Goal: Complete application form: Complete application form

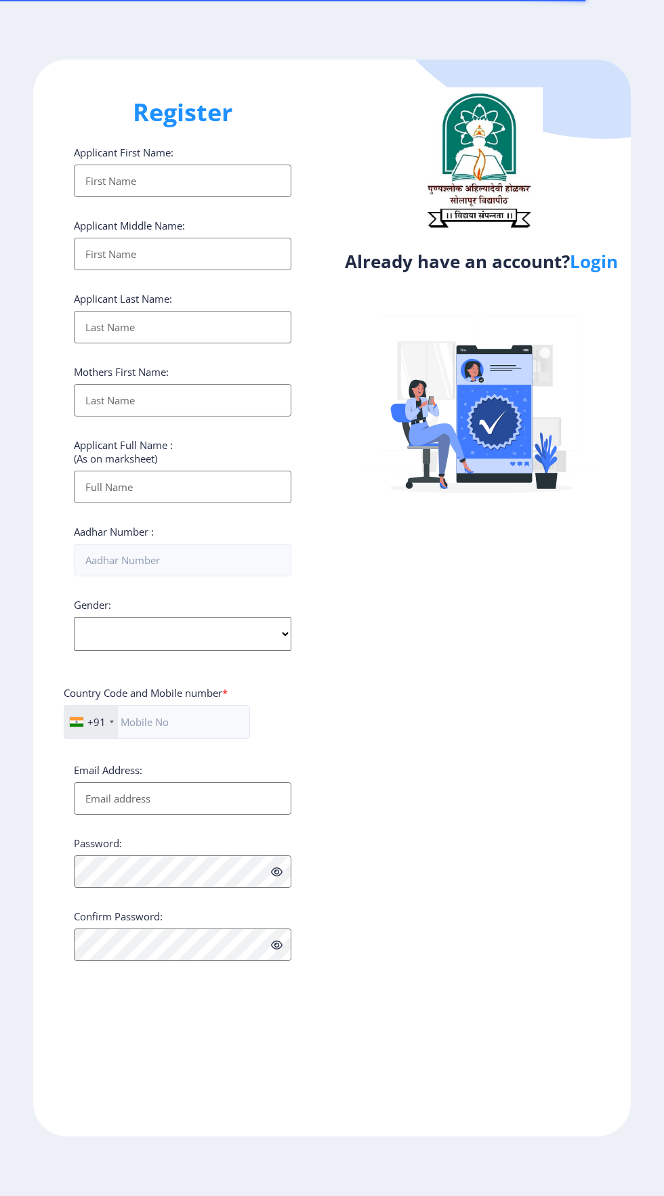
select select
click at [595, 267] on link "Login" at bounding box center [594, 261] width 48 height 24
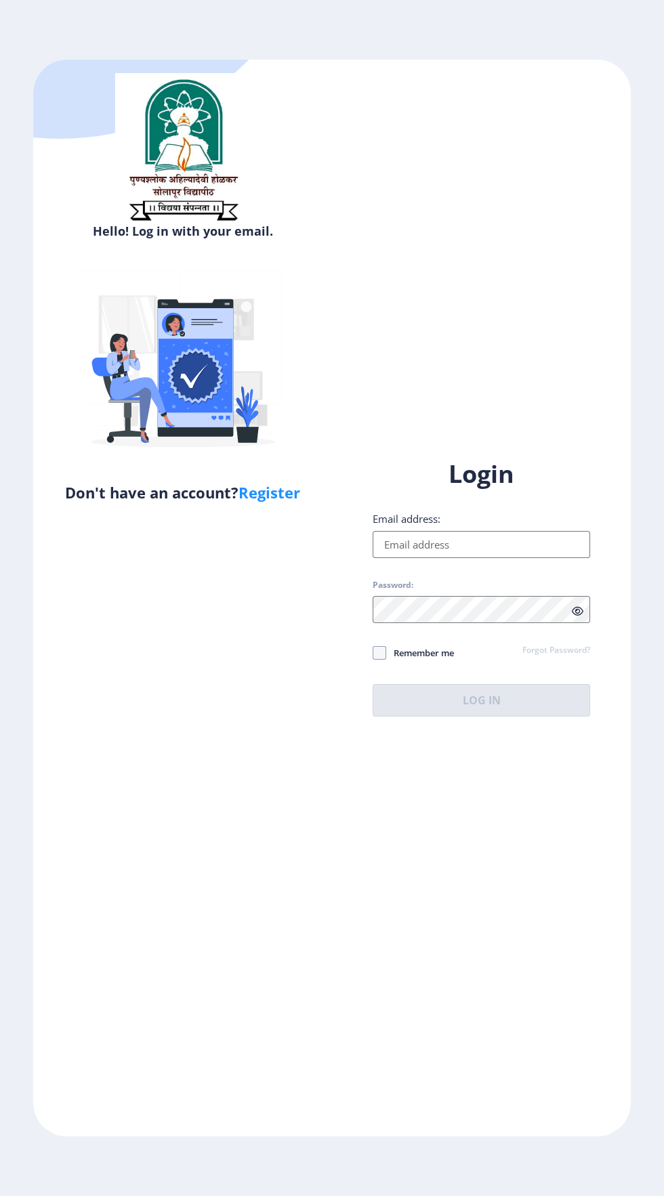
click at [471, 558] on input "Email address:" at bounding box center [481, 544] width 217 height 27
type input "[EMAIL_ADDRESS][DOMAIN_NAME]"
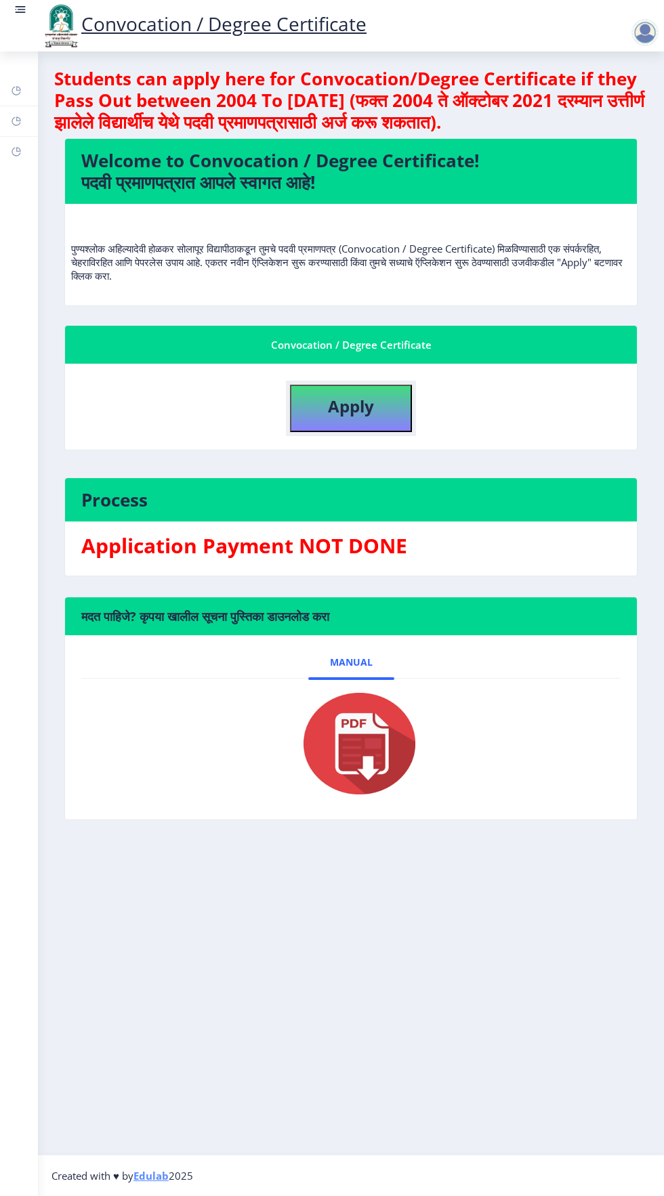
click at [383, 407] on button "Apply" at bounding box center [351, 408] width 122 height 47
select select
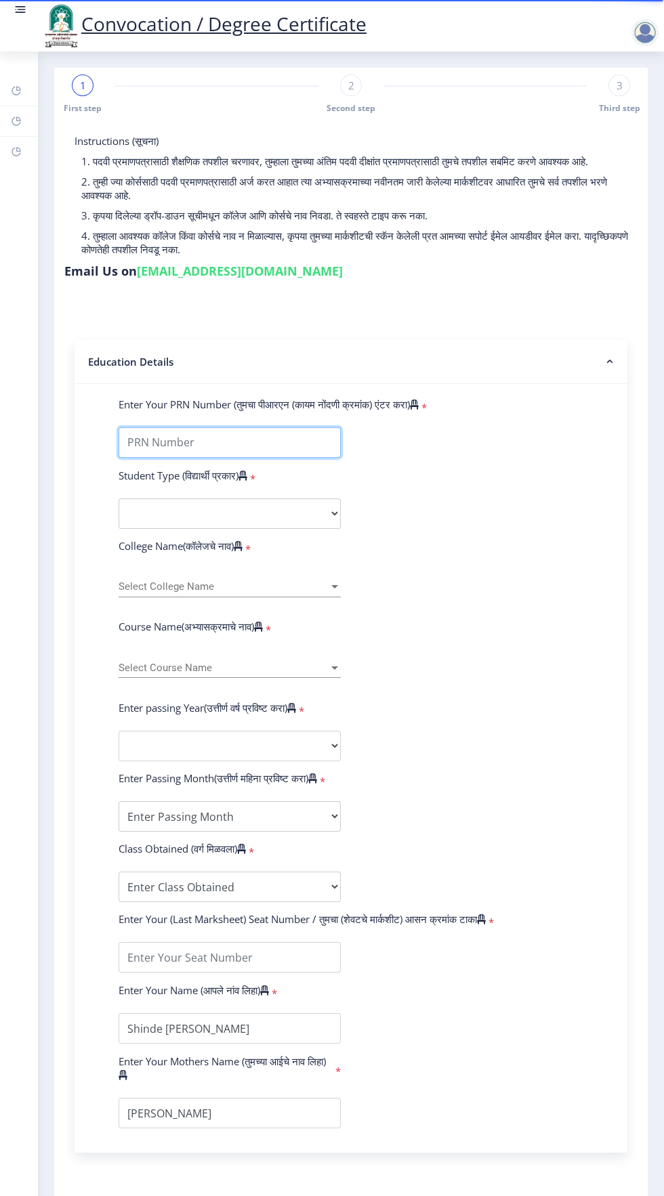
click at [259, 442] on input "Enter Your PRN Number (तुमचा पीआरएन (कायम नोंदणी क्रमांक) एंटर करा)" at bounding box center [230, 443] width 222 height 30
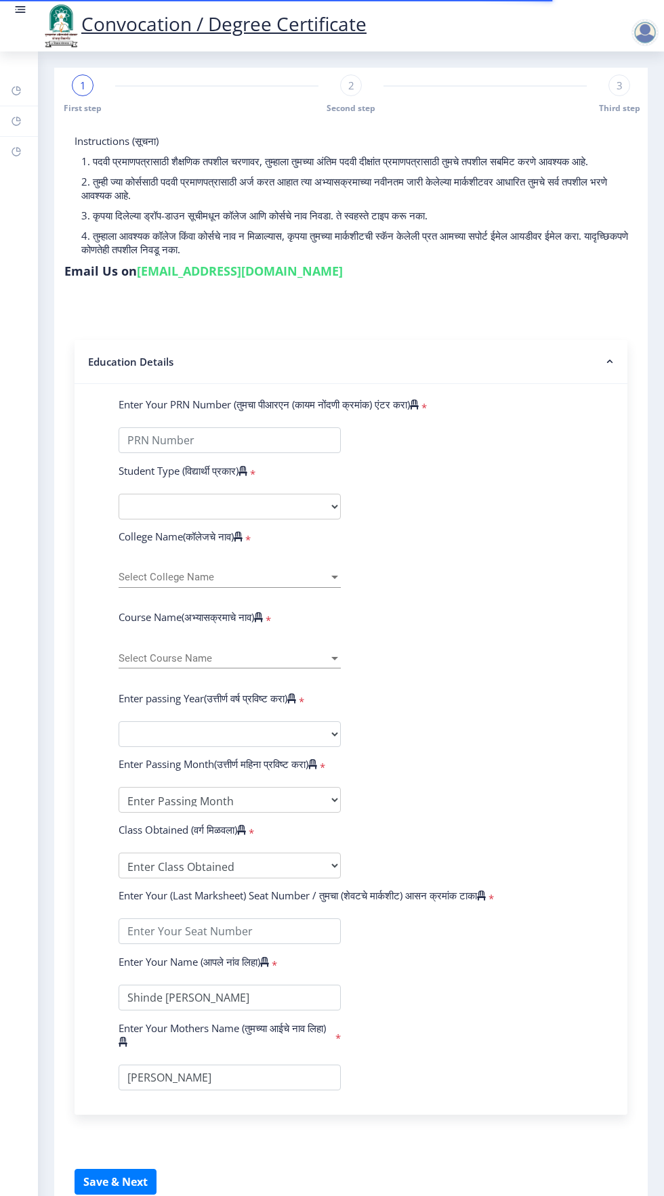
select select
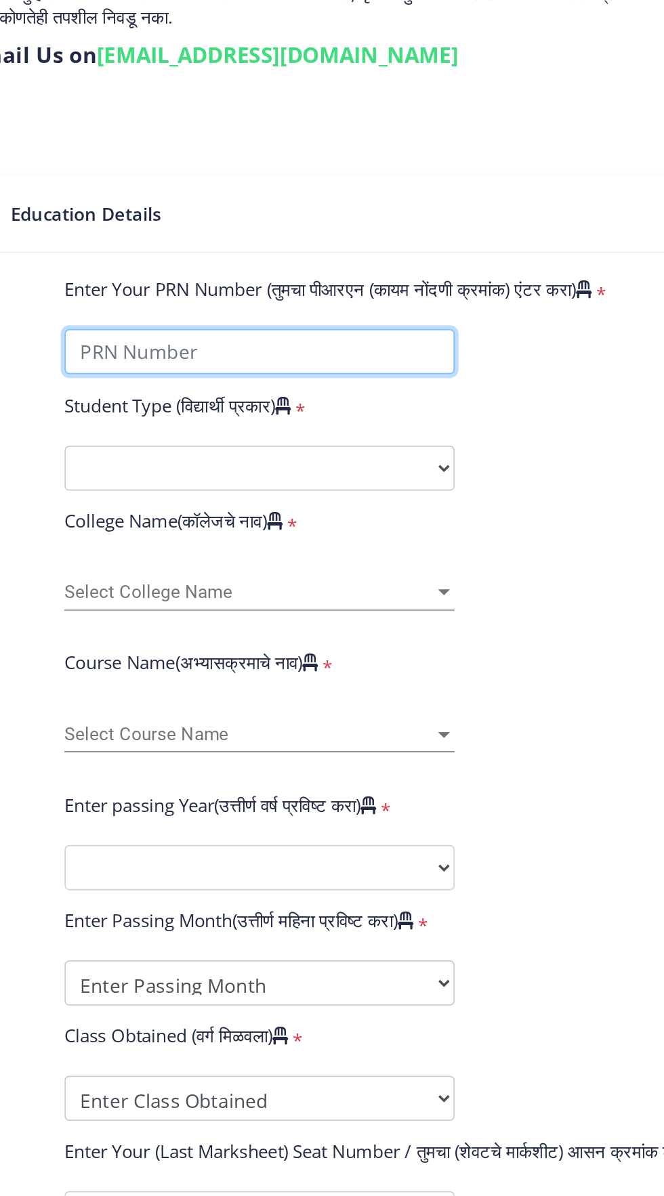
click at [261, 441] on input "Enter Your PRN Number (तुमचा पीआरएन (कायम नोंदणी क्रमांक) एंटर करा)" at bounding box center [230, 441] width 222 height 26
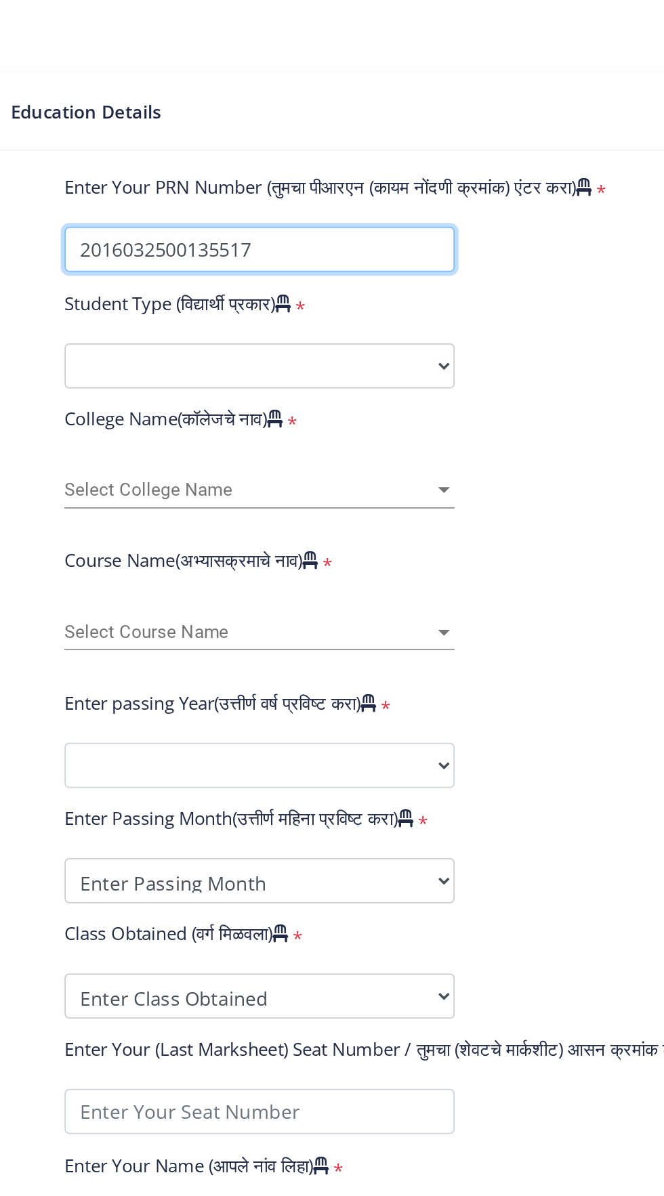
type input "2016032500135517"
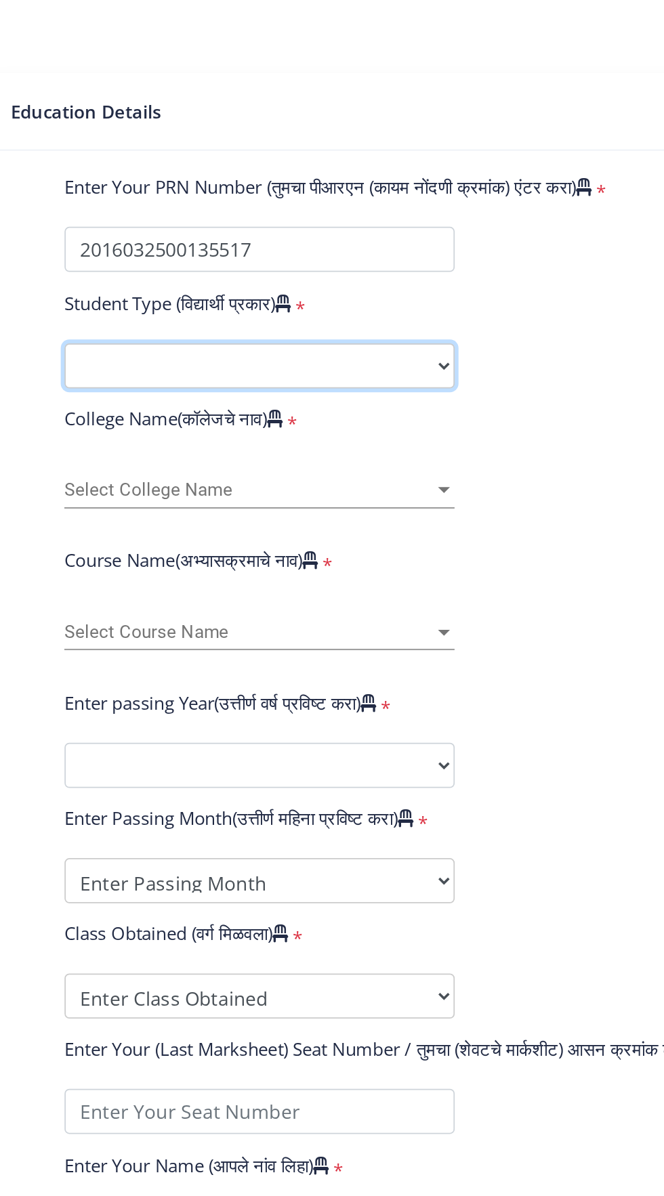
click at [275, 503] on select "Select Student Type Regular External" at bounding box center [230, 507] width 222 height 26
select select "Regular"
click at [119, 494] on select "Select Student Type Regular External" at bounding box center [230, 507] width 222 height 26
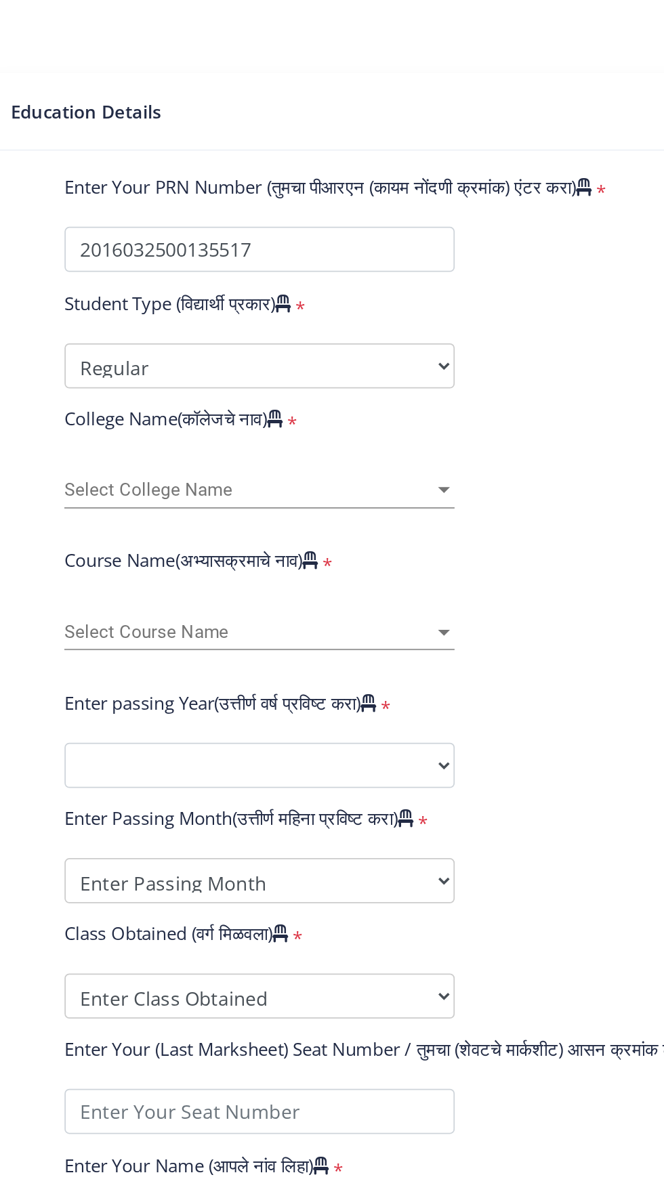
click at [310, 577] on span "Select College Name" at bounding box center [224, 578] width 210 height 12
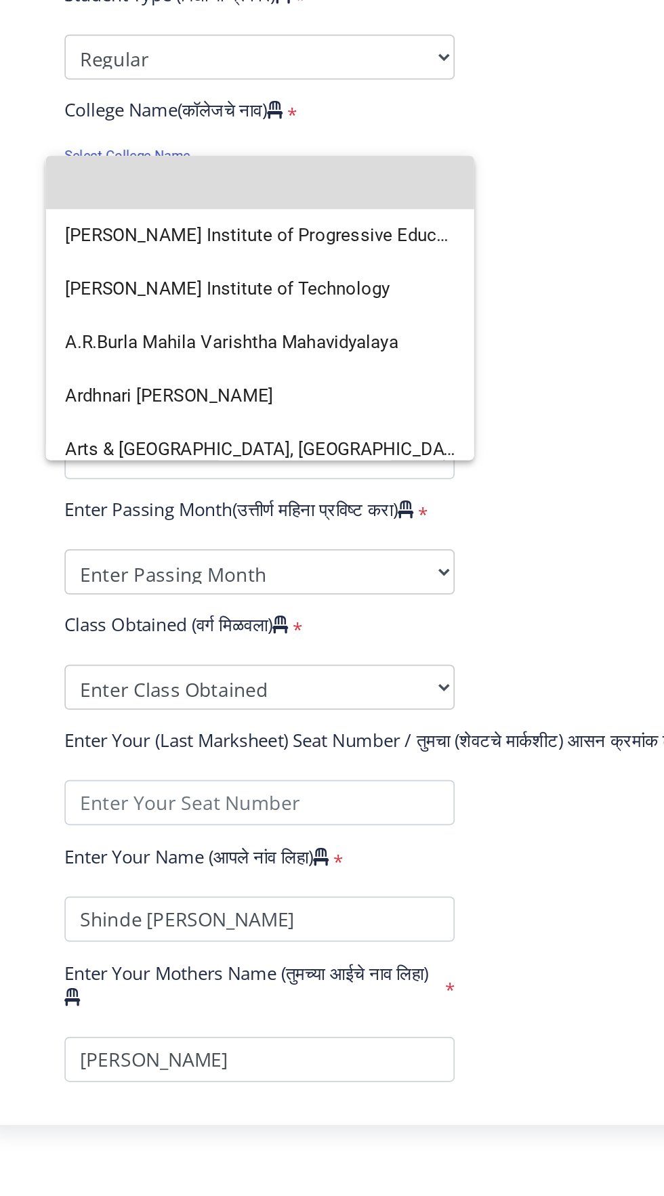
click at [268, 582] on input at bounding box center [230, 578] width 222 height 30
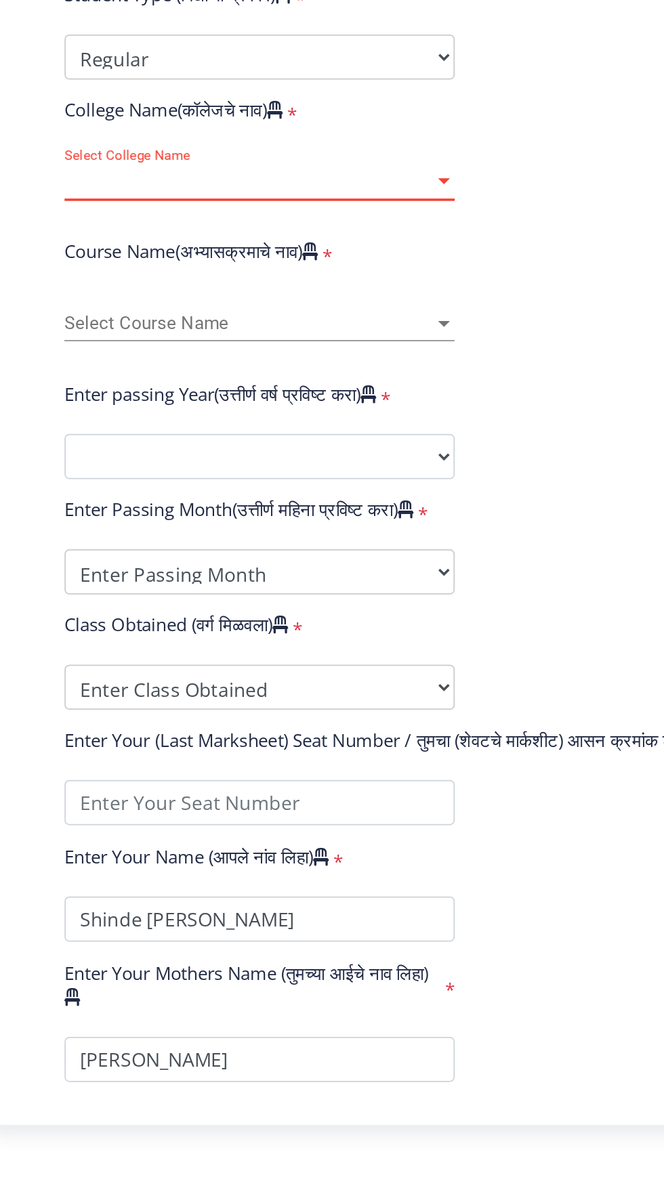
click at [236, 656] on span "Select Course Name" at bounding box center [224, 659] width 210 height 12
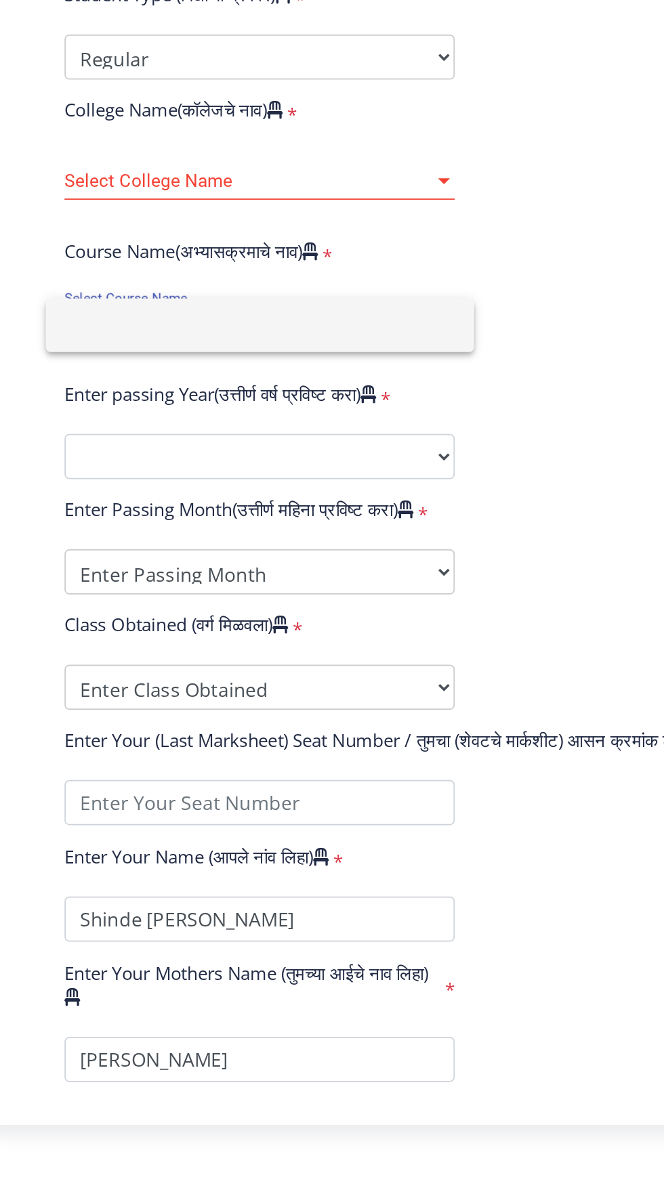
click at [257, 578] on div at bounding box center [332, 598] width 664 height 1196
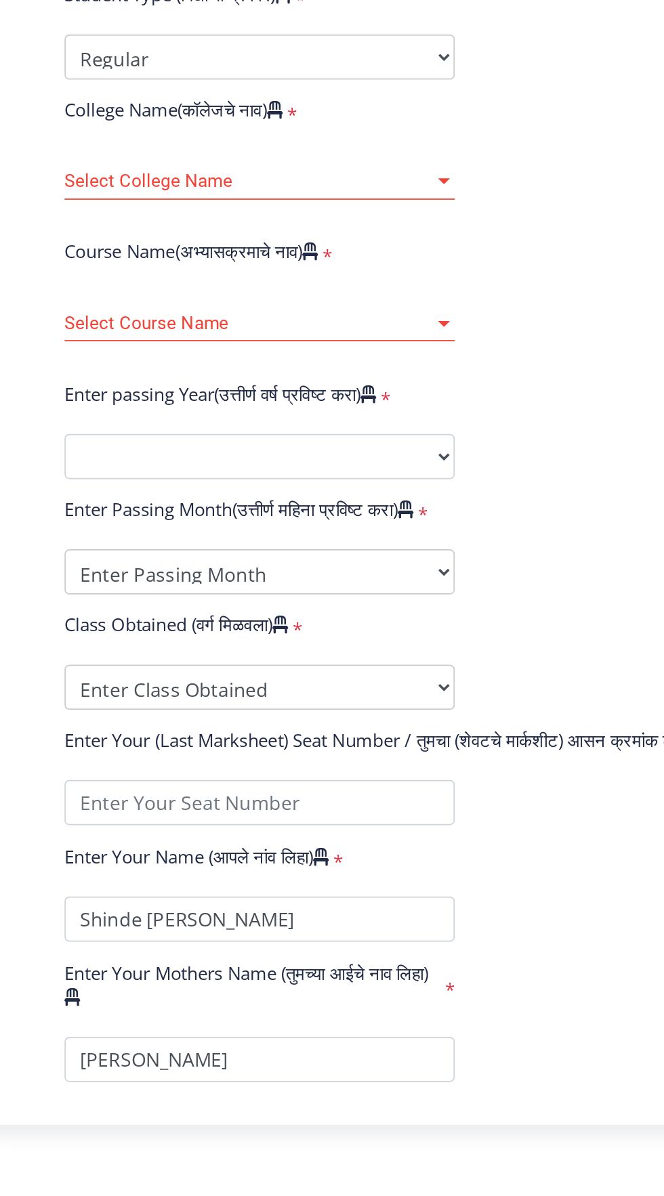
click at [318, 658] on span "Select Course Name" at bounding box center [224, 659] width 210 height 12
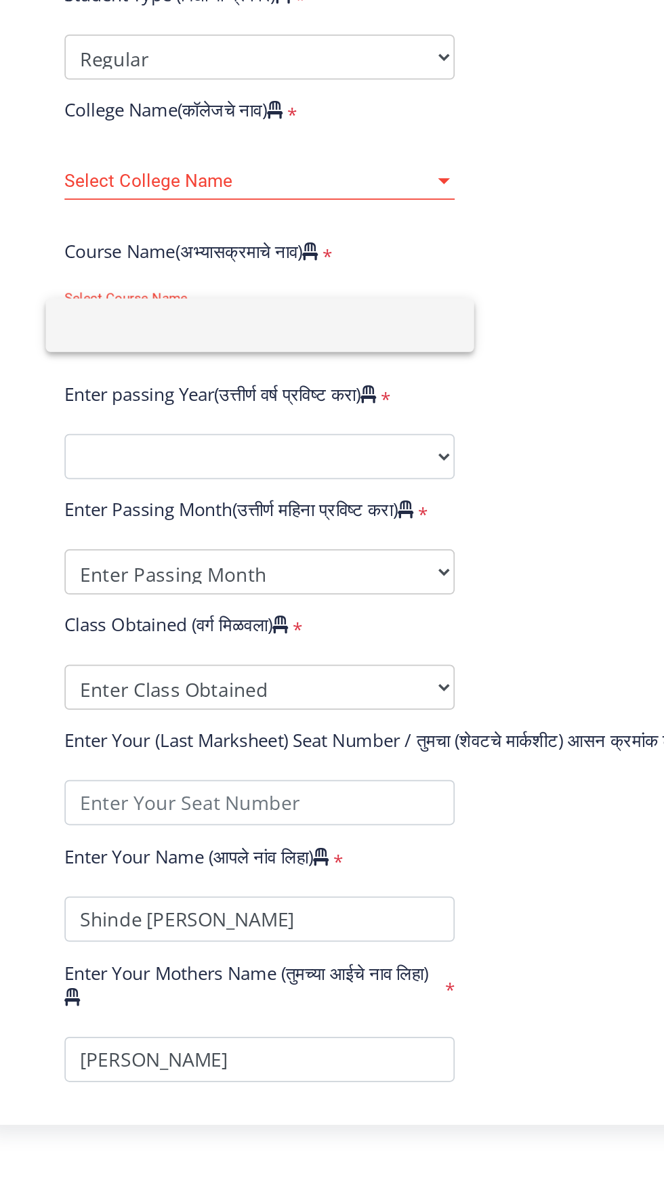
click at [278, 575] on div at bounding box center [332, 598] width 664 height 1196
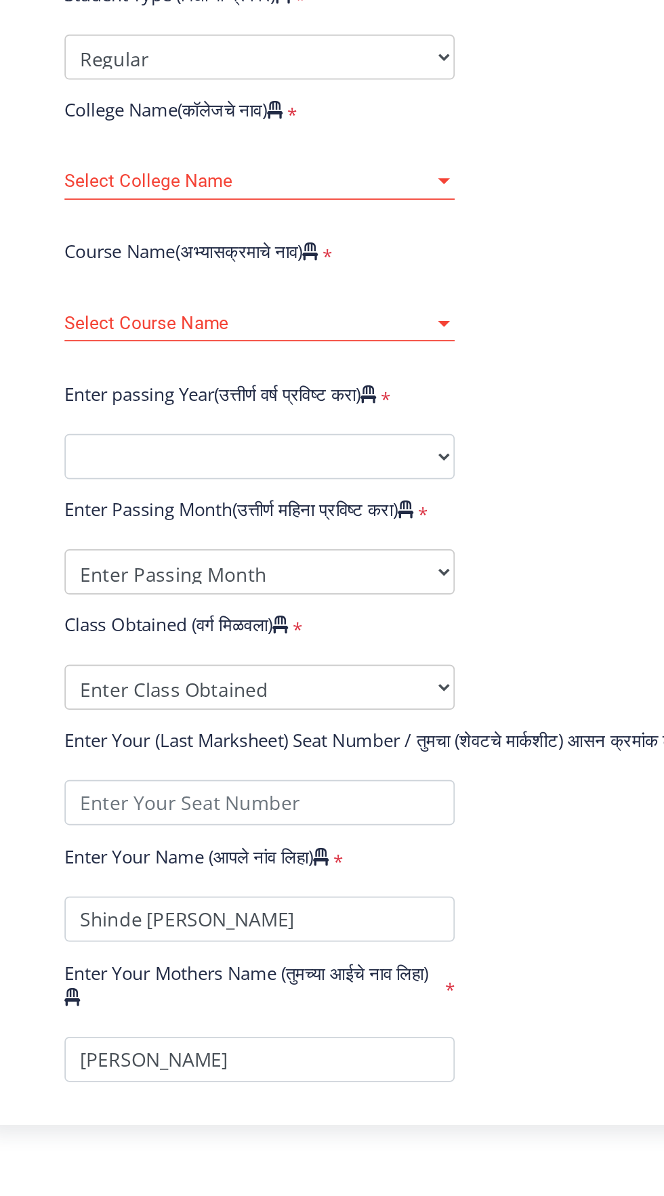
click at [287, 659] on span "Select Course Name" at bounding box center [224, 659] width 210 height 12
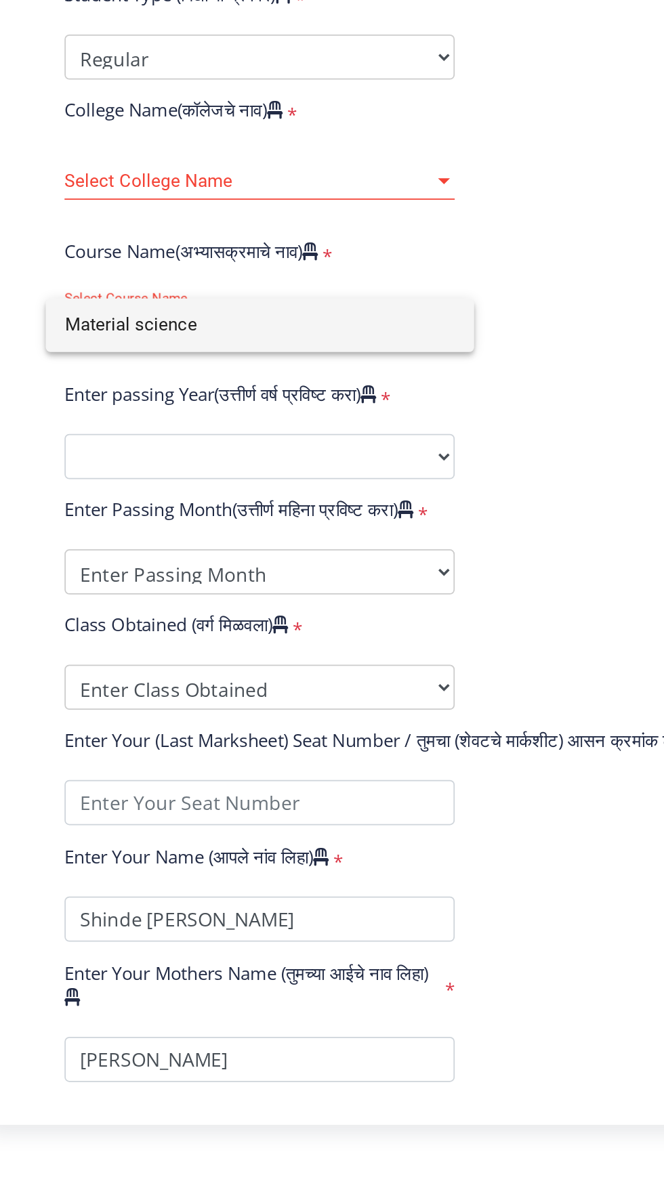
type input "Material science"
click at [240, 568] on div at bounding box center [332, 598] width 664 height 1196
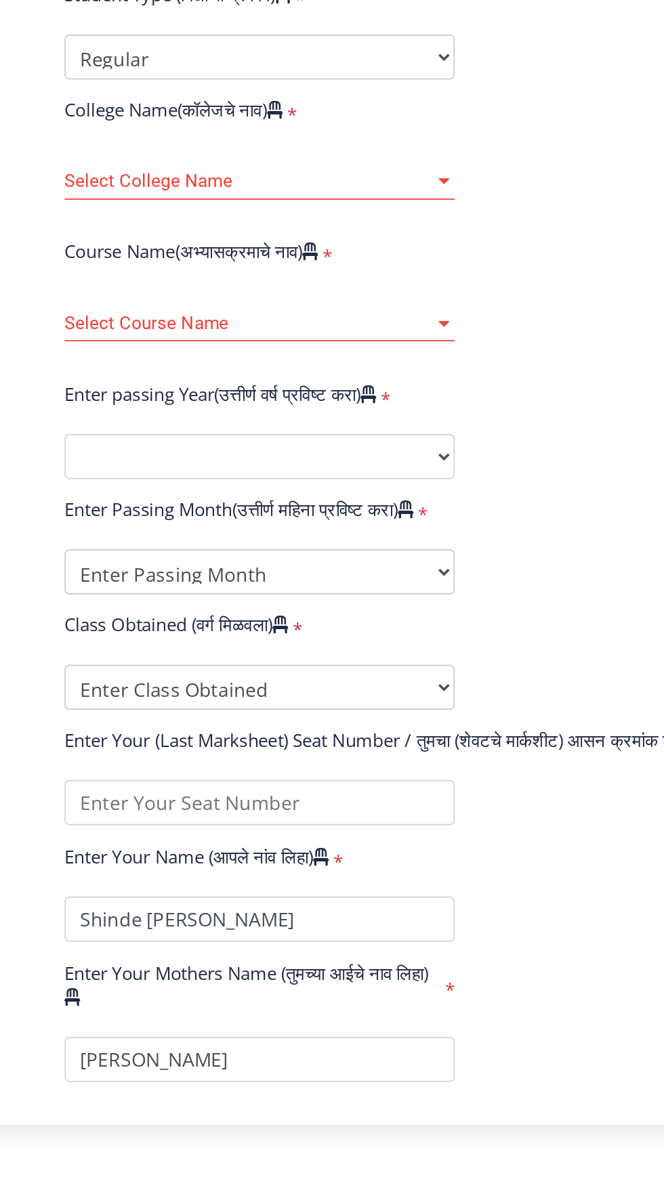
click at [320, 662] on span "Select Course Name" at bounding box center [224, 659] width 210 height 12
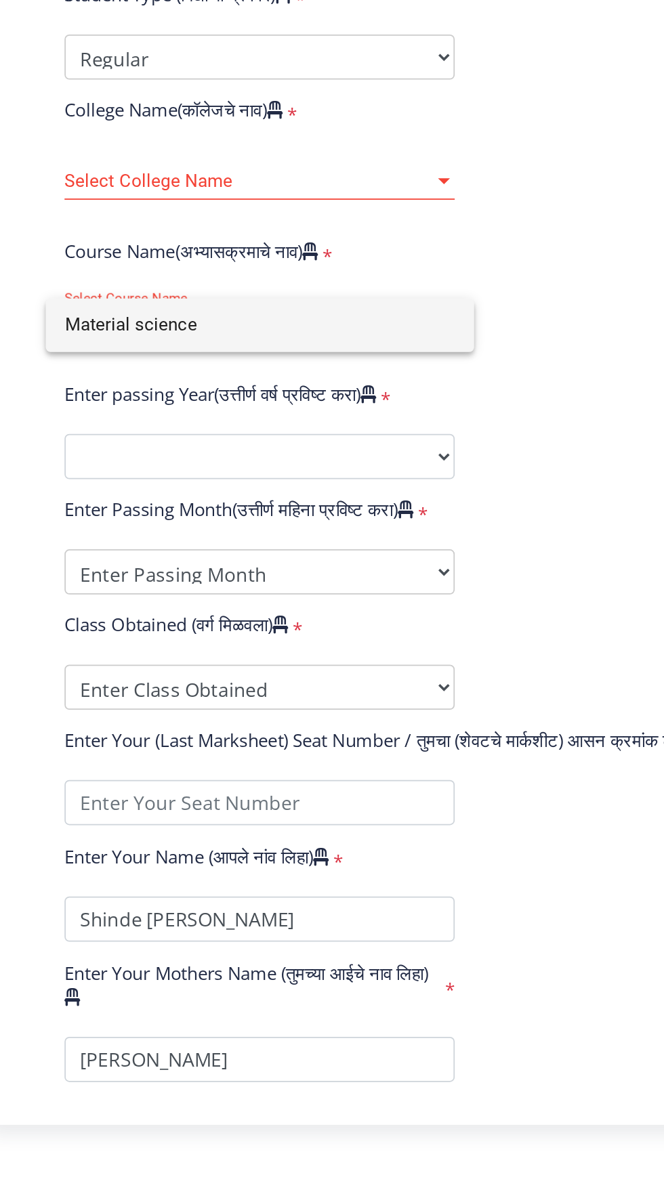
click at [337, 565] on div at bounding box center [332, 598] width 664 height 1196
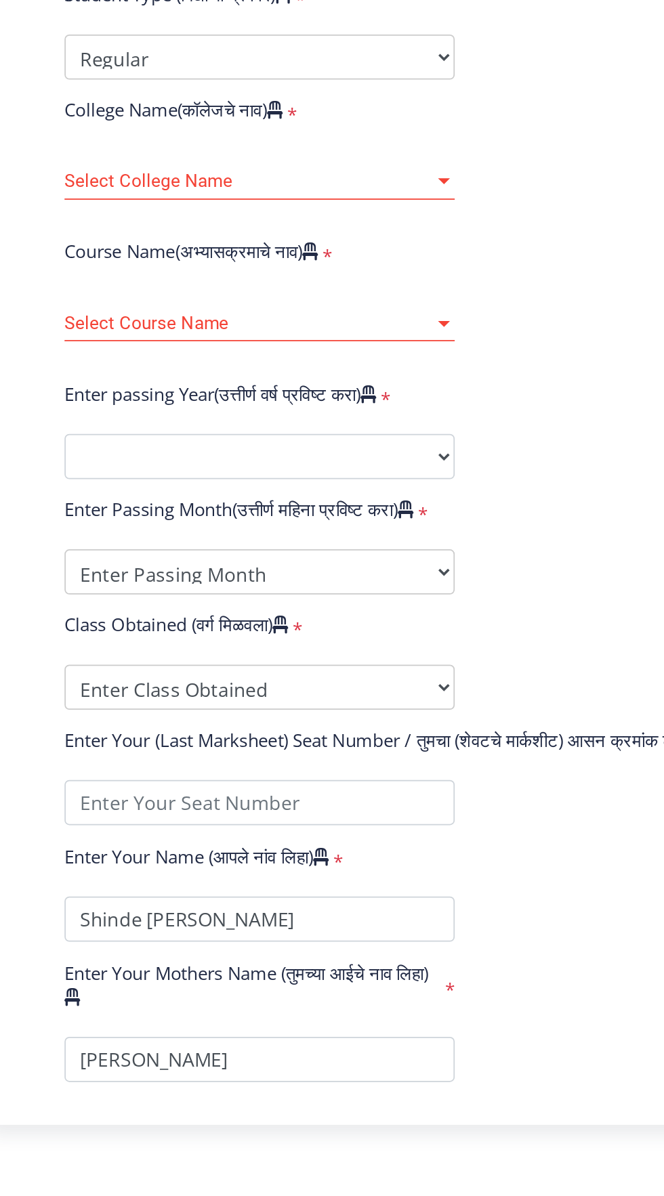
click at [335, 578] on div at bounding box center [334, 577] width 7 height 3
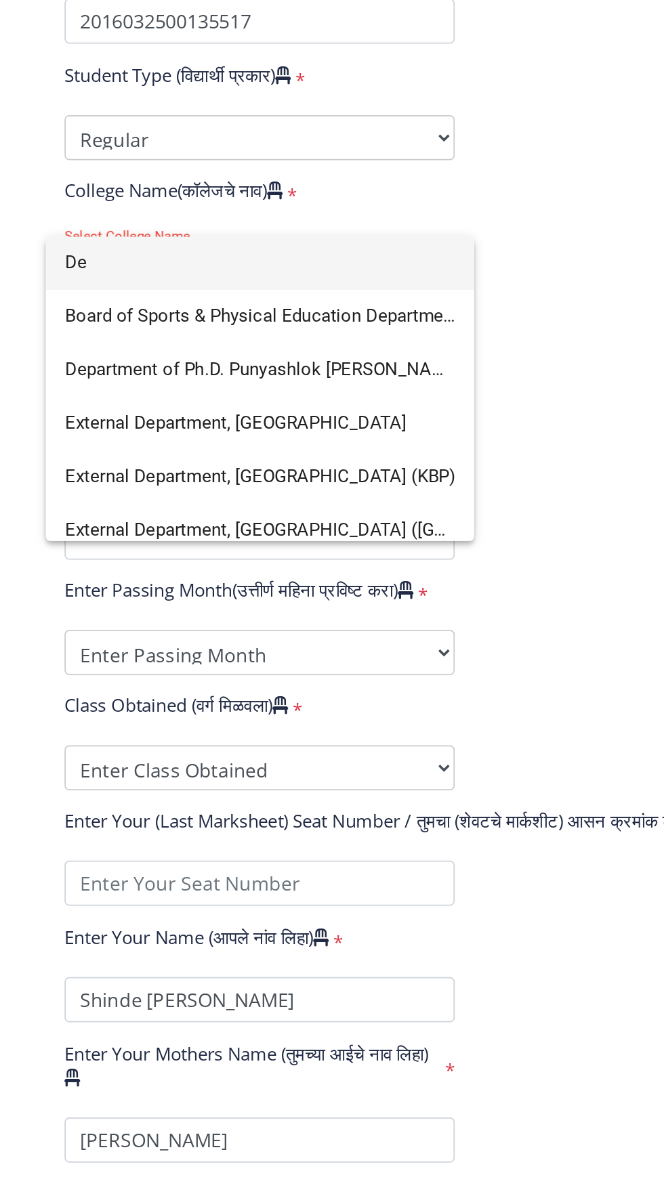
type input "D"
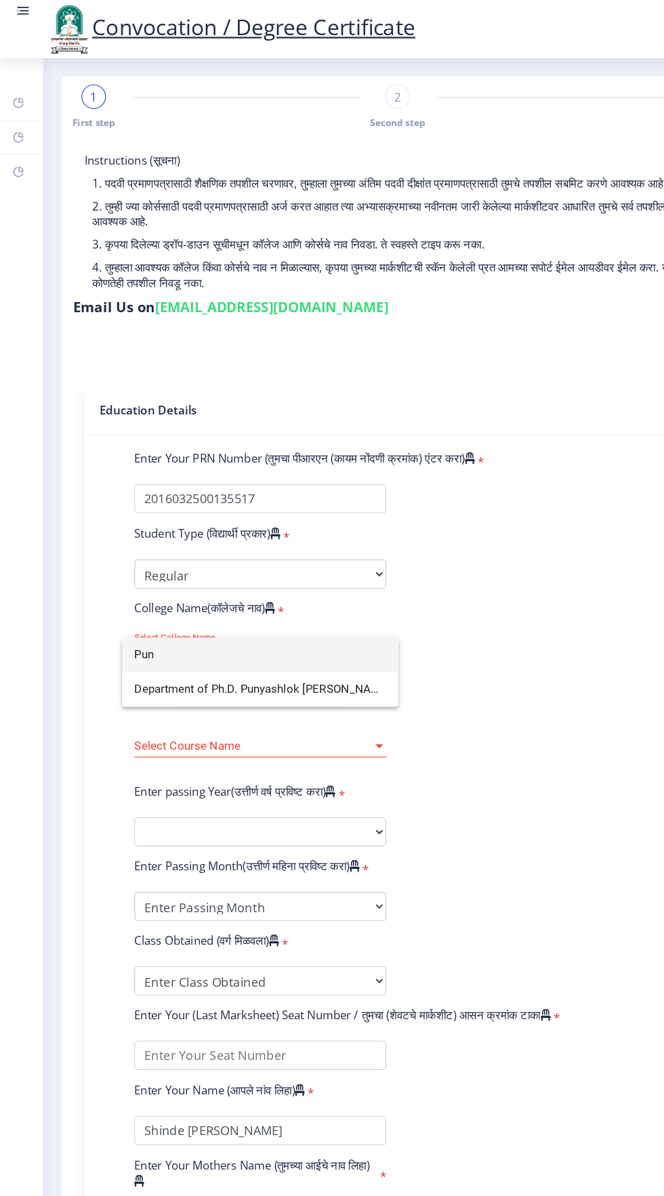
type input "Pun"
click at [474, 563] on div at bounding box center [332, 598] width 664 height 1196
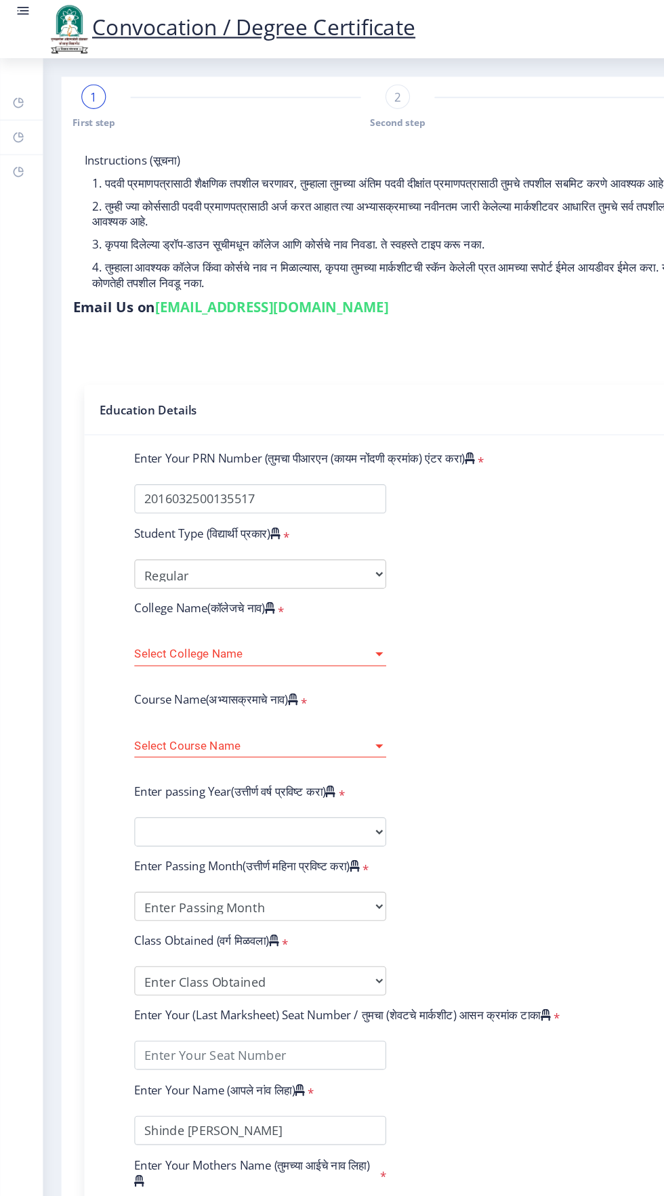
click at [295, 579] on span "Select College Name" at bounding box center [224, 578] width 210 height 12
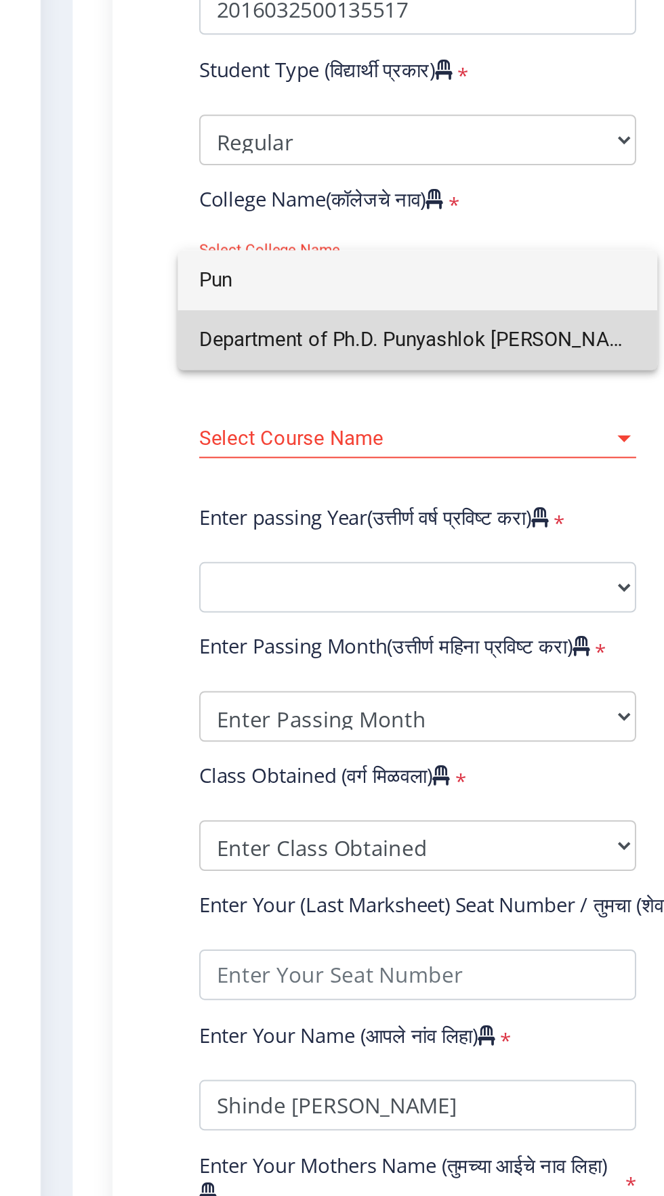
click at [268, 609] on span "Department of Ph.D. Punyashlok [PERSON_NAME] [GEOGRAPHIC_DATA]" at bounding box center [230, 609] width 222 height 30
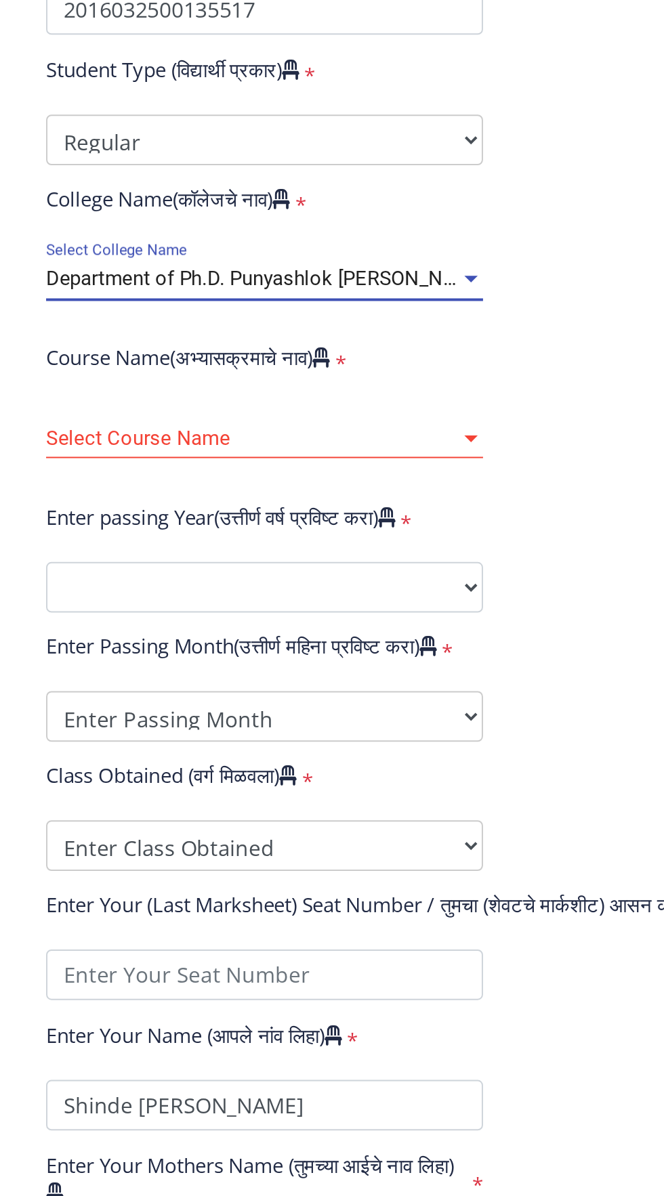
click at [322, 575] on span "Department of Ph.D. Punyashlok [PERSON_NAME] [GEOGRAPHIC_DATA]" at bounding box center [282, 577] width 327 height 12
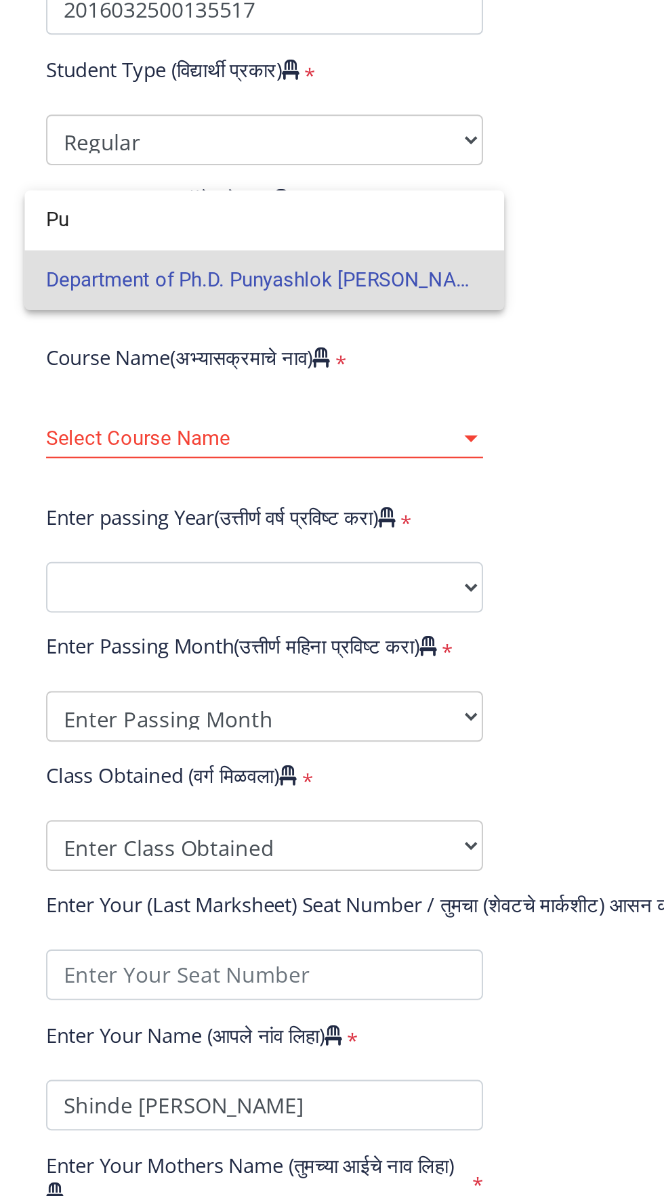
type input "P"
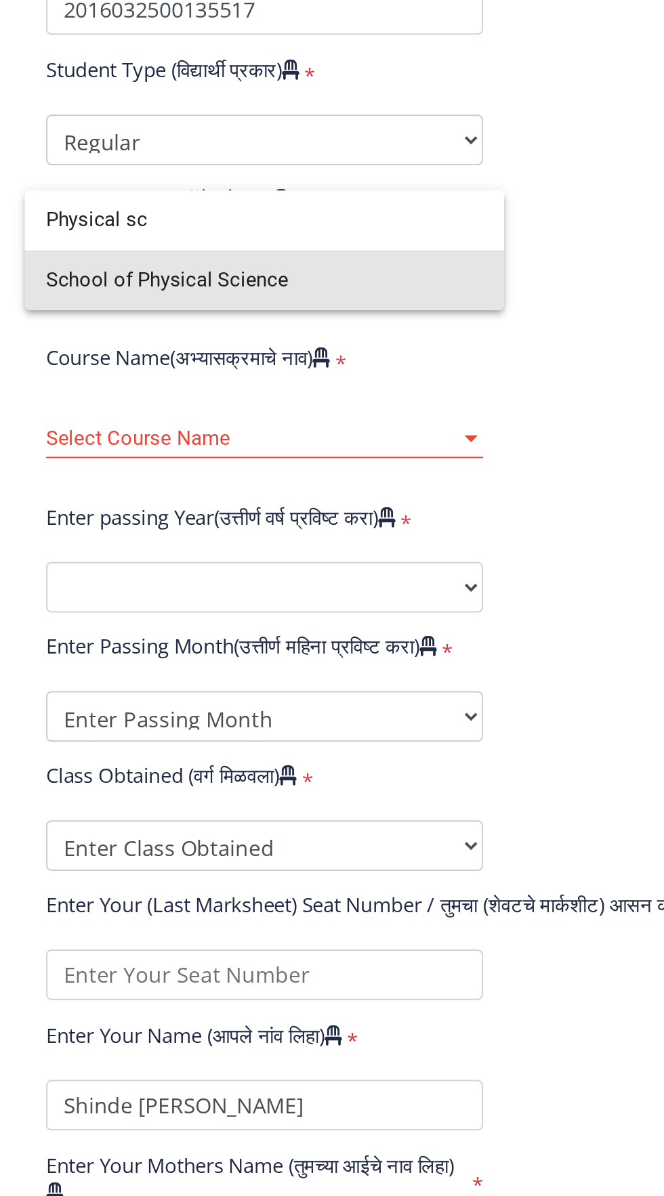
type input "Physical sc"
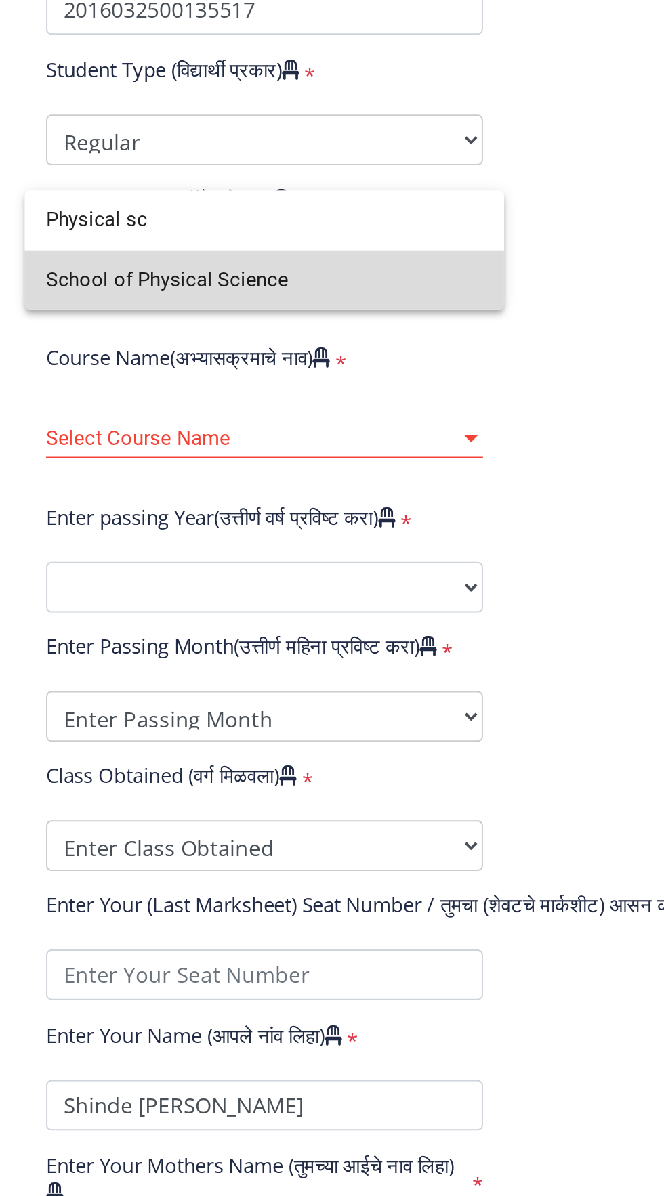
click at [229, 580] on span "School of Physical Science" at bounding box center [230, 578] width 222 height 30
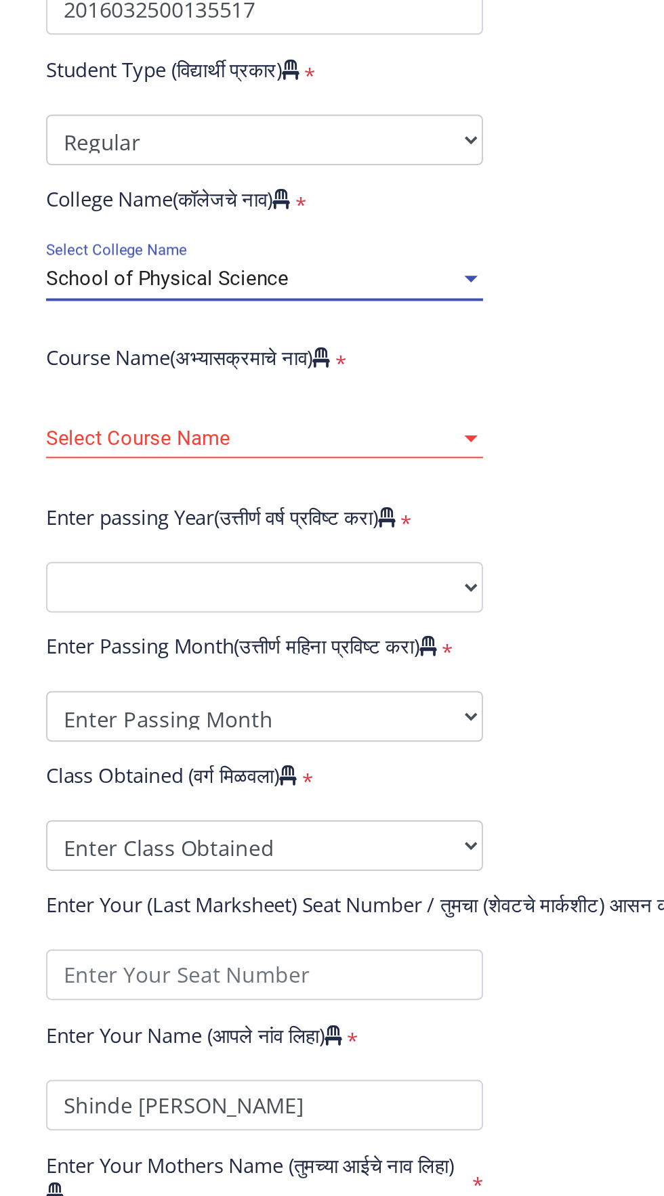
click at [329, 577] on div at bounding box center [335, 578] width 12 height 12
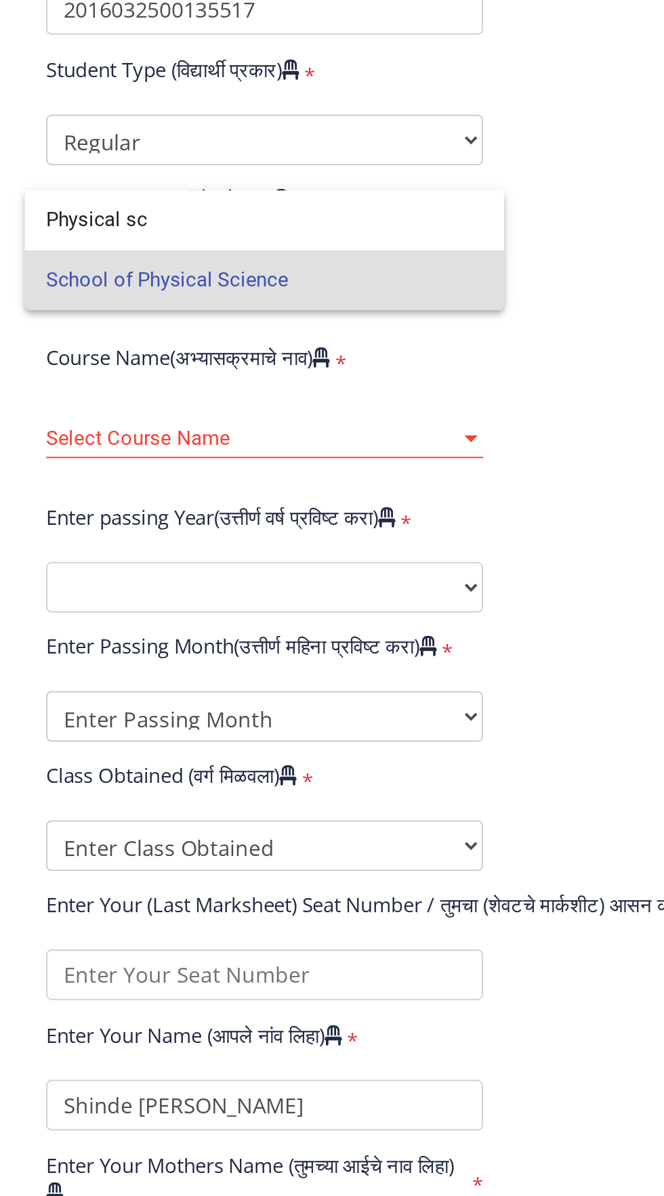
click at [417, 612] on div at bounding box center [332, 598] width 664 height 1196
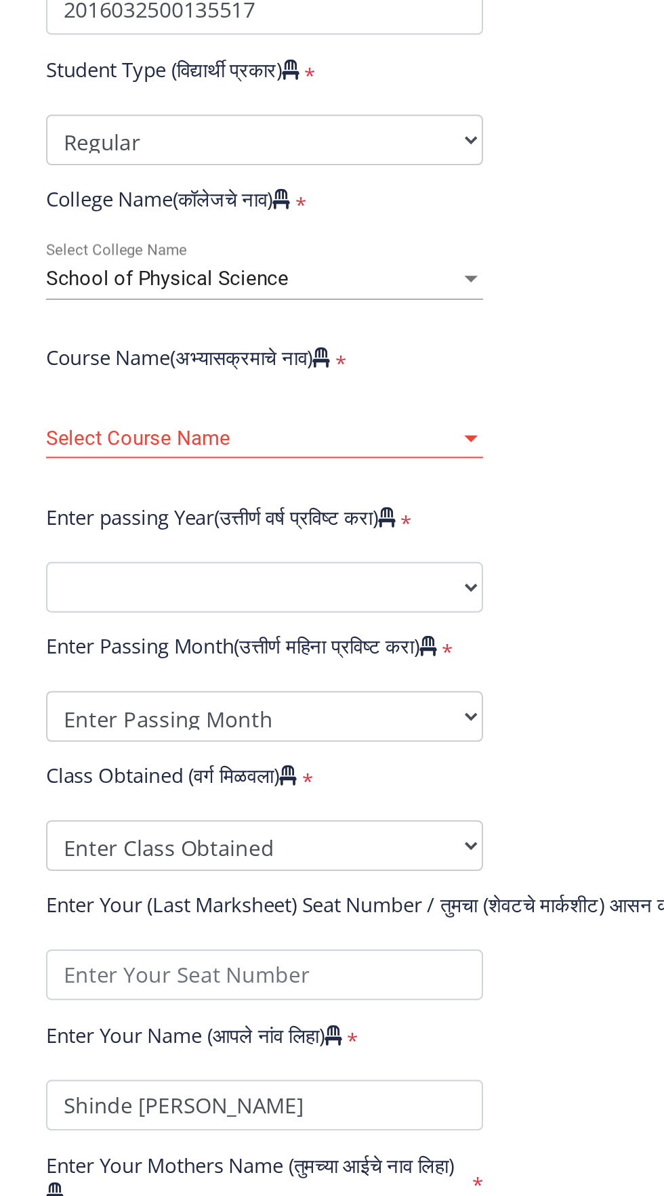
click at [332, 661] on div at bounding box center [334, 658] width 7 height 3
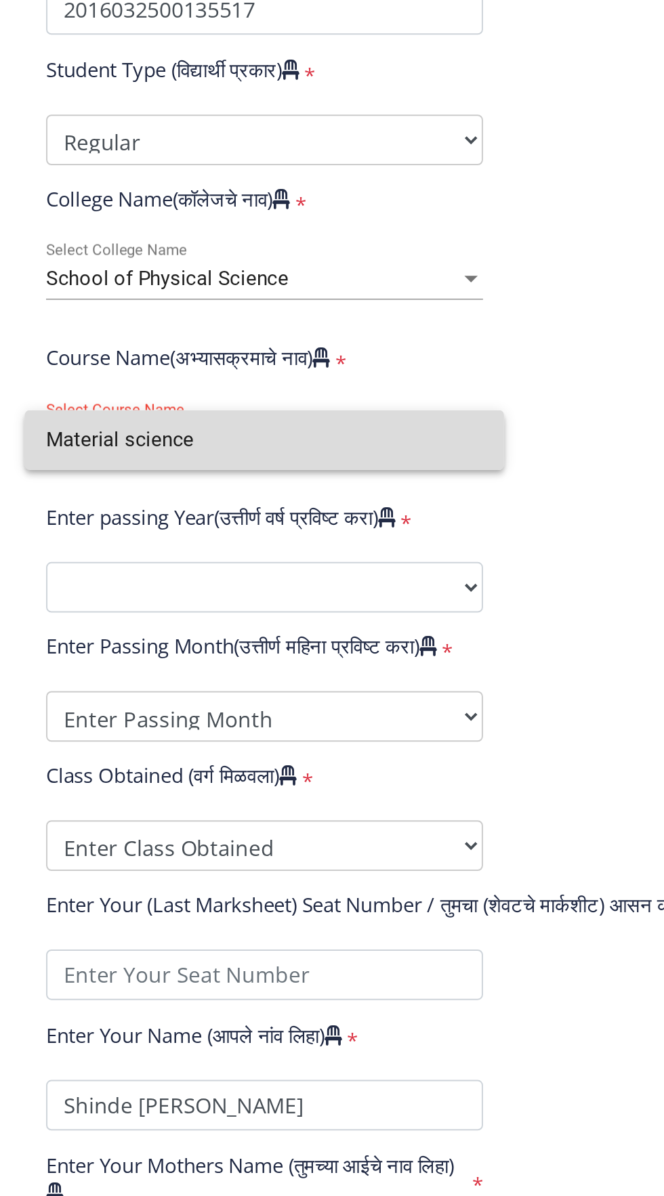
click at [166, 661] on input "Material science" at bounding box center [230, 659] width 222 height 30
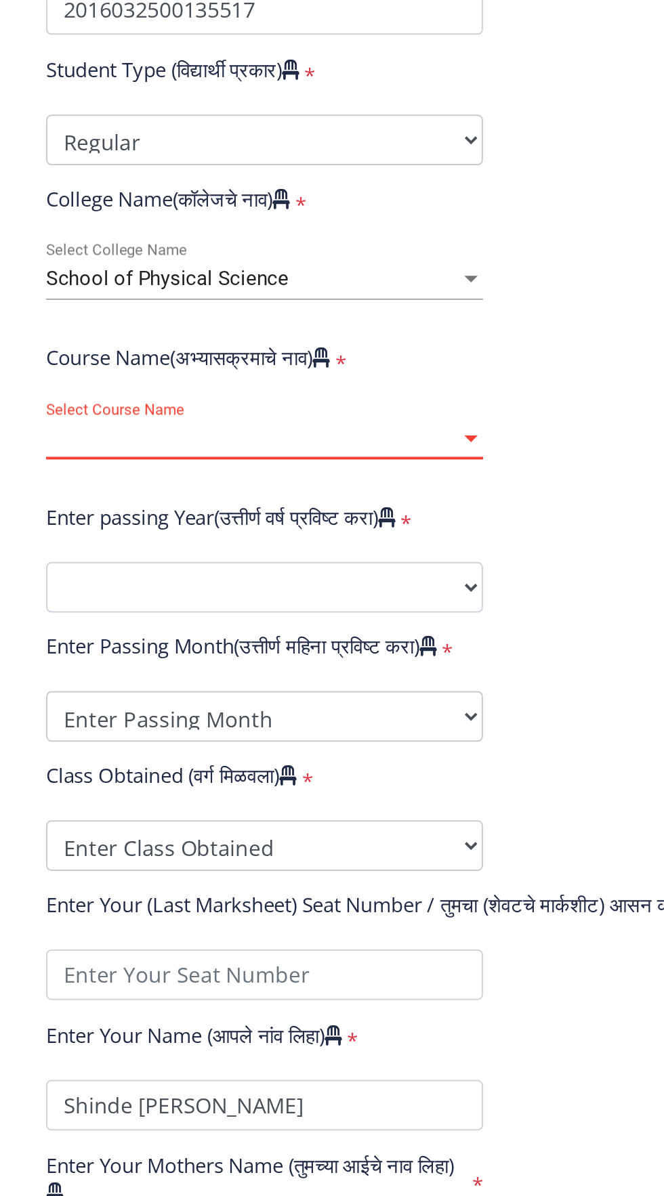
click at [268, 657] on span "Select Course Name" at bounding box center [224, 659] width 210 height 12
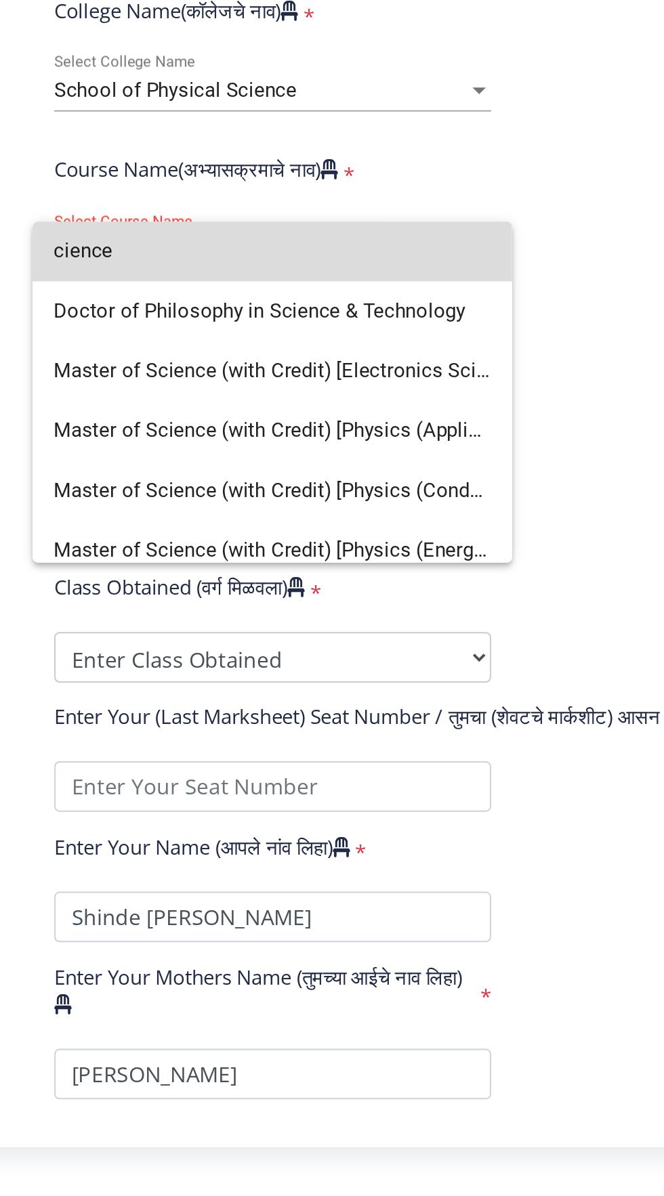
click at [247, 673] on input "cience" at bounding box center [230, 659] width 222 height 30
type input "cience"
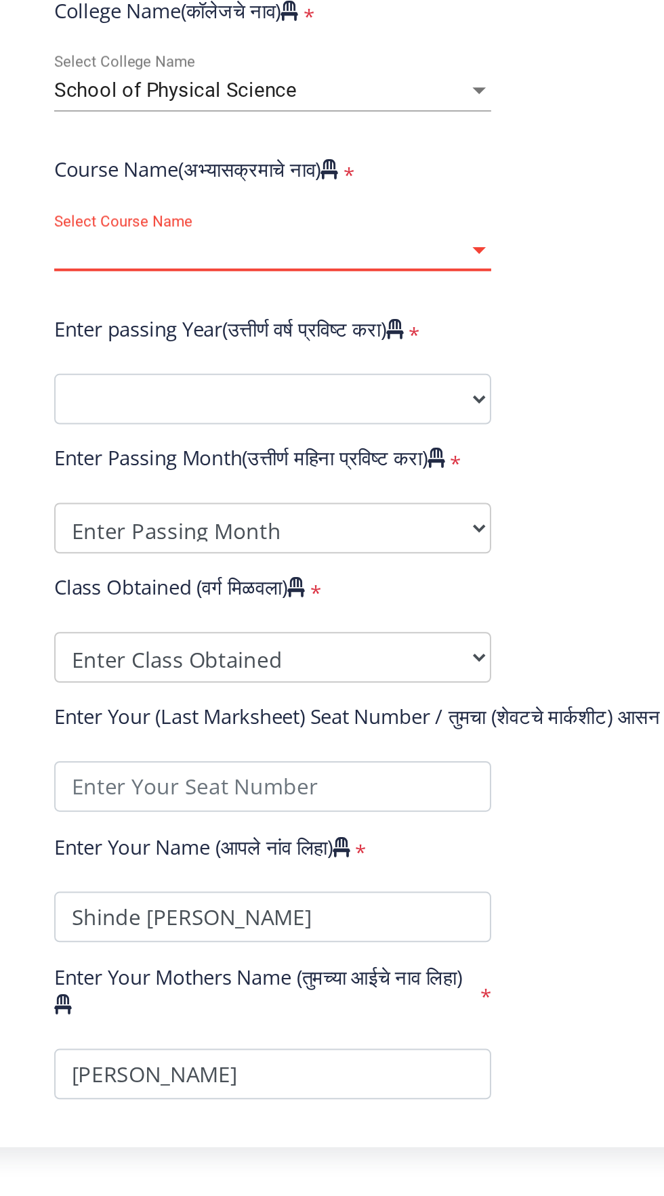
click at [279, 662] on span "Select Course Name" at bounding box center [224, 659] width 210 height 12
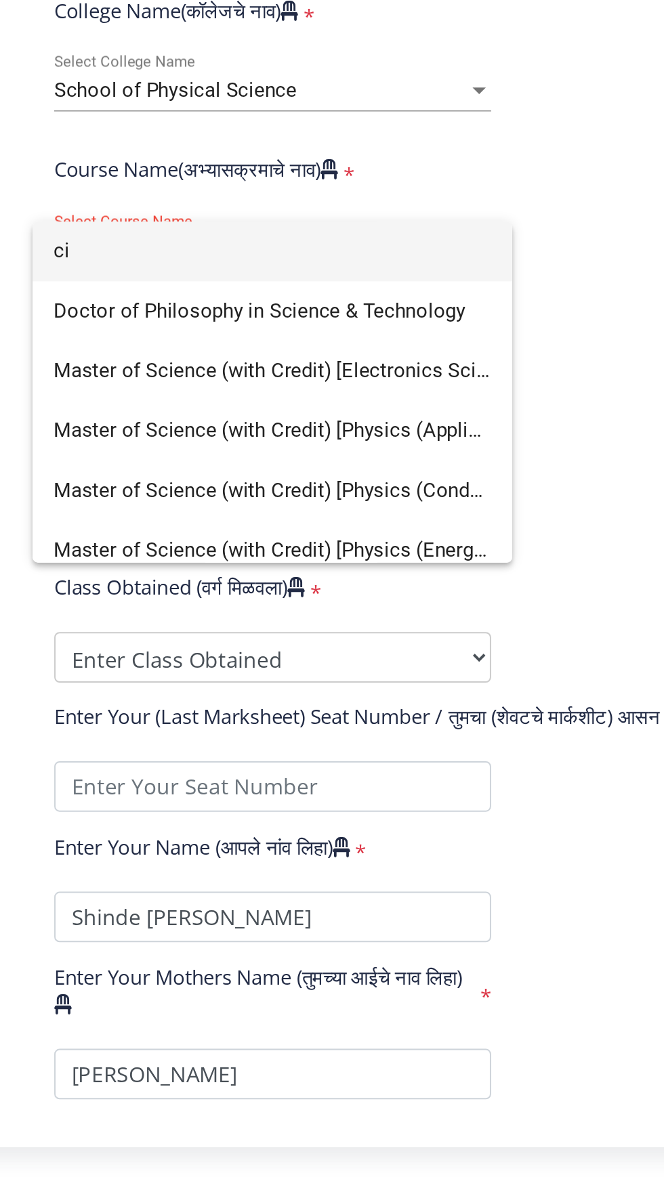
type input "c"
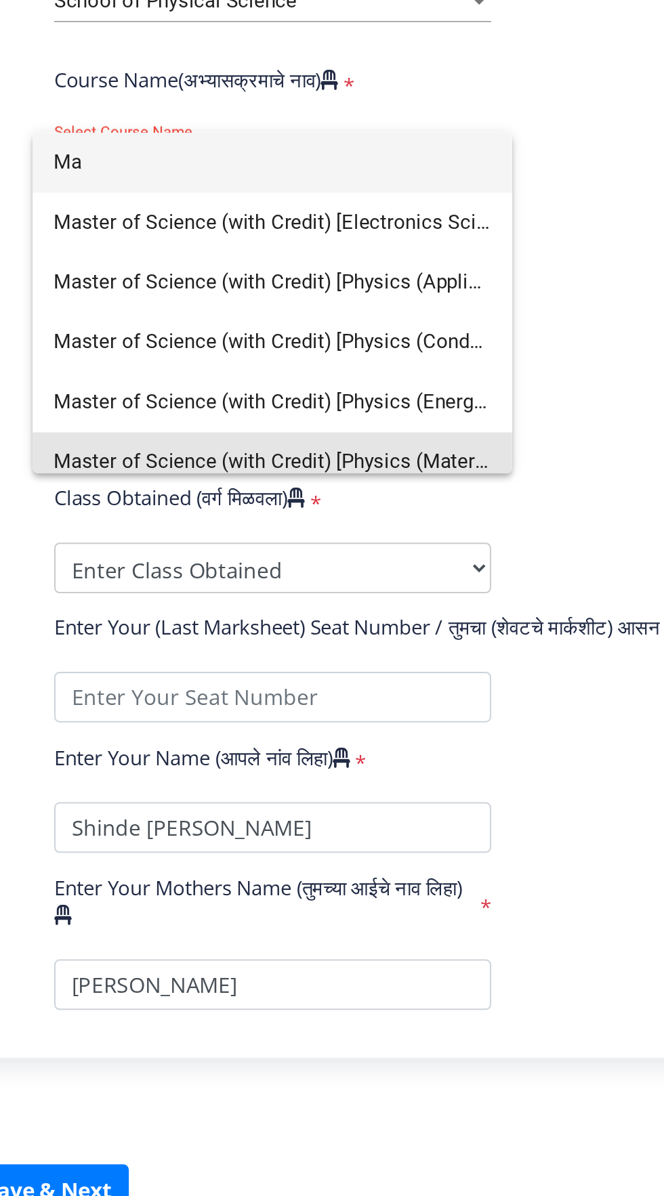
type input "Ma"
click at [298, 806] on span "Master of Science (with Credit) [Physics (Materials Science)]" at bounding box center [230, 812] width 222 height 30
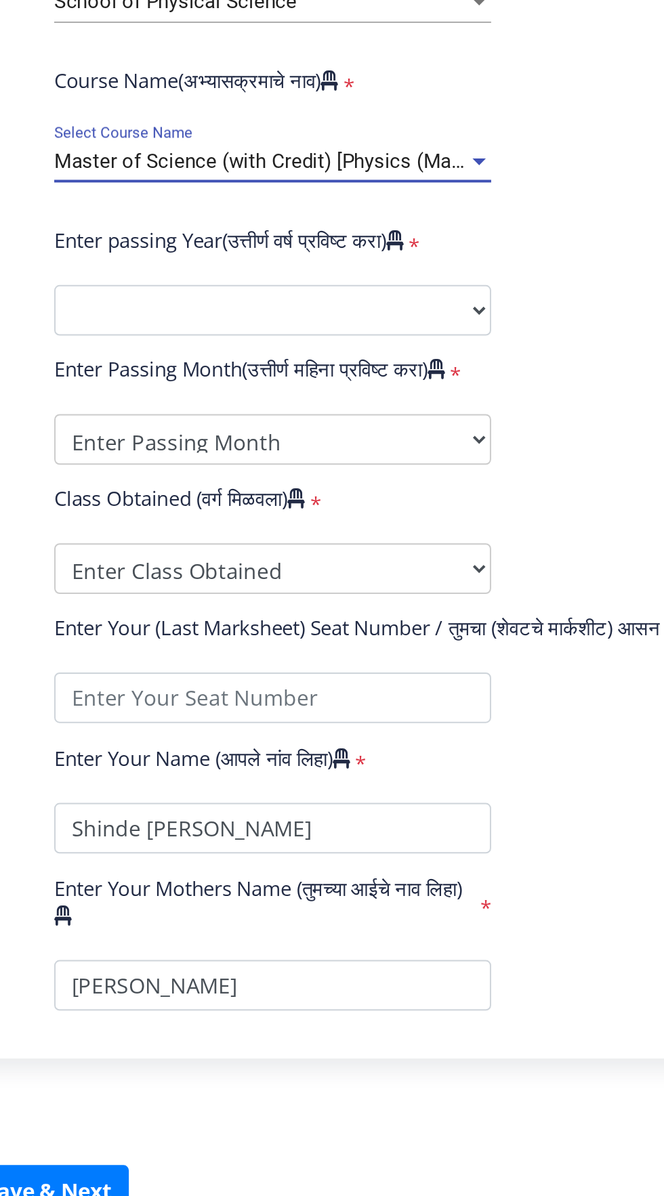
scroll to position [9, 0]
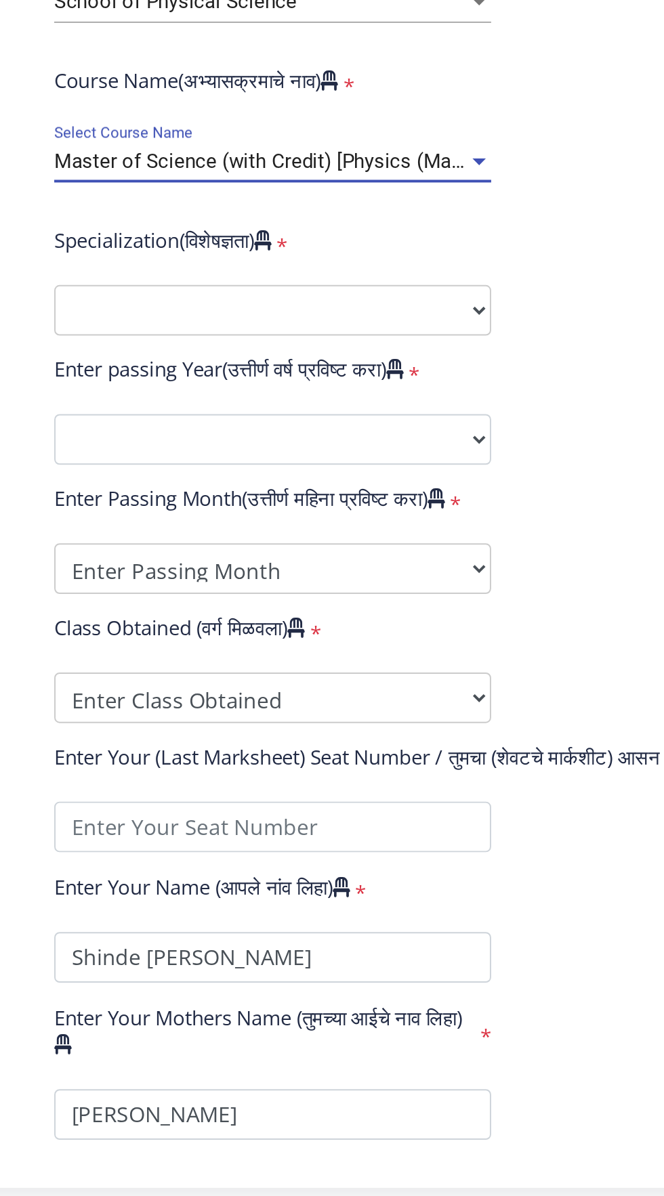
click at [325, 657] on span "Master of Science (with Credit) [Physics (Materials Science)]" at bounding box center [256, 658] width 275 height 12
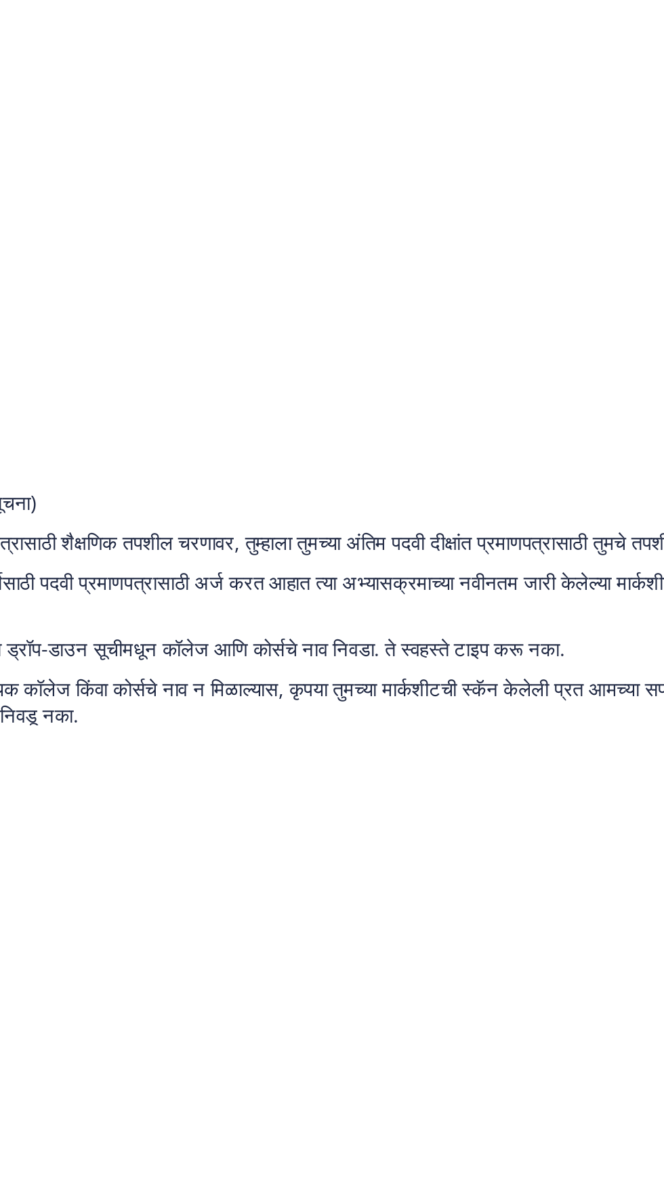
scroll to position [0, 0]
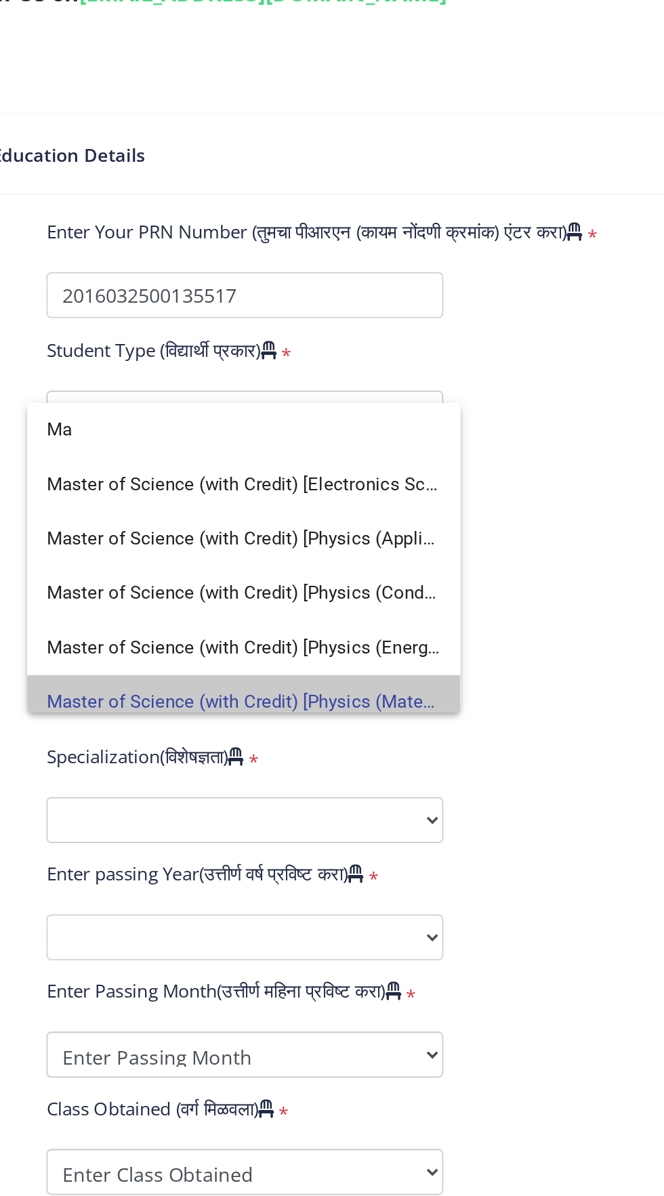
click at [325, 667] on span "Master of Science (with Credit) [Physics (Materials Science)]" at bounding box center [229, 668] width 221 height 30
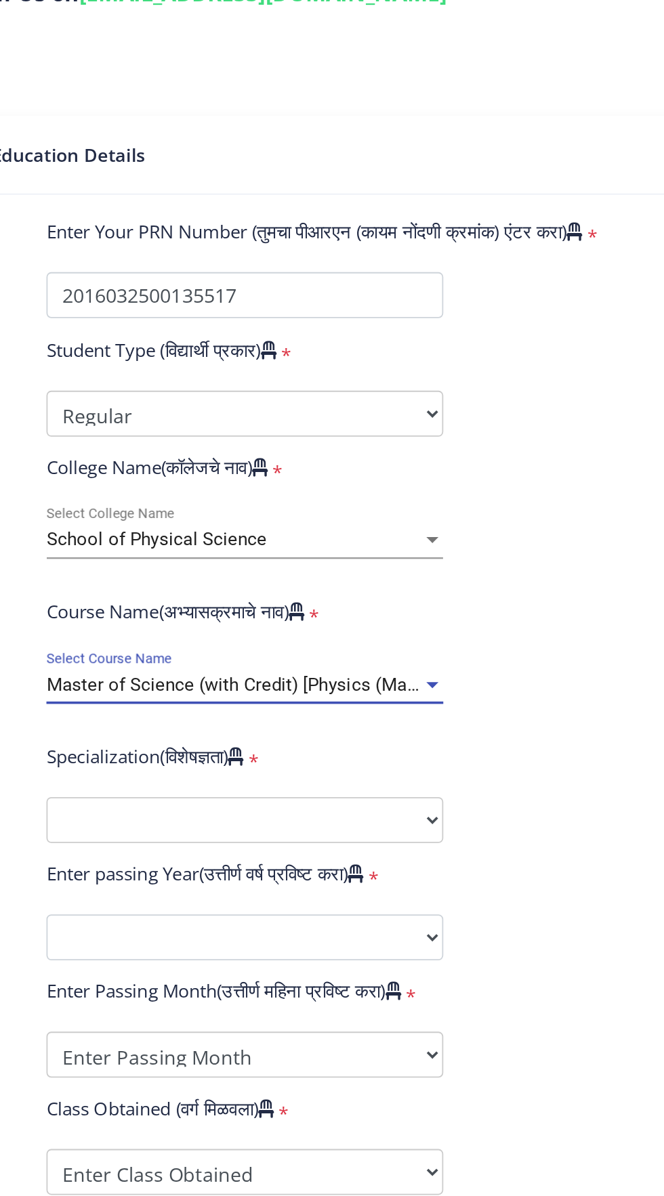
click at [333, 659] on div at bounding box center [334, 658] width 7 height 3
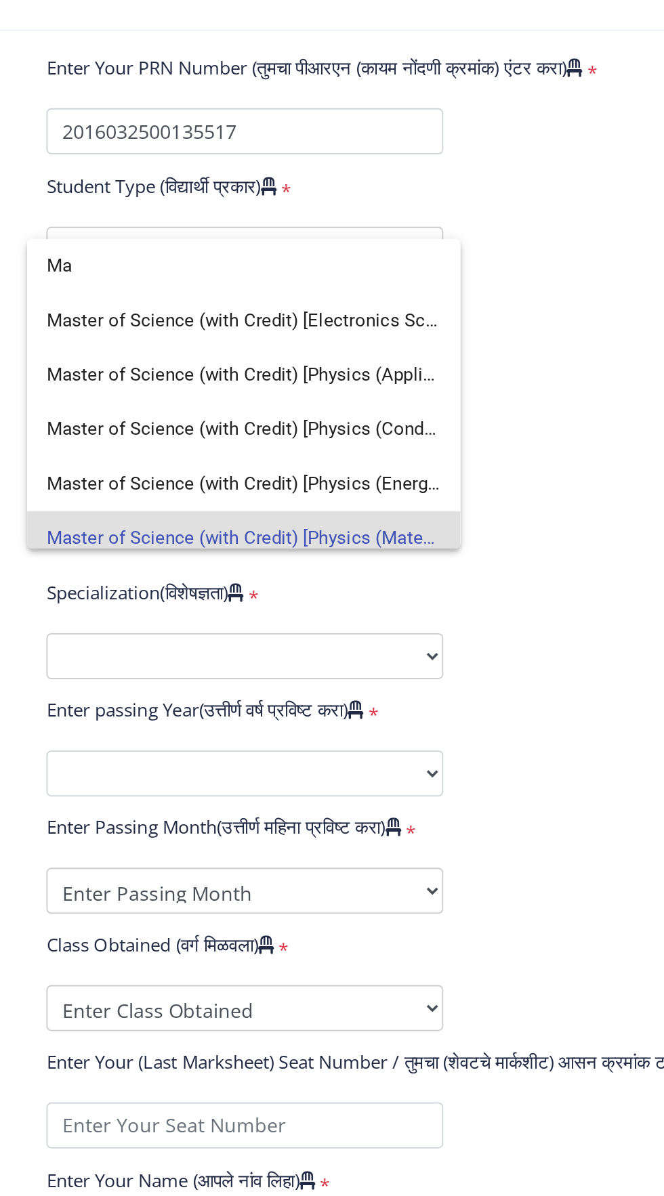
click at [310, 721] on div at bounding box center [332, 598] width 664 height 1196
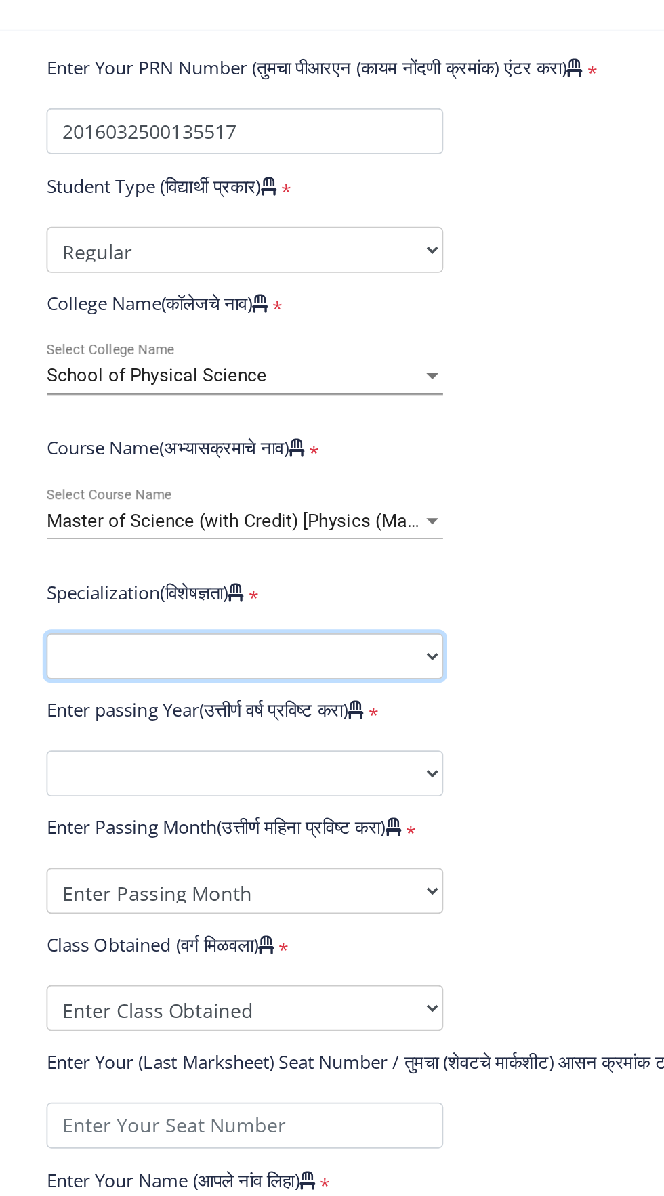
click at [326, 734] on select "Specialization Physics (Material Science) Mathematics Microbiology Organic Chem…" at bounding box center [230, 735] width 222 height 26
select select "Physics (Material Science)"
click at [119, 722] on select "Specialization Physics (Material Science) Mathematics Microbiology Organic Chem…" at bounding box center [230, 735] width 222 height 26
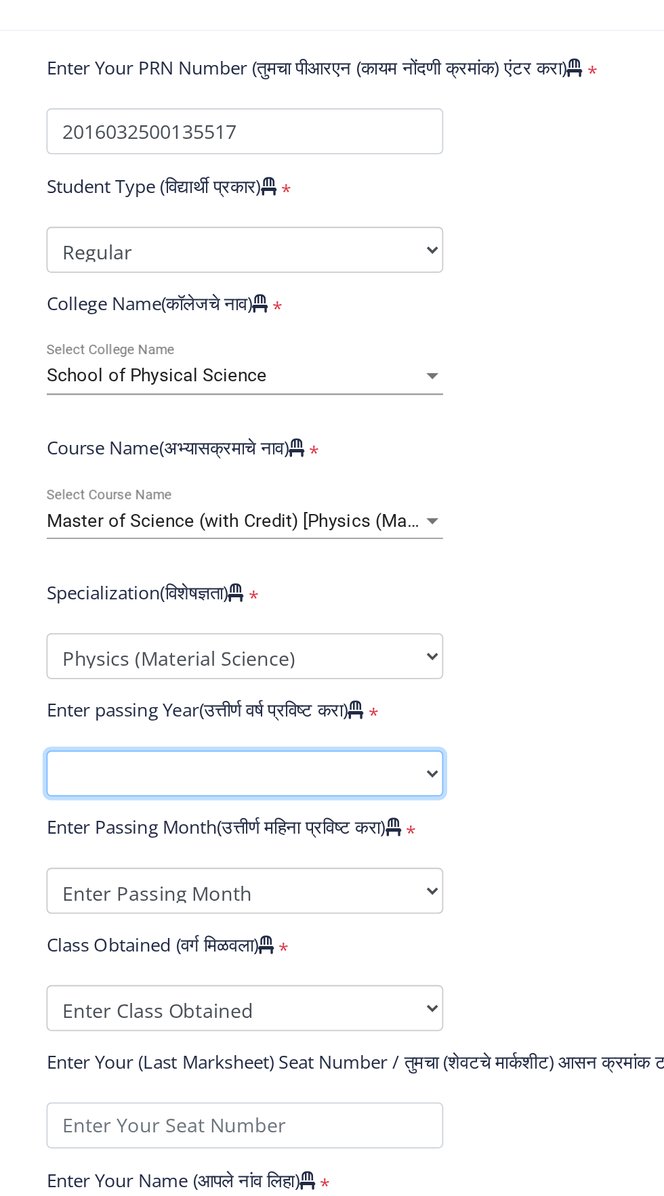
click at [243, 800] on select "2025 2024 2023 2022 2021 2020 2019 2018 2017 2016 2015 2014 2013 2012 2011 2010…" at bounding box center [230, 800] width 222 height 26
select select "2021"
click at [119, 787] on select "2025 2024 2023 2022 2021 2020 2019 2018 2017 2016 2015 2014 2013 2012 2011 2010…" at bounding box center [230, 800] width 222 height 26
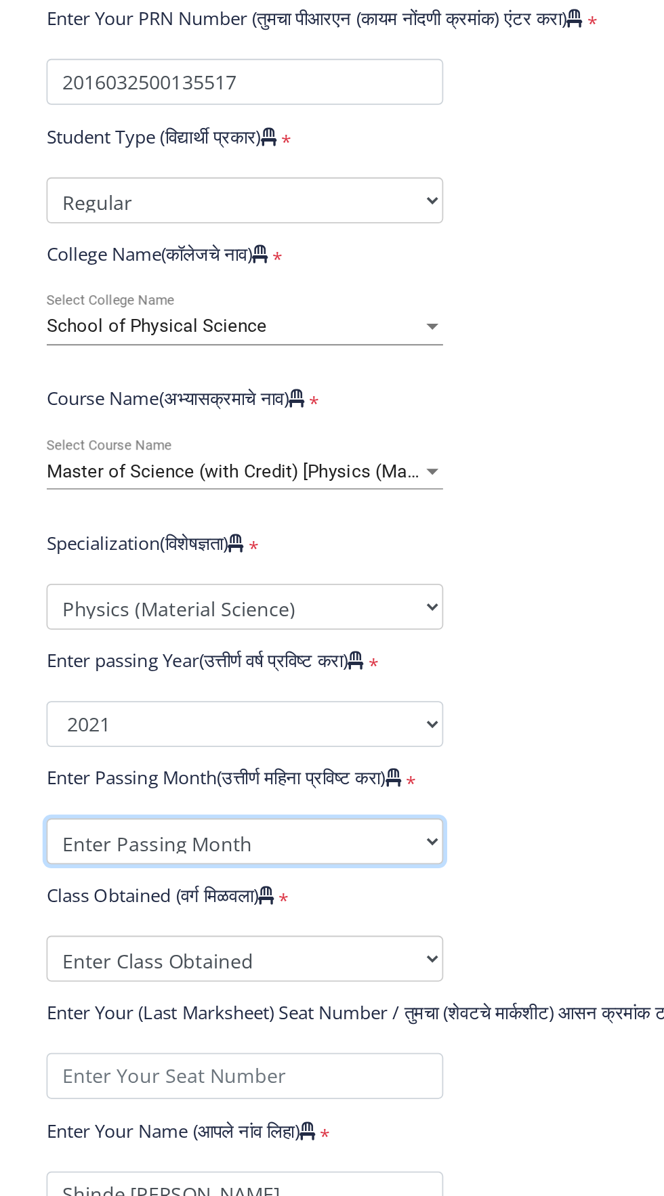
click at [304, 834] on select "Enter Passing Month March April May October November December" at bounding box center [230, 838] width 222 height 26
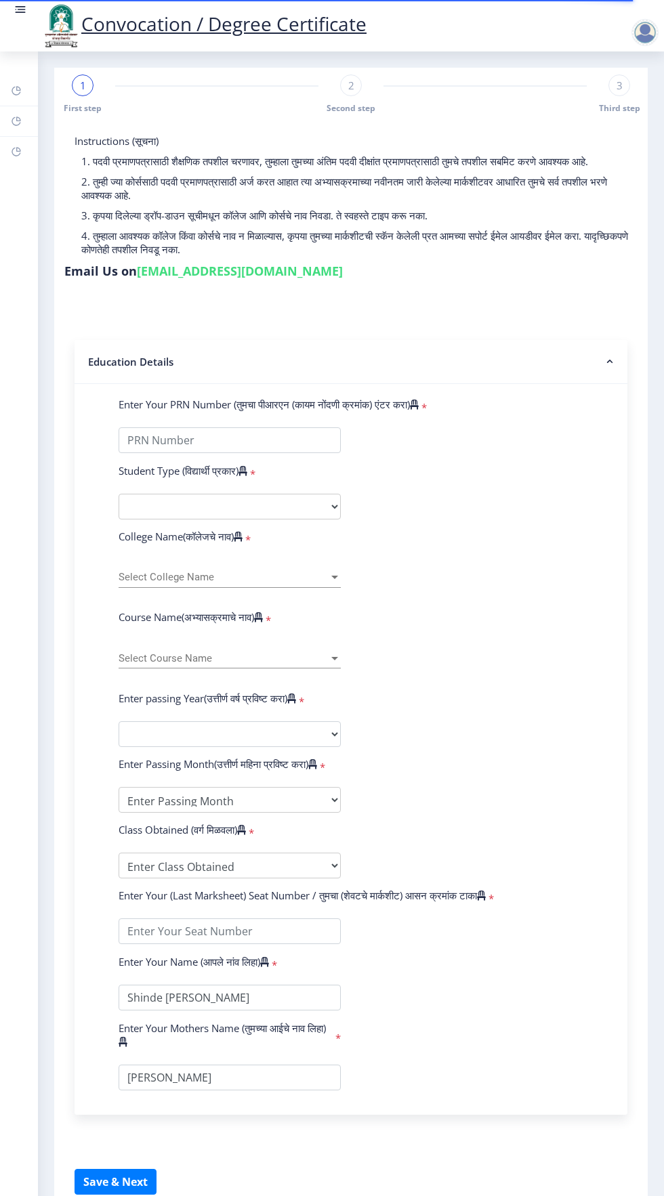
select select
click at [253, 436] on input "Enter Your PRN Number (तुमचा पीआरएन (कायम नोंदणी क्रमांक) एंटर करा)" at bounding box center [230, 441] width 222 height 26
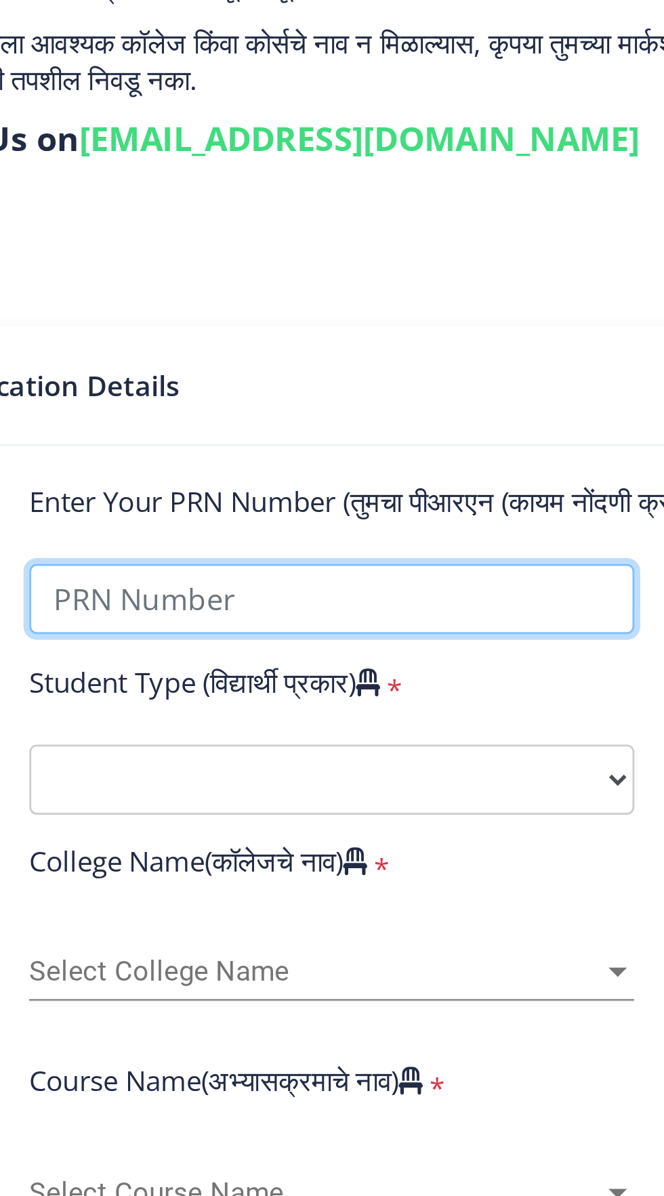
click at [245, 436] on input "Enter Your PRN Number (तुमचा पीआरएन (कायम नोंदणी क्रमांक) एंटर करा)" at bounding box center [230, 441] width 222 height 26
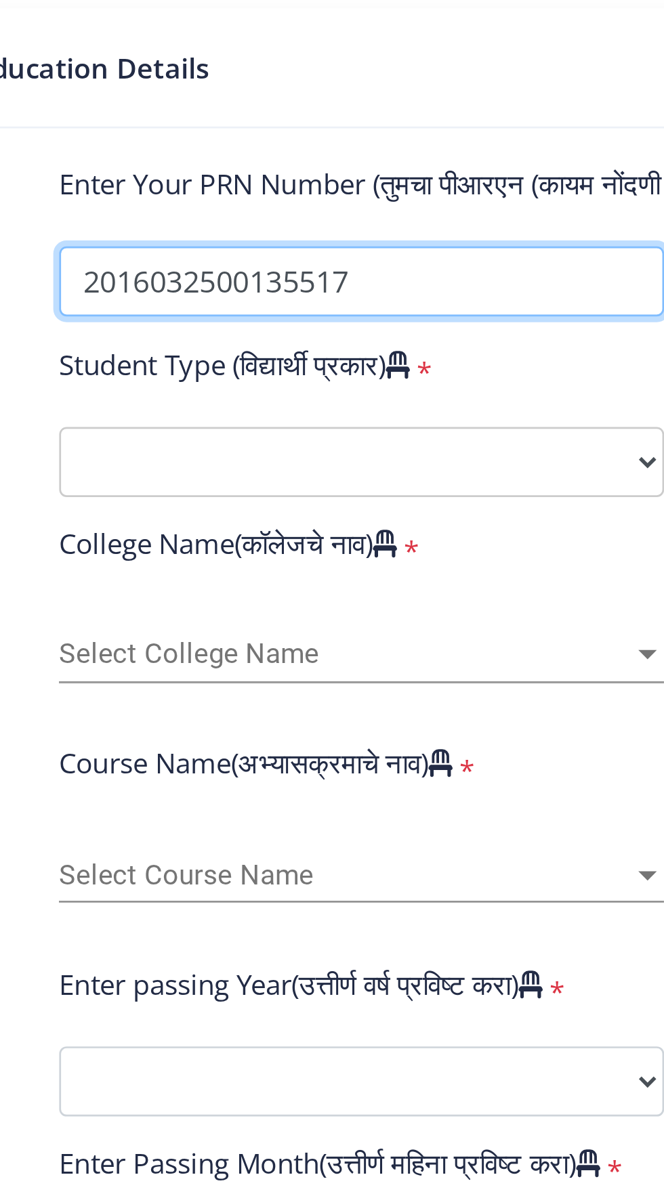
type input "2016032500135517"
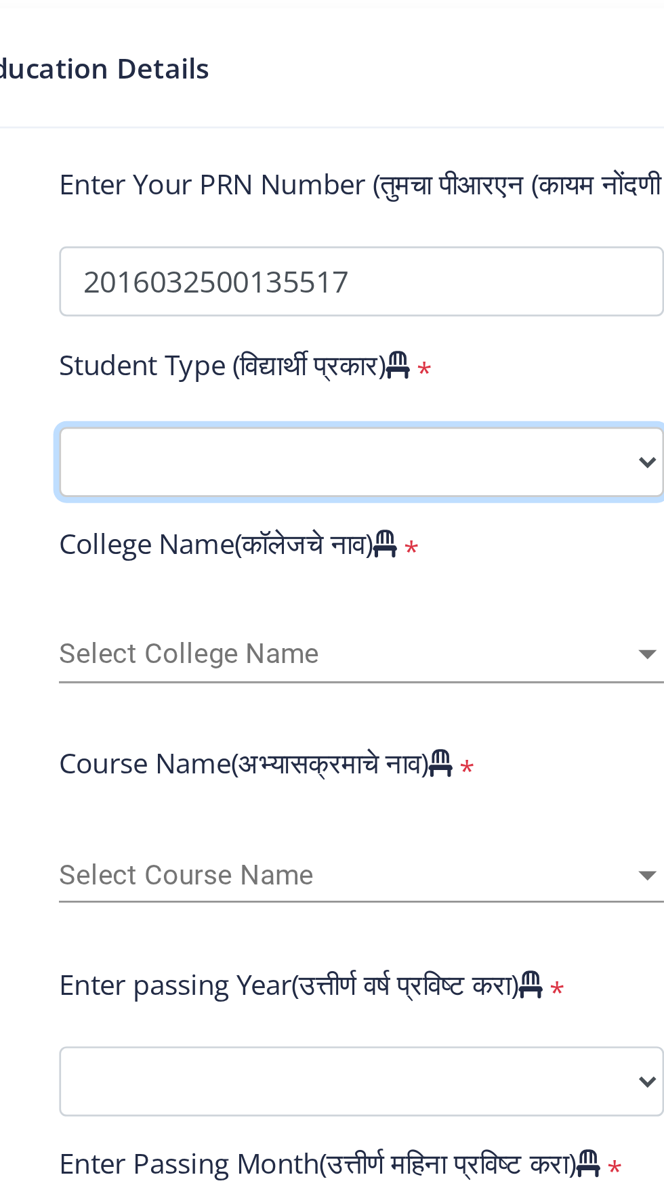
click at [211, 500] on select "Select Student Type Regular External" at bounding box center [230, 507] width 222 height 26
select select "Regular"
click at [119, 494] on select "Select Student Type Regular External" at bounding box center [230, 507] width 222 height 26
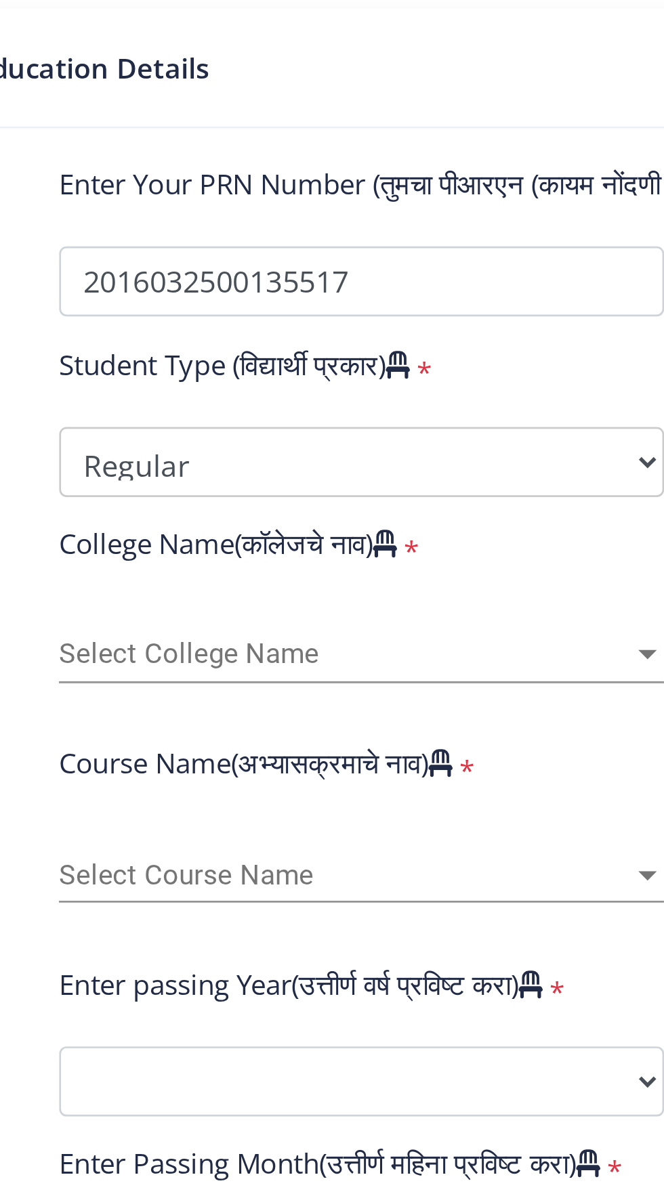
click at [228, 577] on span "Select College Name" at bounding box center [224, 578] width 210 height 12
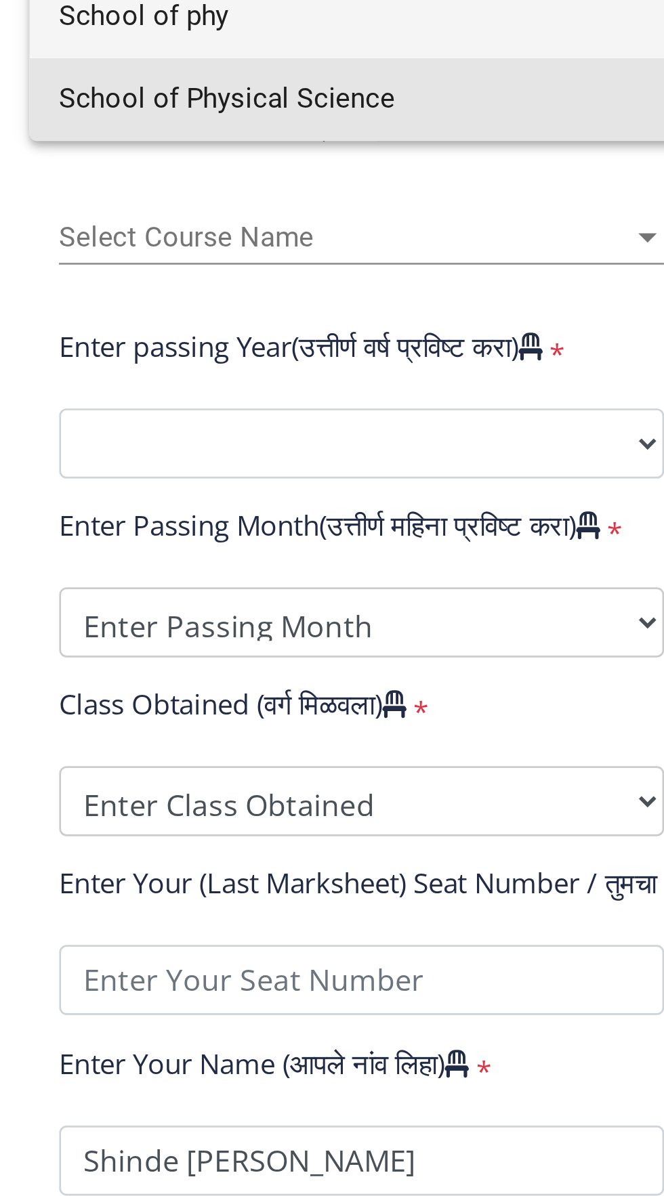
type input "School of phy"
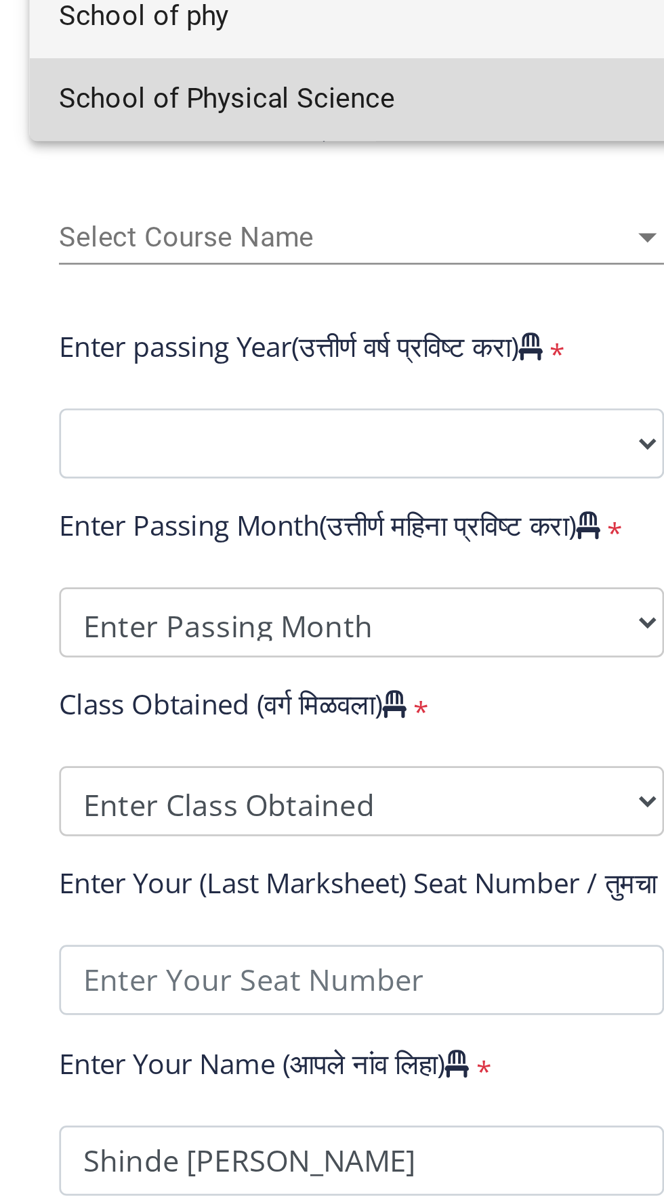
click at [207, 614] on span "School of Physical Science" at bounding box center [230, 608] width 222 height 30
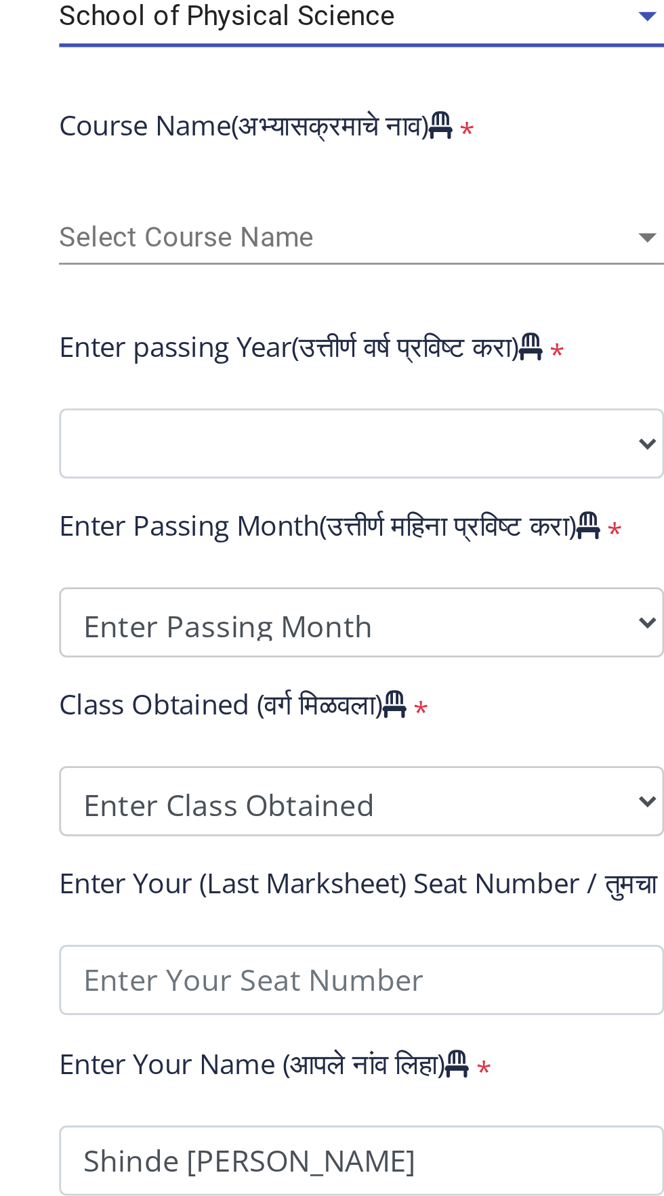
click at [217, 659] on span "Select Course Name" at bounding box center [224, 659] width 210 height 12
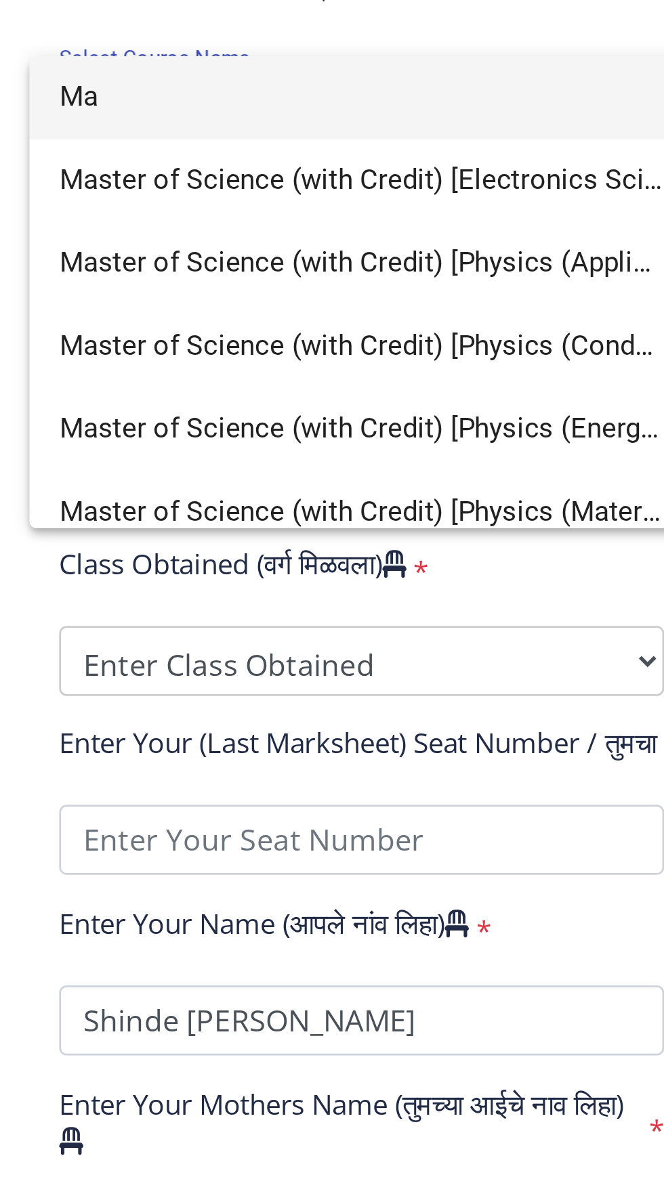
type input "Mat"
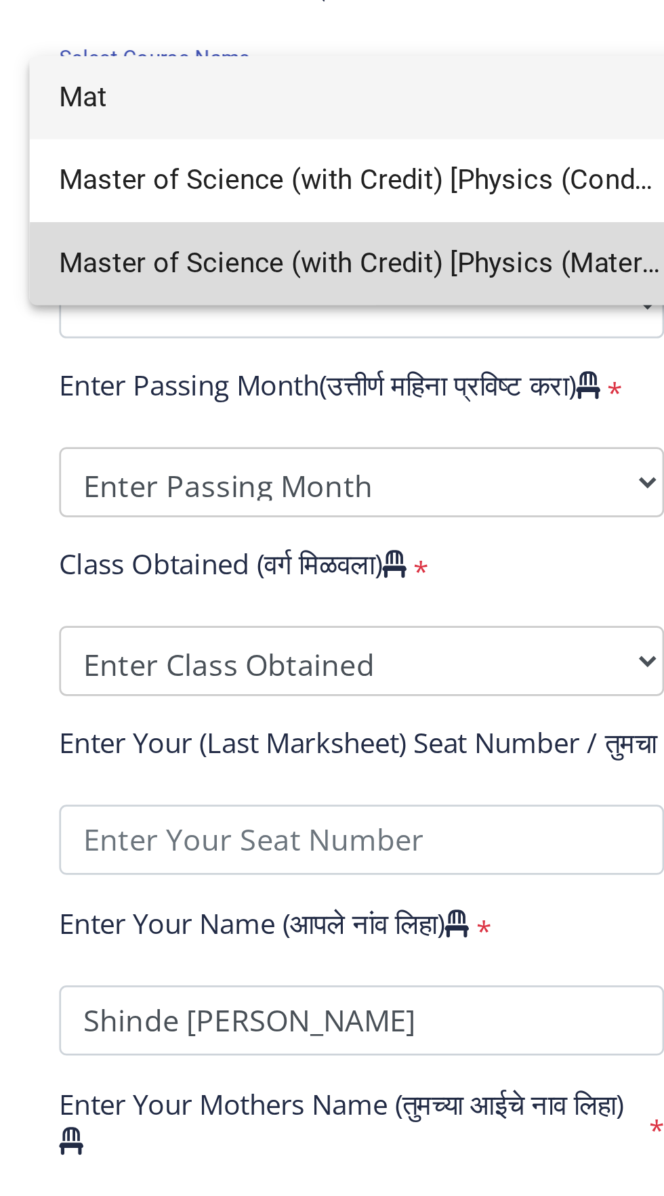
click at [305, 723] on span "Master of Science (with Credit) [Physics (Materials Science)]" at bounding box center [230, 720] width 222 height 30
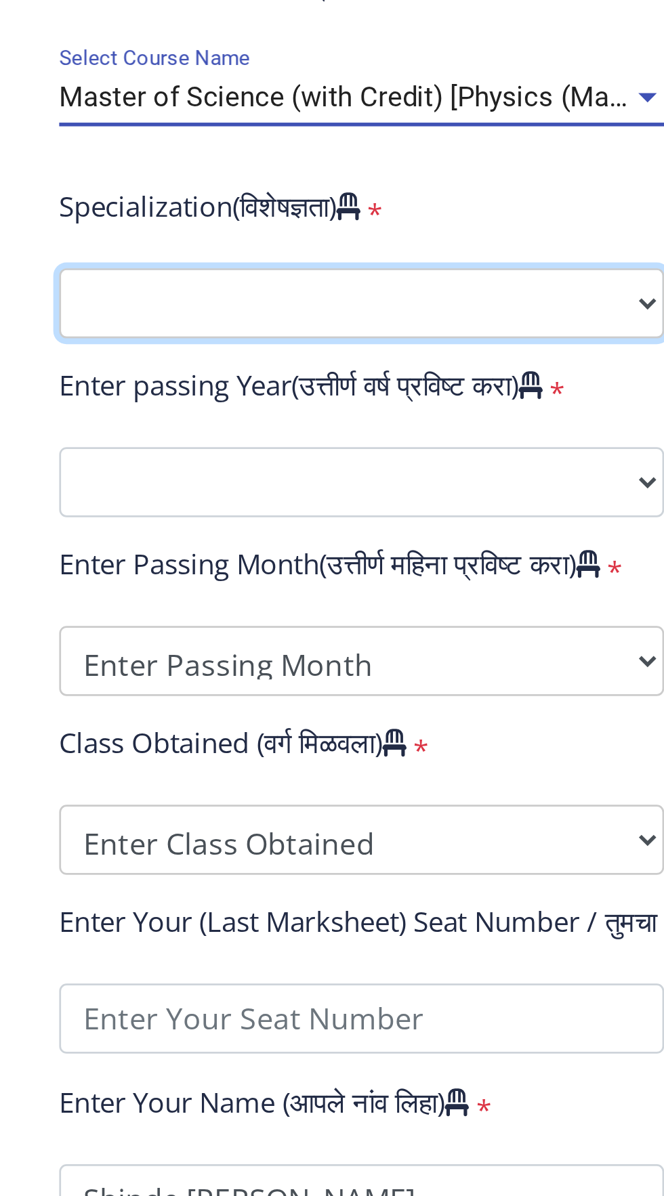
click at [268, 739] on select "Specialization Physics (Material Science) Mathematics Microbiology Organic Chem…" at bounding box center [230, 735] width 222 height 26
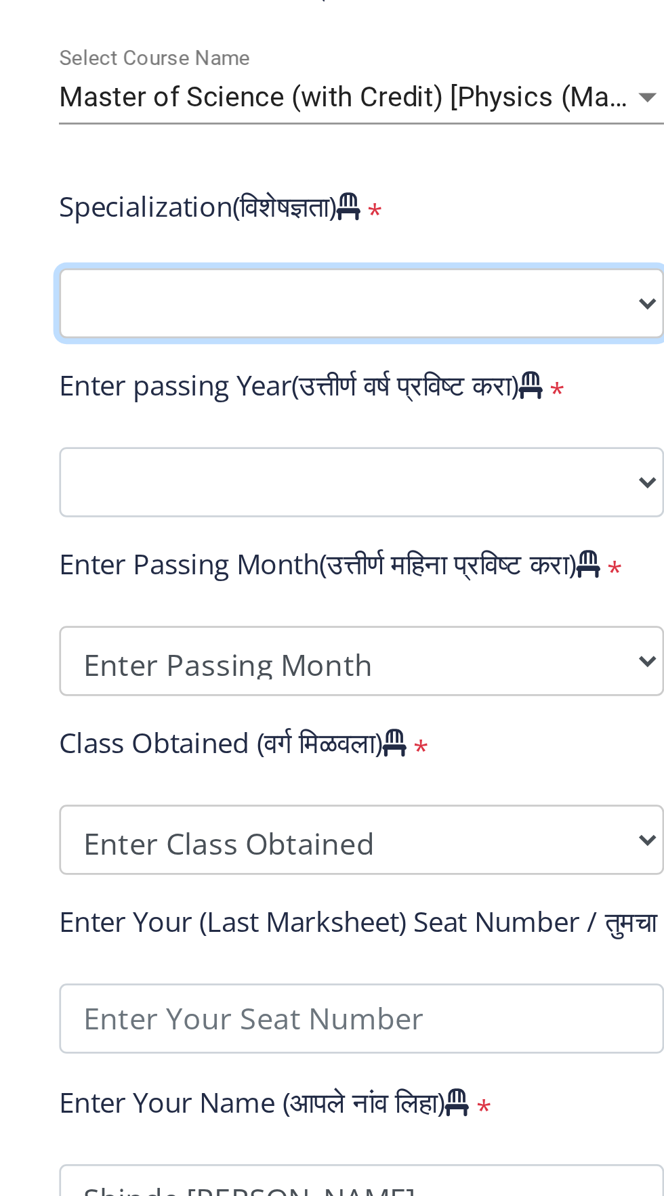
select select "Physics (Material Science)"
click at [119, 722] on select "Specialization Physics (Material Science) Mathematics Microbiology Organic Chem…" at bounding box center [230, 735] width 222 height 26
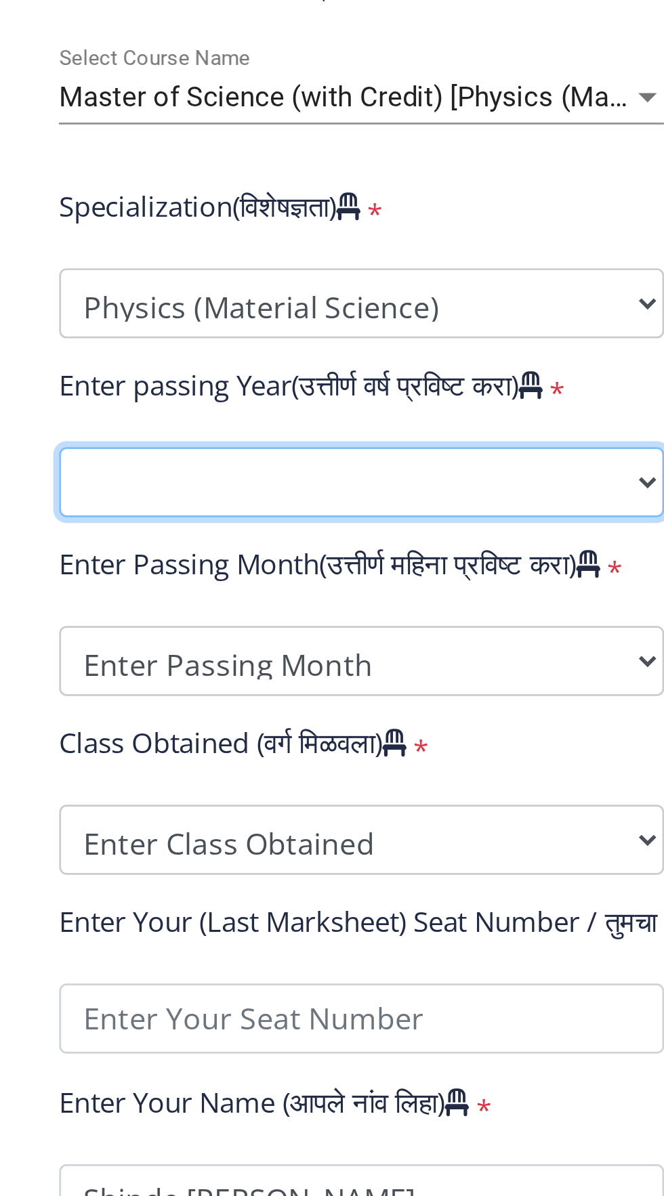
click at [225, 798] on select "2025 2024 2023 2022 2021 2020 2019 2018 2017 2016 2015 2014 2013 2012 2011 2010…" at bounding box center [230, 800] width 222 height 26
select select "2021"
click at [119, 787] on select "2025 2024 2023 2022 2021 2020 2019 2018 2017 2016 2015 2014 2013 2012 2011 2010…" at bounding box center [230, 800] width 222 height 26
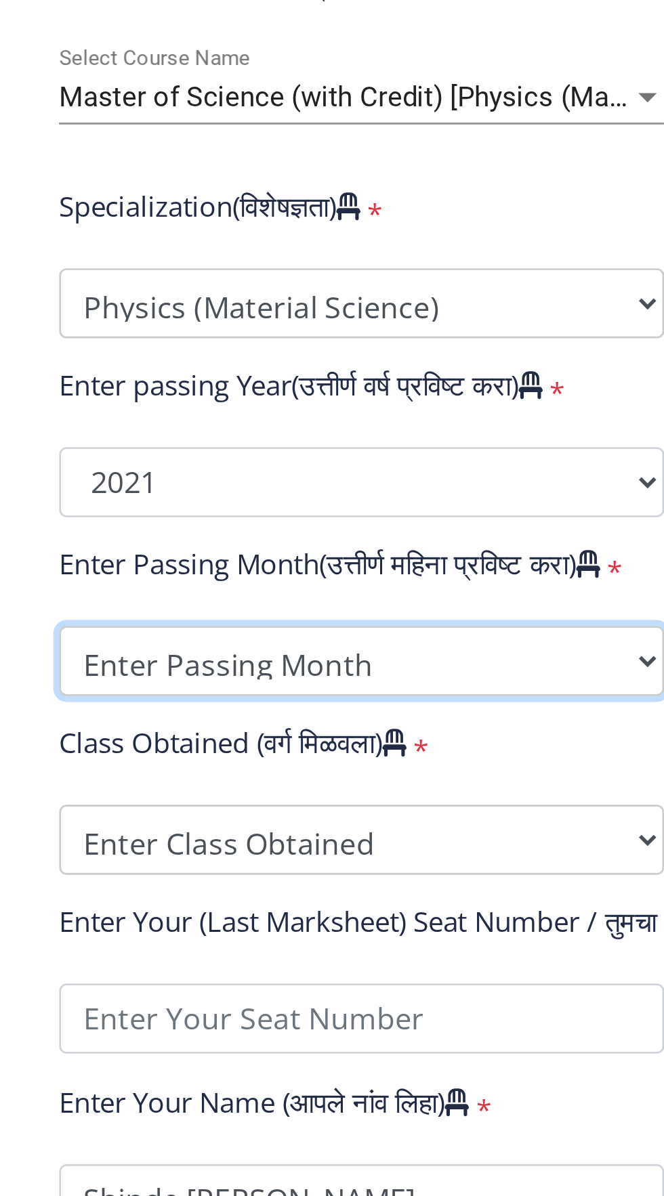
click at [249, 869] on select "Enter Passing Month March April May October November December" at bounding box center [230, 866] width 222 height 26
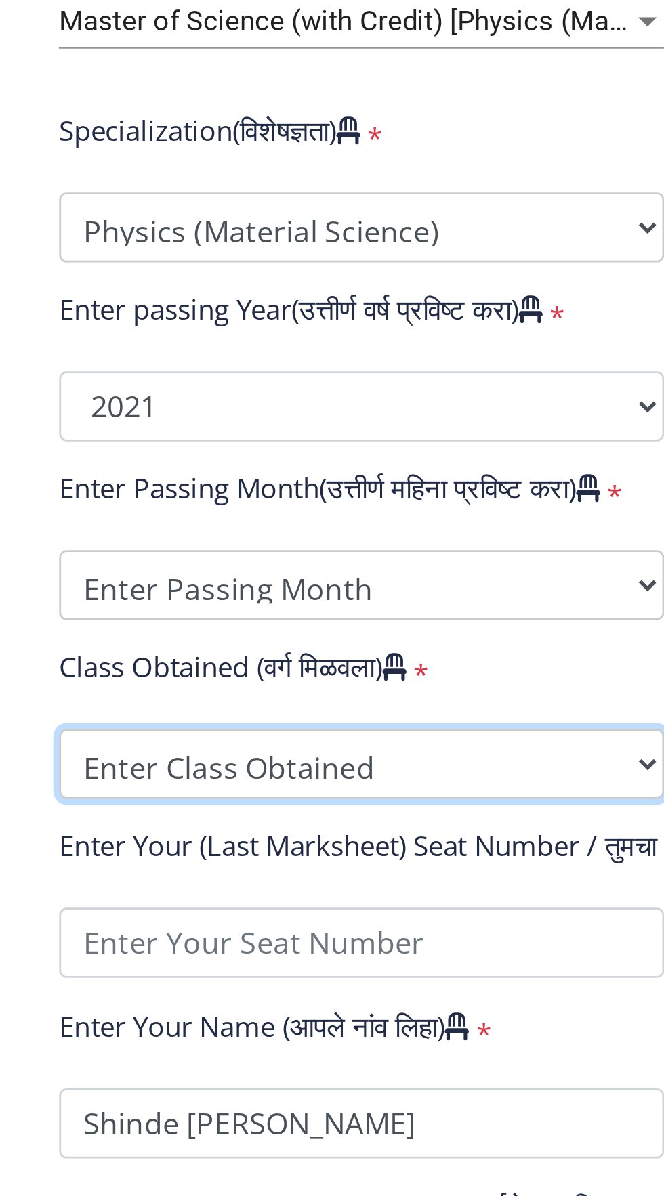
click at [241, 899] on select "Enter Class Obtained FIRST CLASS WITH DISTINCTION FIRST CLASS HIGHER SECOND CLA…" at bounding box center [230, 904] width 222 height 26
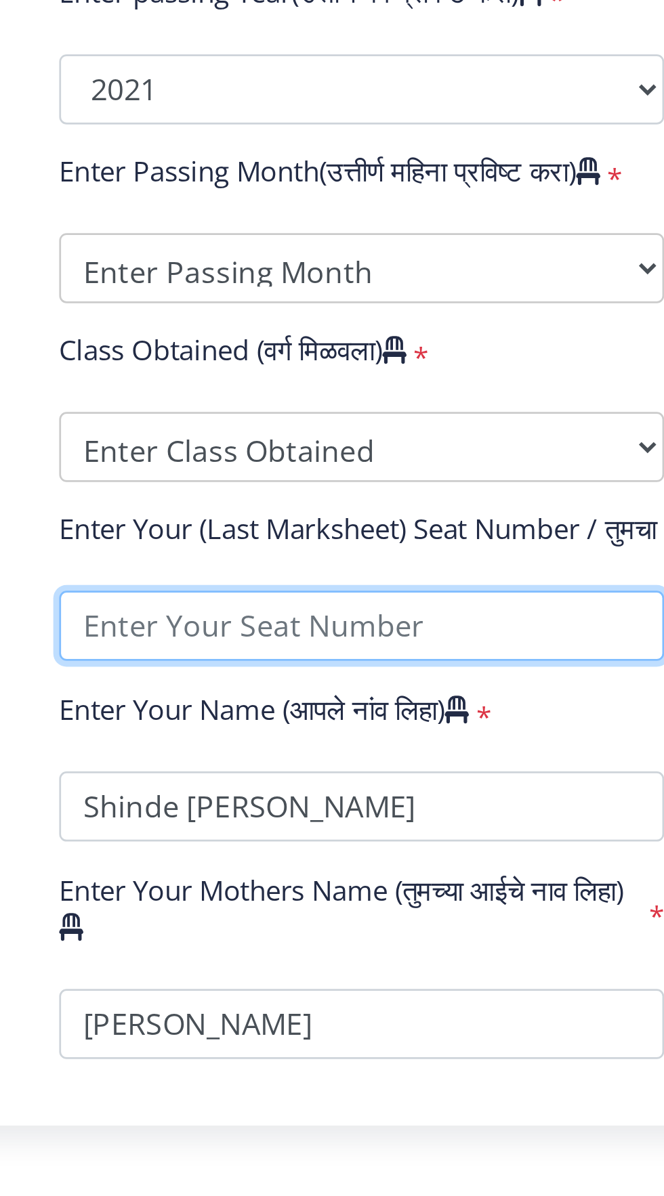
click at [279, 977] on input "textarea" at bounding box center [230, 970] width 222 height 26
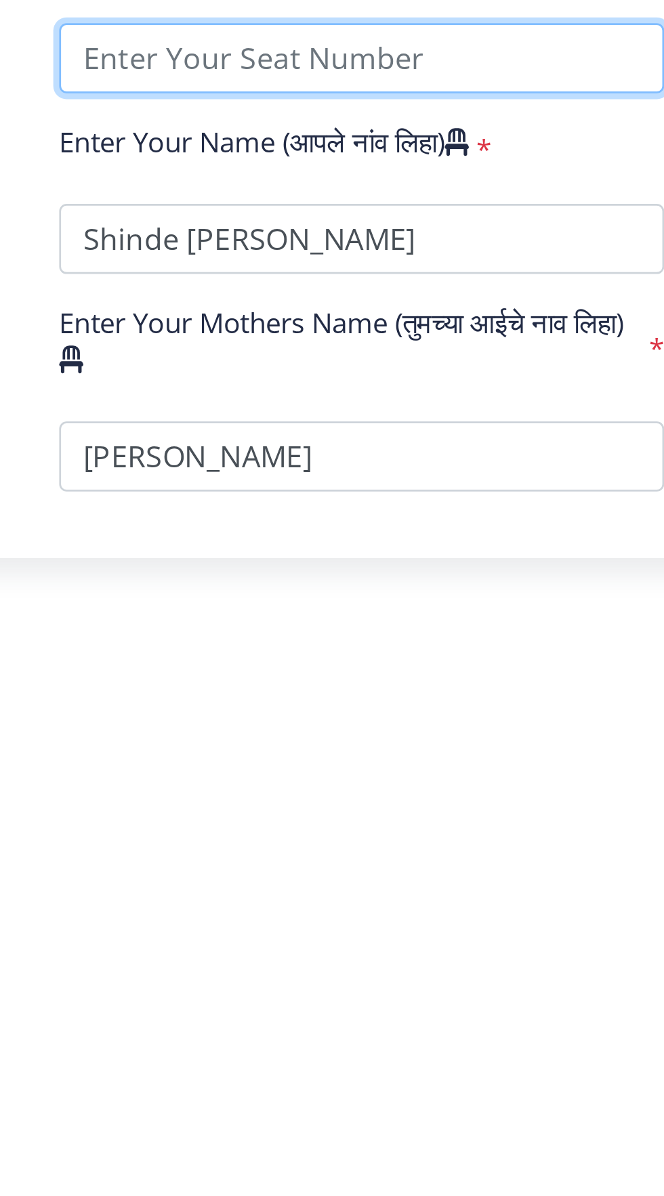
scroll to position [0, 0]
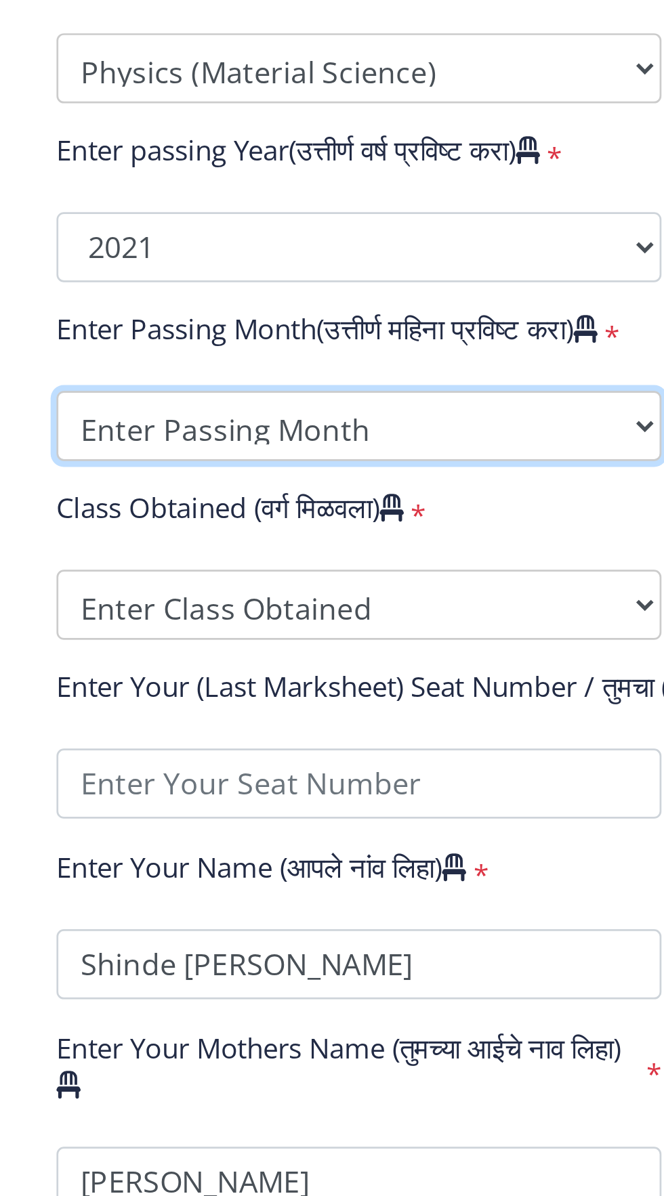
click at [235, 856] on select "Enter Passing Month March April May October November December" at bounding box center [230, 866] width 222 height 26
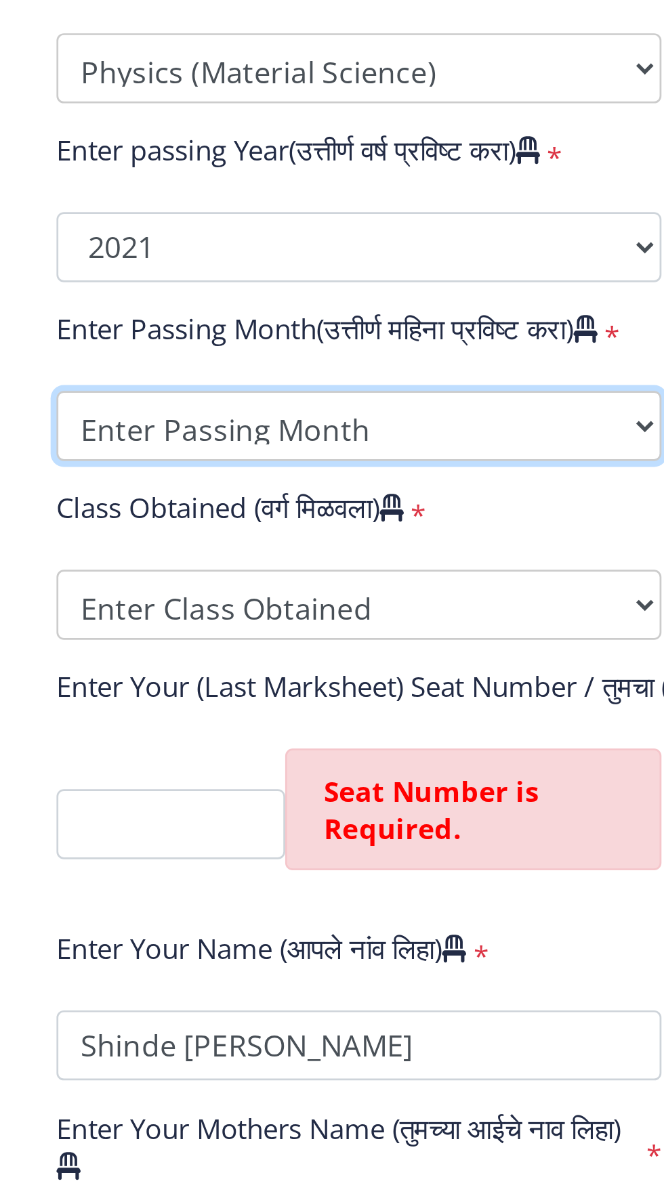
click at [243, 853] on select "Enter Passing Month March April May October November December" at bounding box center [230, 866] width 222 height 26
select select "March"
click at [119, 853] on select "Enter Passing Month March April May October November December" at bounding box center [230, 866] width 222 height 26
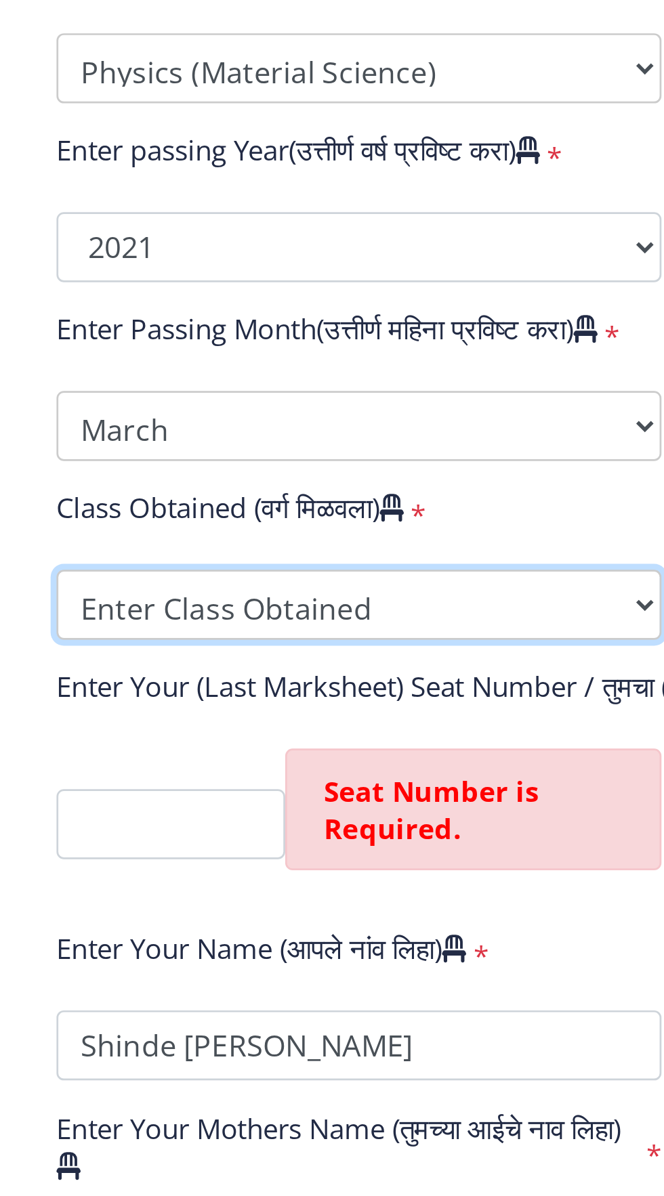
click at [200, 919] on select "Enter Class Obtained FIRST CLASS WITH DISTINCTION FIRST CLASS HIGHER SECOND CLA…" at bounding box center [230, 932] width 222 height 26
click at [205, 919] on select "Enter Class Obtained FIRST CLASS WITH DISTINCTION FIRST CLASS HIGHER SECOND CLA…" at bounding box center [230, 932] width 222 height 26
select select "Grade A"
click at [119, 919] on select "Enter Class Obtained FIRST CLASS WITH DISTINCTION FIRST CLASS HIGHER SECOND CLA…" at bounding box center [230, 932] width 222 height 26
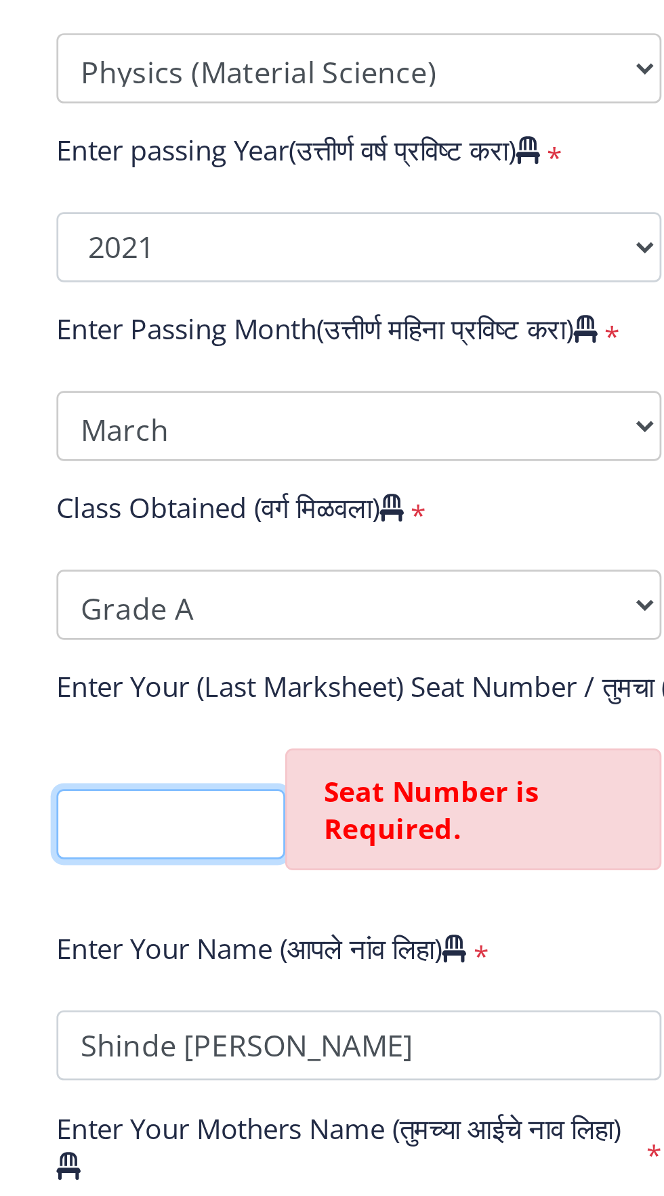
click at [171, 999] on input "textarea" at bounding box center [161, 1012] width 84 height 26
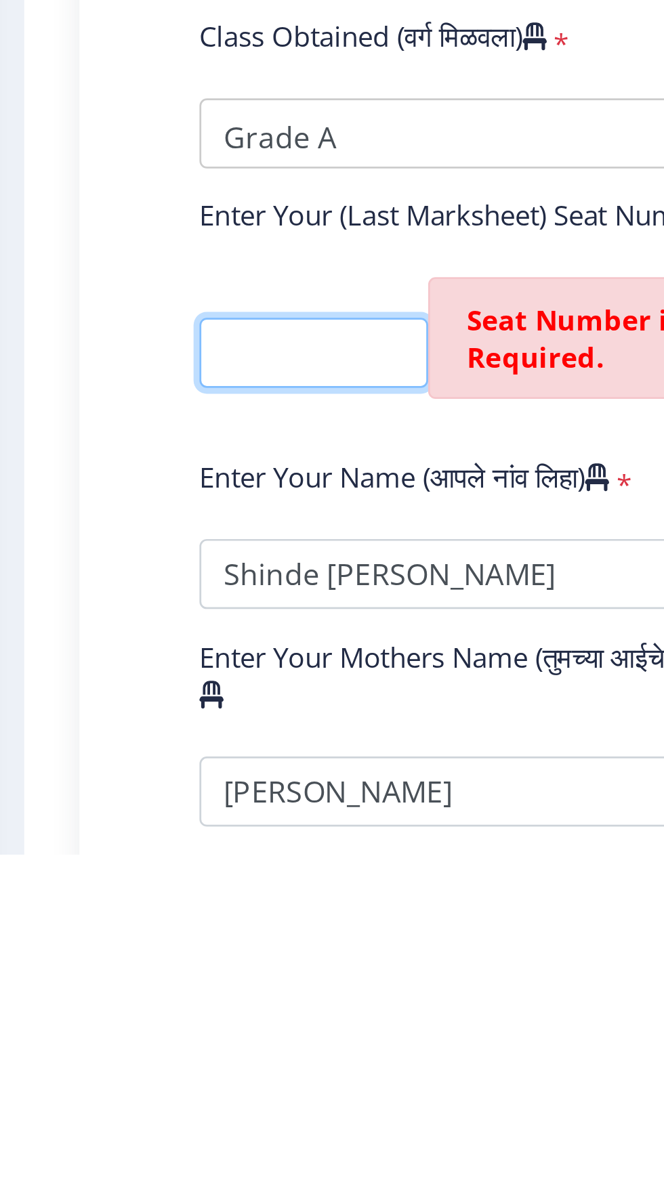
scroll to position [12, 0]
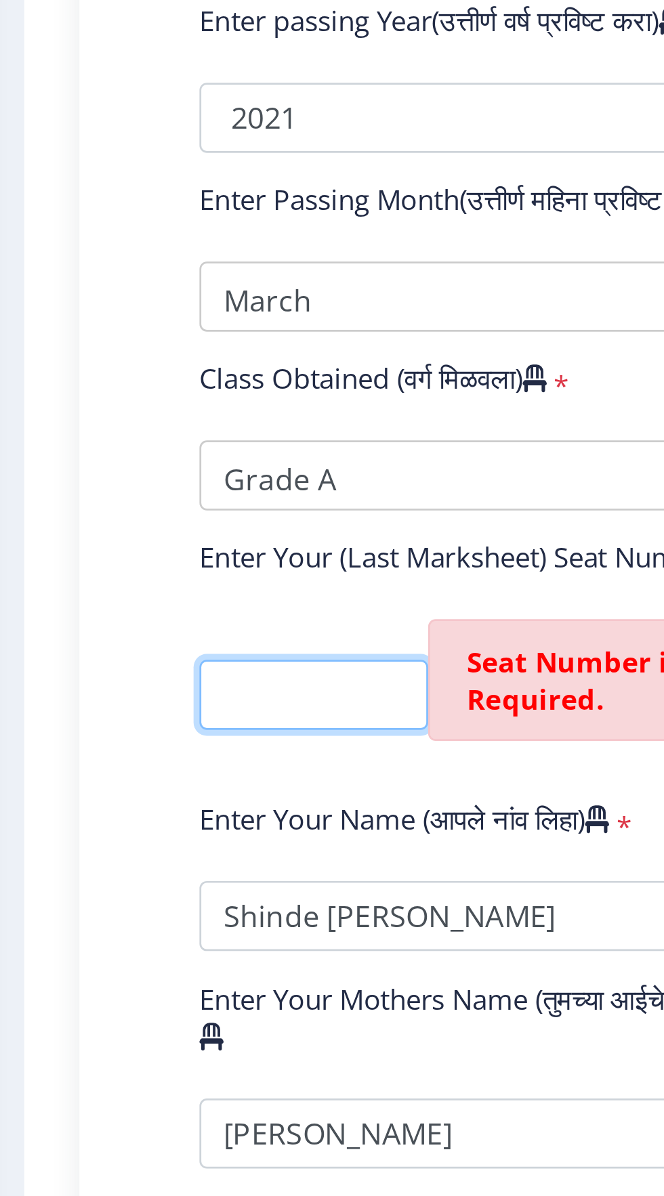
click at [157, 1007] on input "textarea" at bounding box center [161, 1012] width 84 height 26
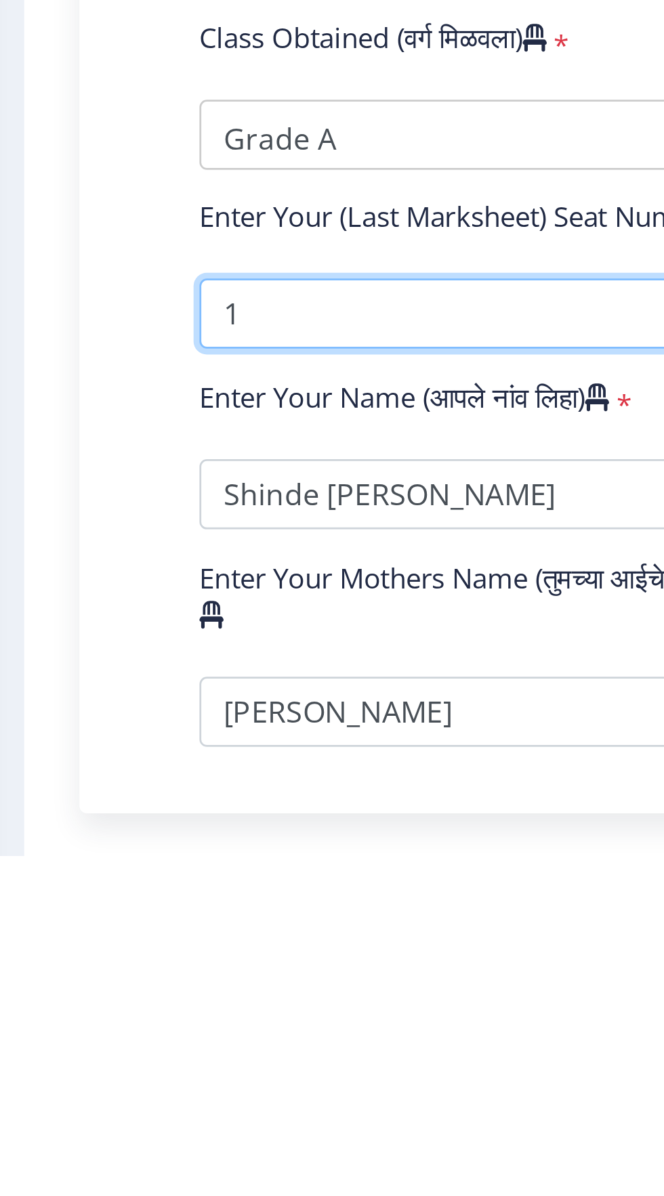
scroll to position [0, 0]
click at [130, 987] on input "textarea" at bounding box center [230, 997] width 222 height 26
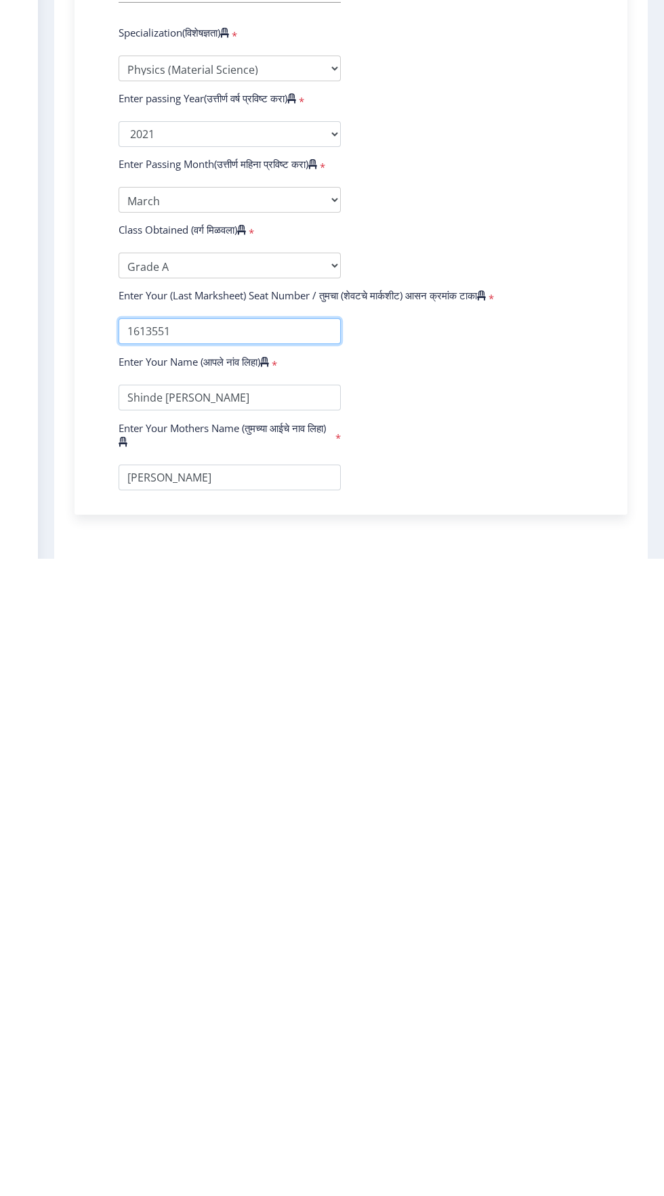
scroll to position [11, 0]
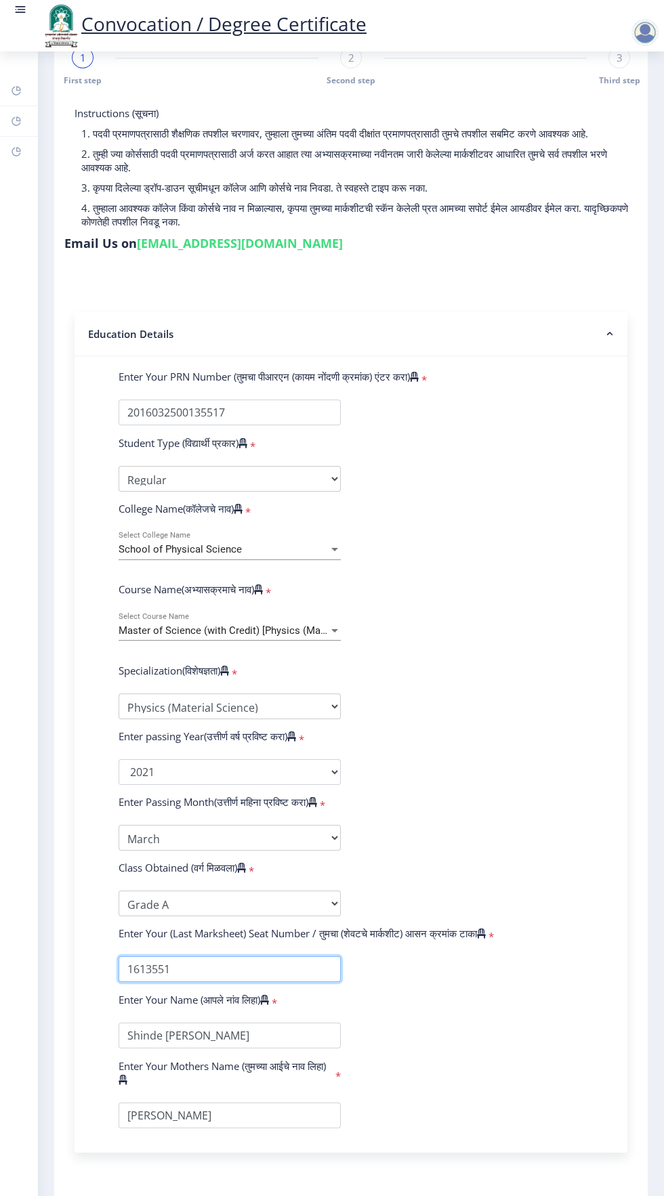
type input "1613551"
click at [350, 75] on span "Second step" at bounding box center [351, 81] width 49 height 12
select select "Regular"
select select "Physics (Material Science)"
select select "2021"
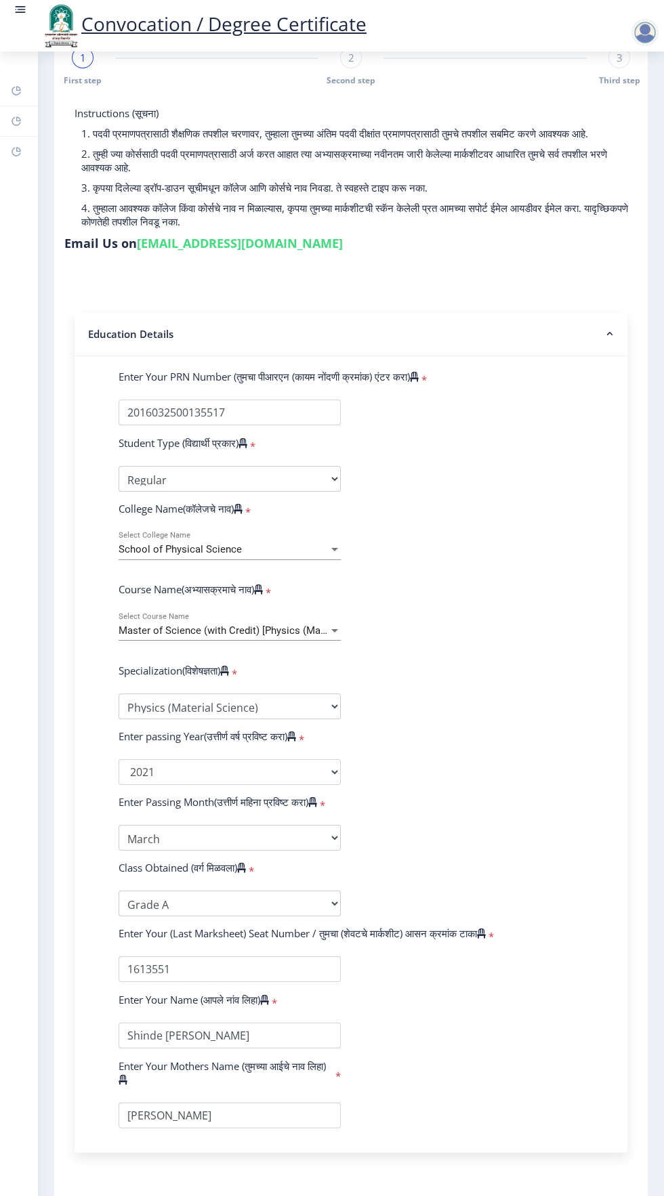
select select "March"
select select "Grade A"
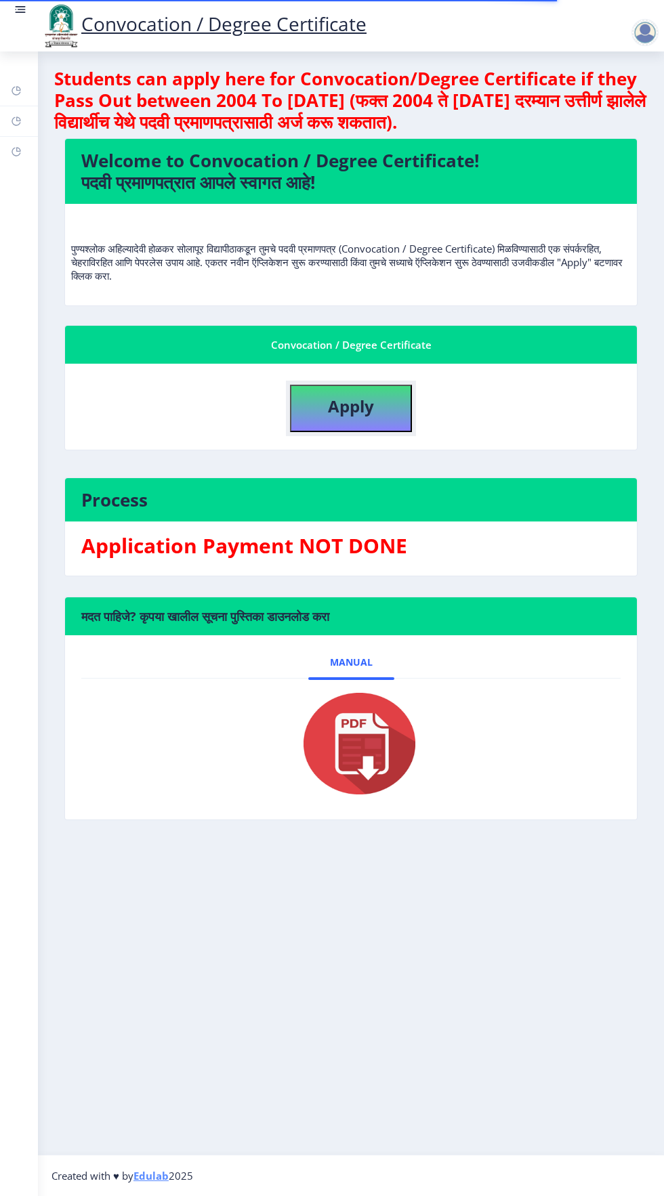
click at [343, 423] on button "Apply" at bounding box center [351, 408] width 122 height 47
select select
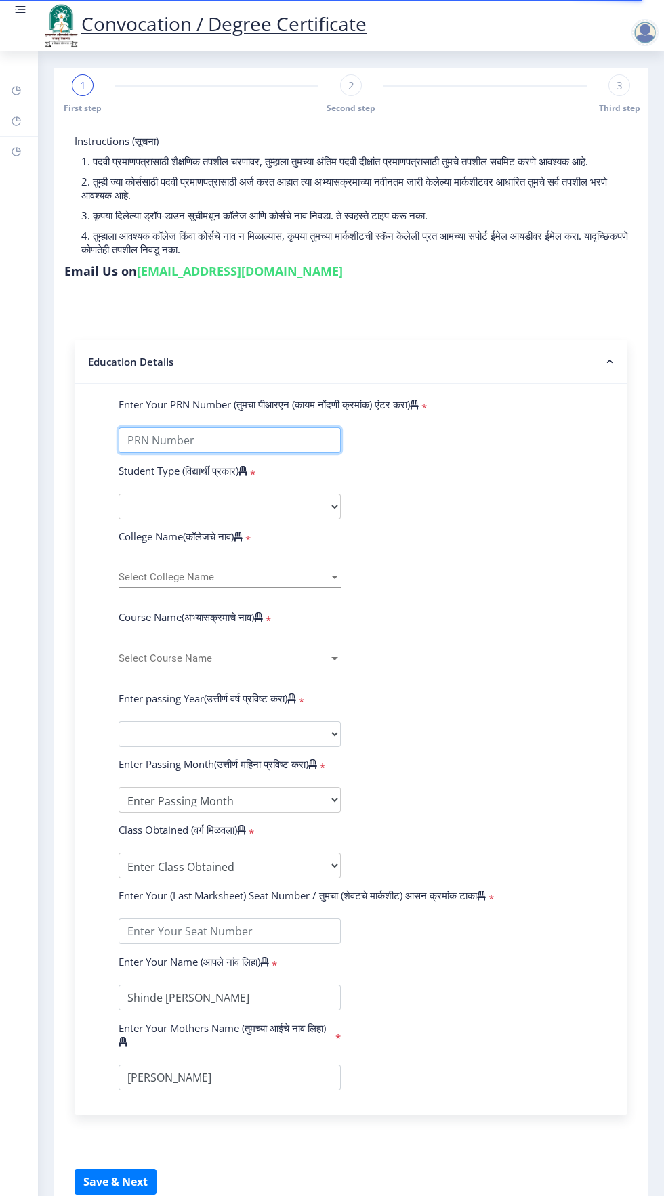
click at [243, 443] on input "Enter Your PRN Number (तुमचा पीआरएन (कायम नोंदणी क्रमांक) एंटर करा)" at bounding box center [230, 441] width 222 height 26
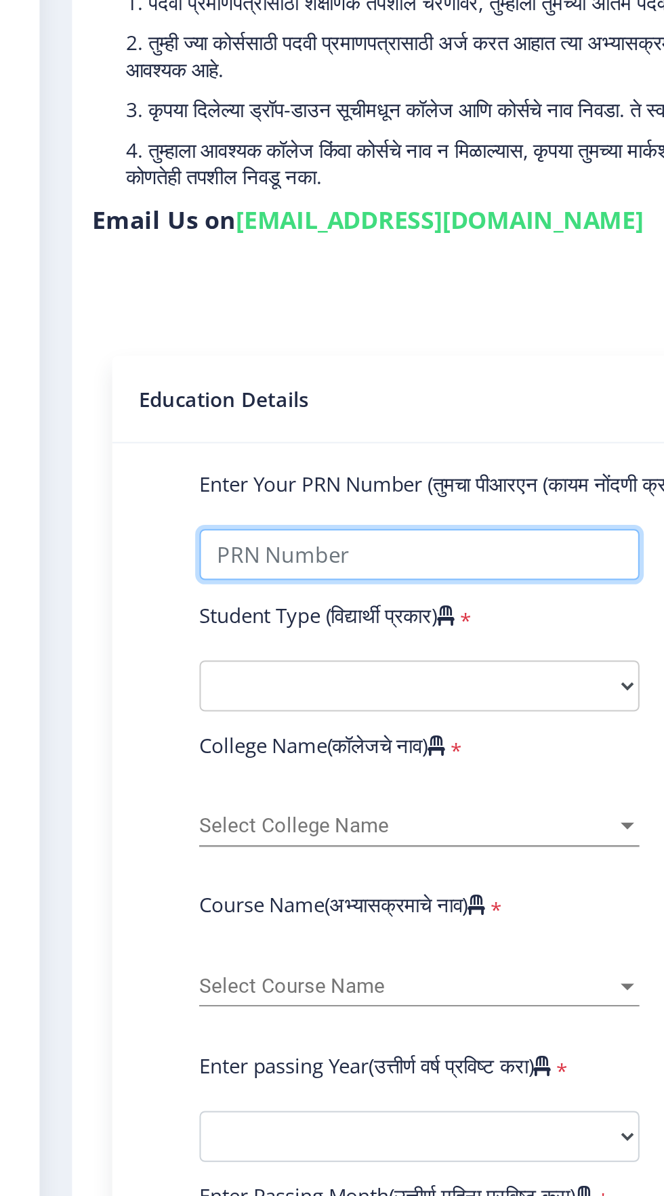
type input "2016032500135517"
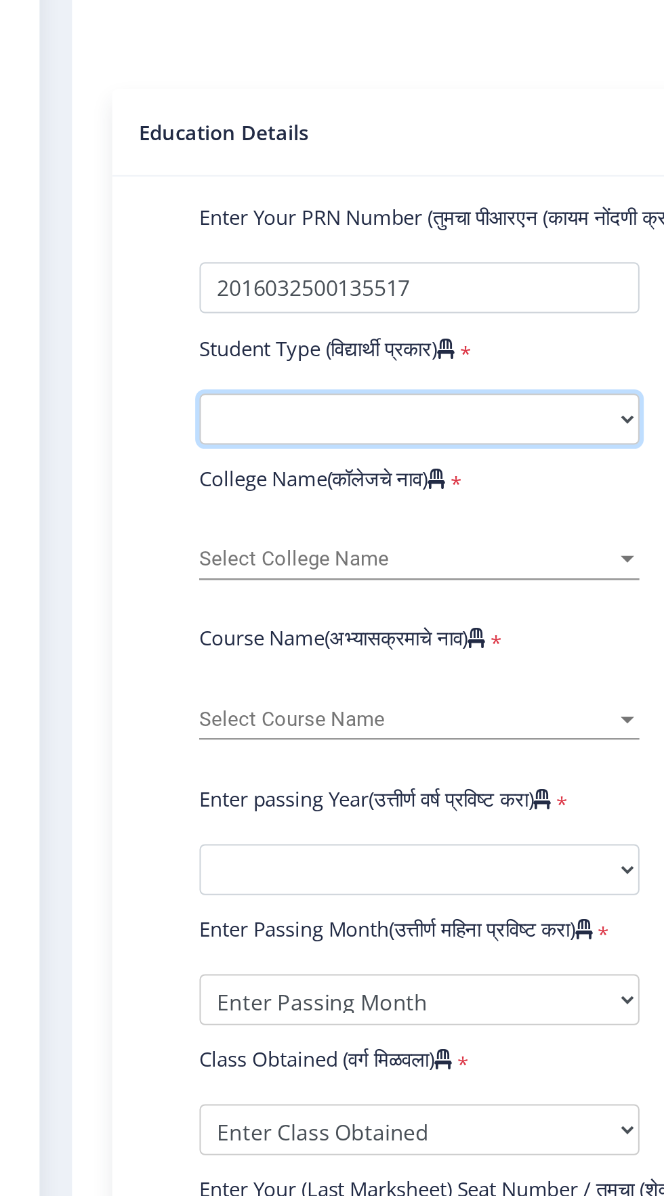
click at [186, 503] on select "Select Student Type Regular External" at bounding box center [230, 507] width 222 height 26
select select "Regular"
click at [119, 494] on select "Select Student Type Regular External" at bounding box center [230, 507] width 222 height 26
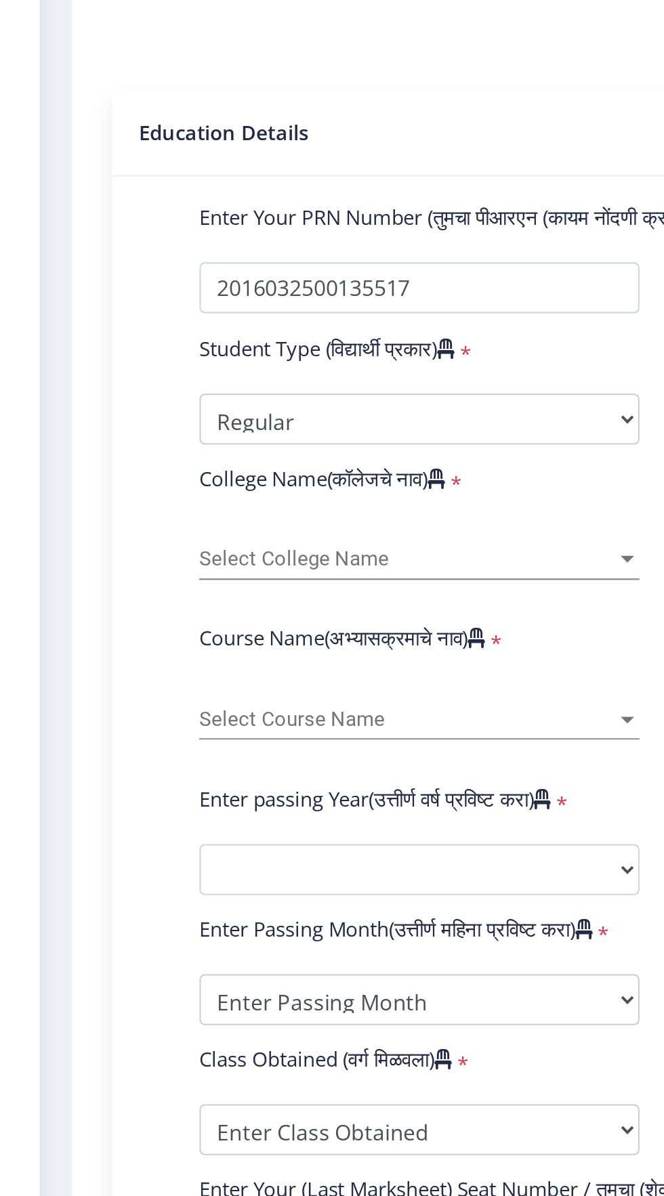
click at [205, 577] on span "Select College Name" at bounding box center [224, 578] width 210 height 12
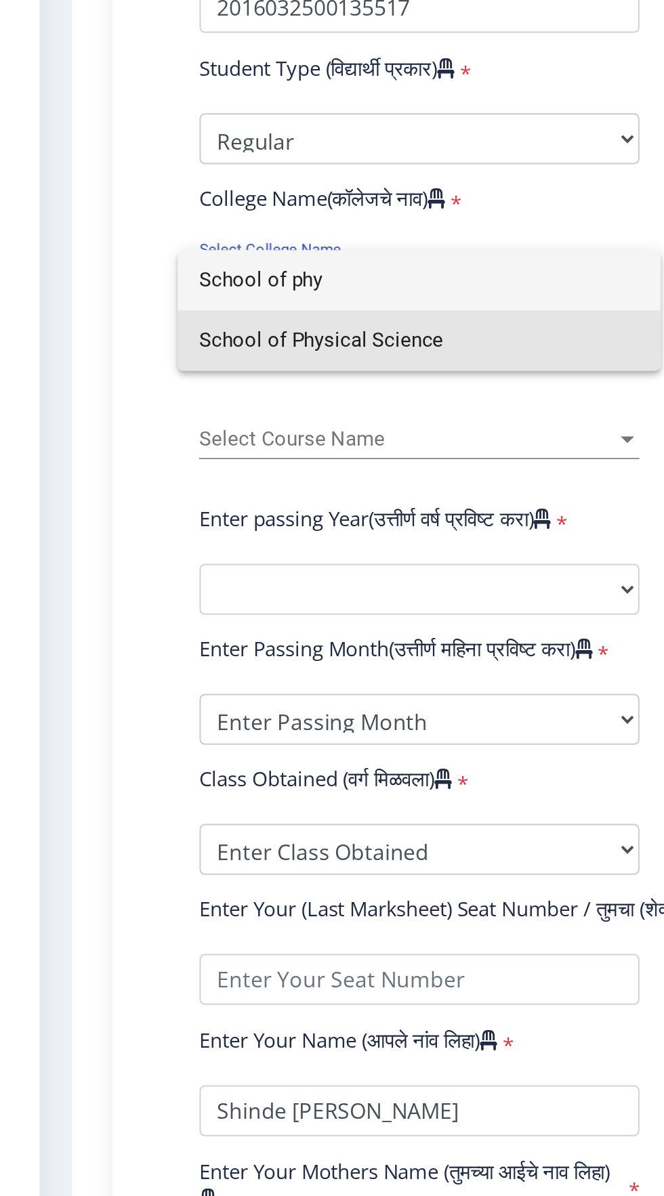
type input "School of phy"
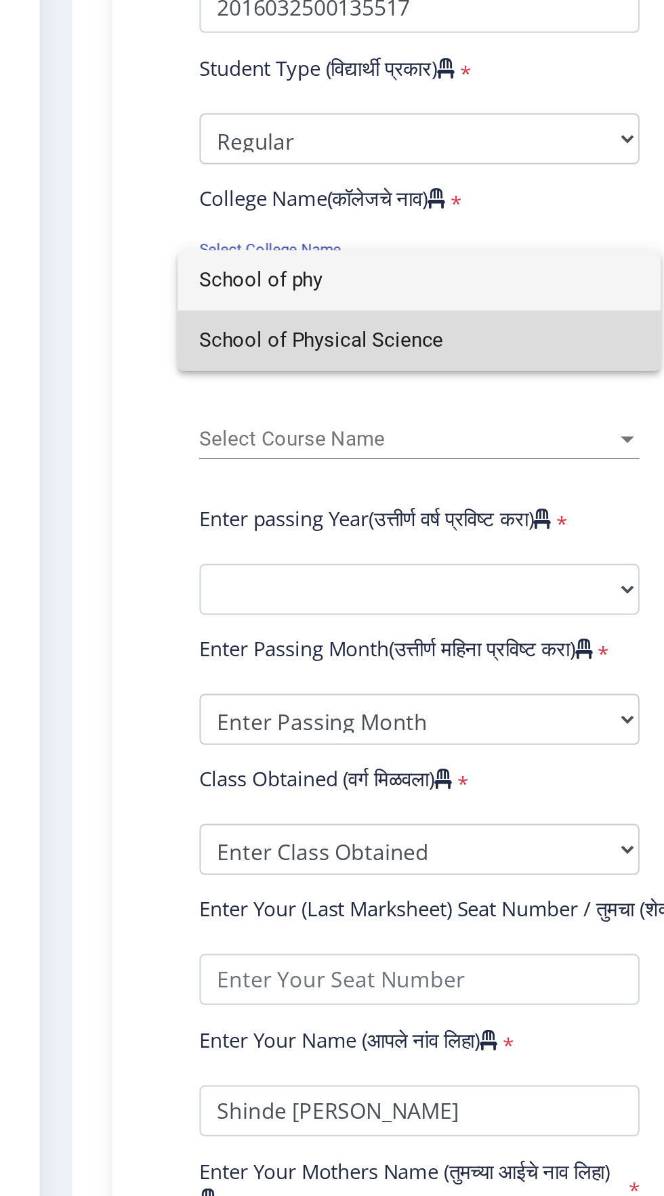
click at [194, 608] on span "School of Physical Science" at bounding box center [230, 609] width 222 height 30
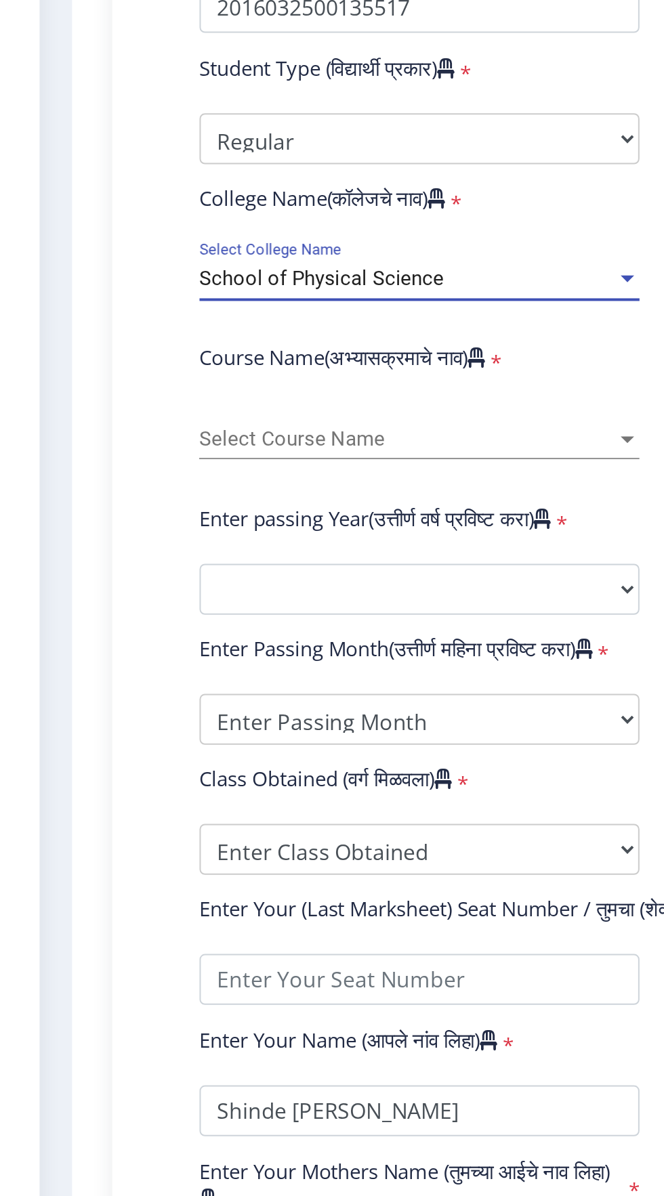
click at [226, 663] on span "Select Course Name" at bounding box center [224, 659] width 210 height 12
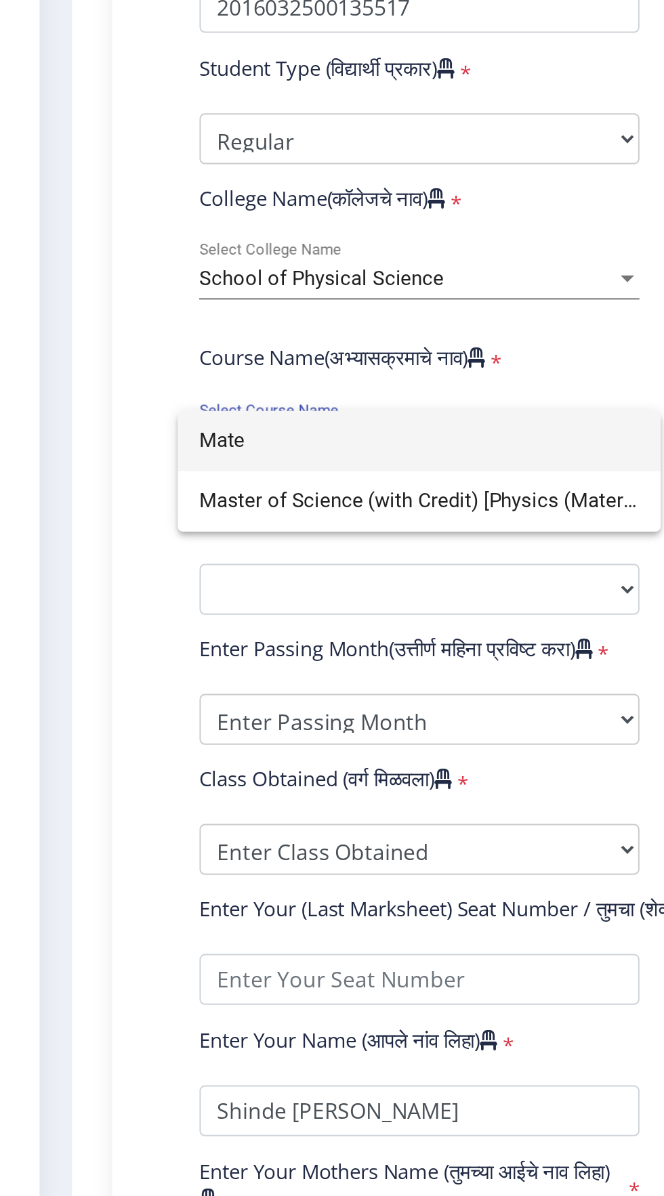
type input "Mater"
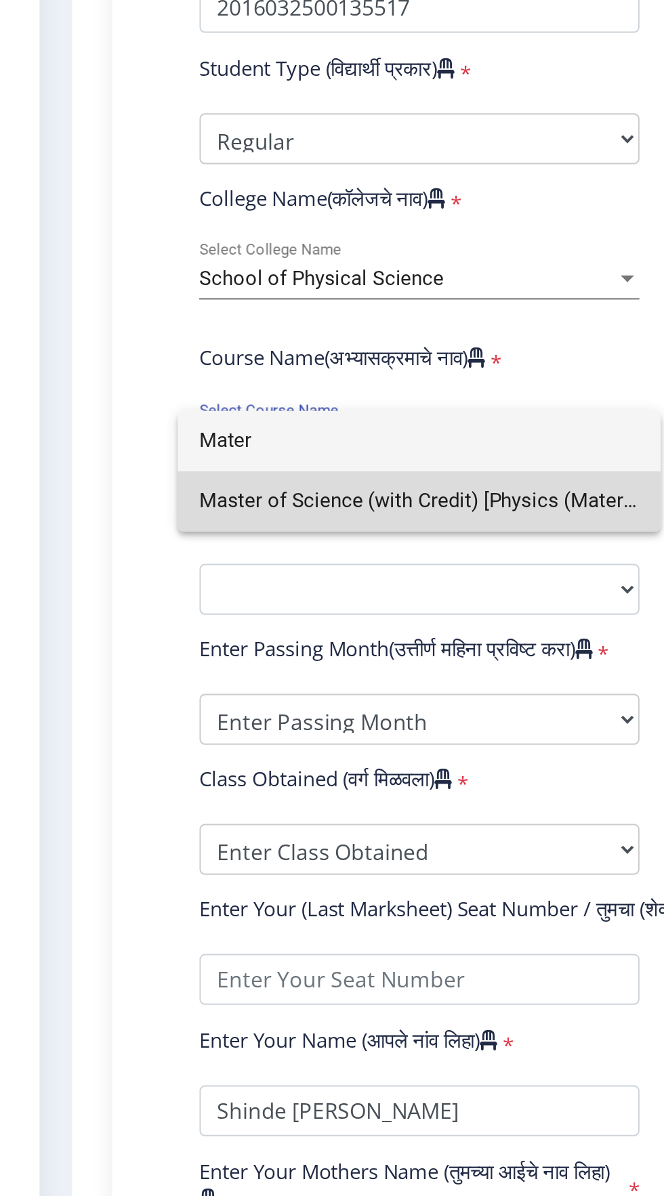
click at [261, 690] on span "Master of Science (with Credit) [Physics (Materials Science)]" at bounding box center [230, 690] width 222 height 30
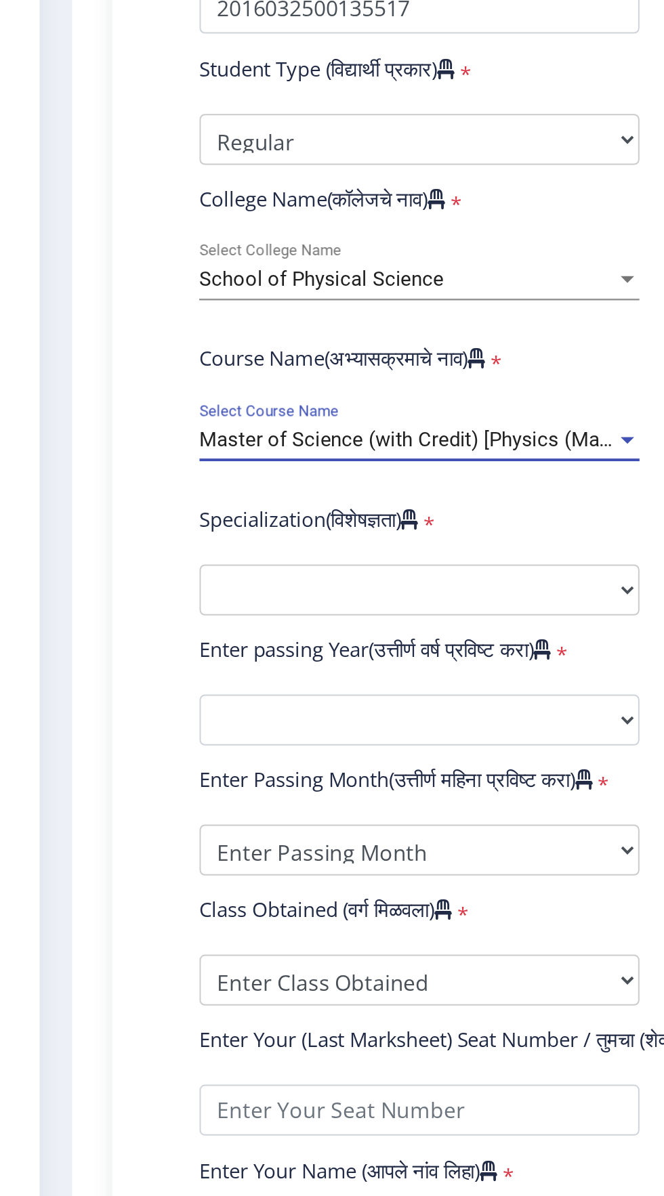
scroll to position [28, 0]
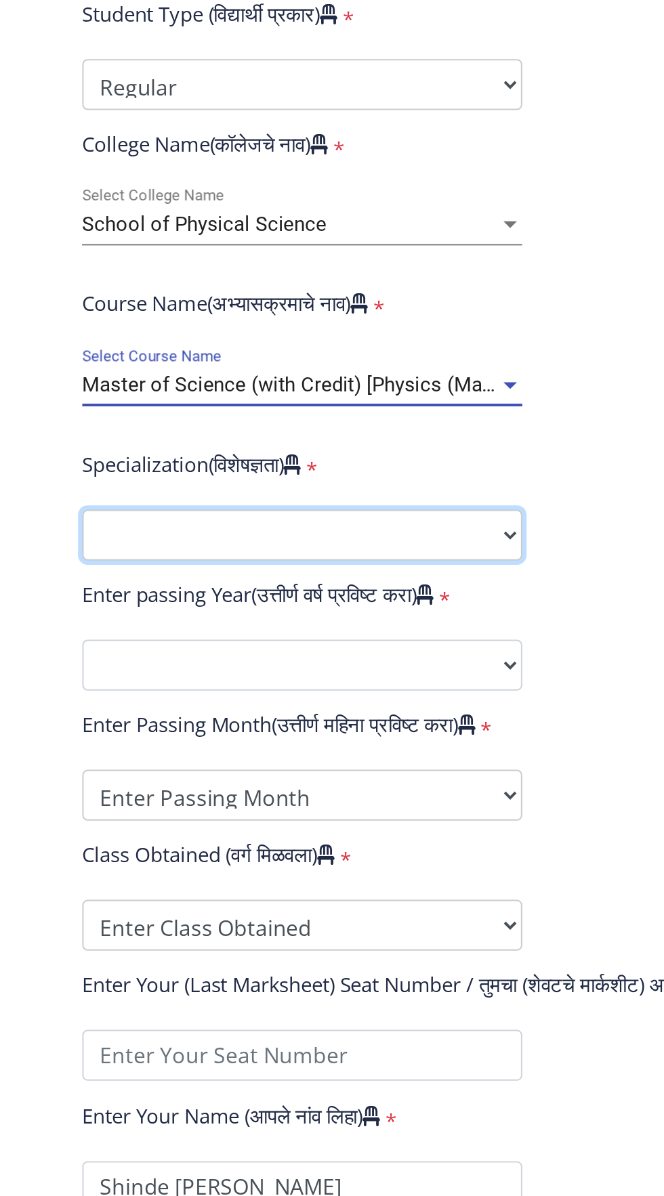
click at [262, 698] on select "Specialization Physics (Material Science) Mathematics Microbiology Organic Chem…" at bounding box center [230, 707] width 222 height 26
select select "Physics (Material Science)"
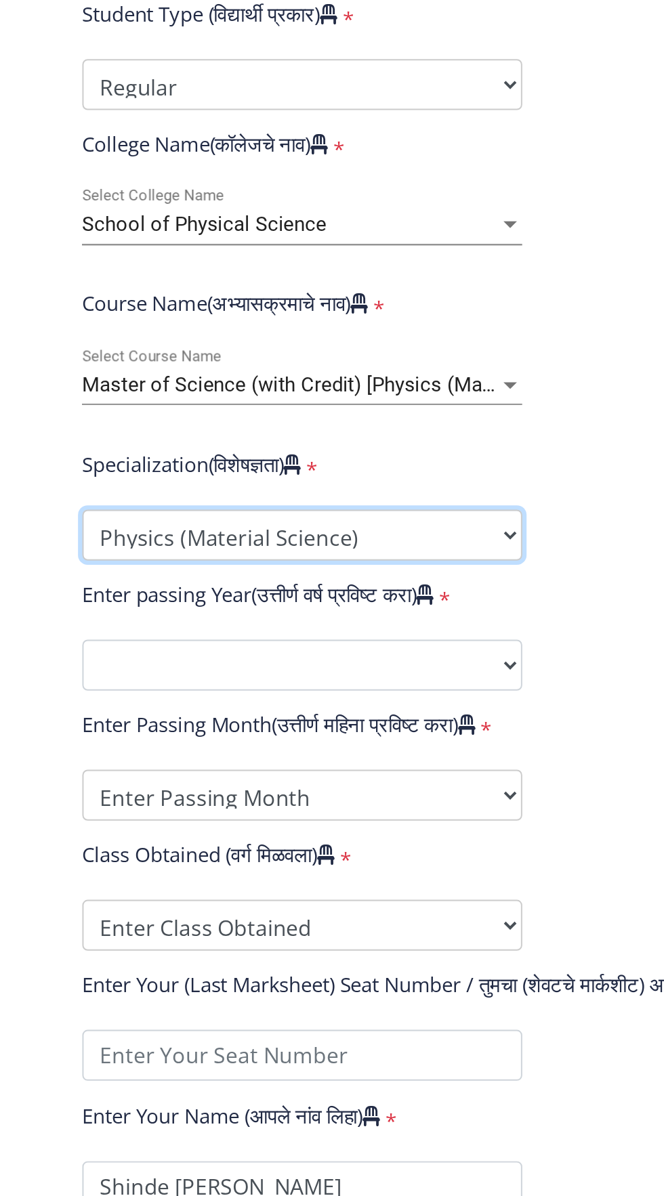
click at [119, 694] on select "Specialization Physics (Material Science) Mathematics Microbiology Organic Chem…" at bounding box center [230, 707] width 222 height 26
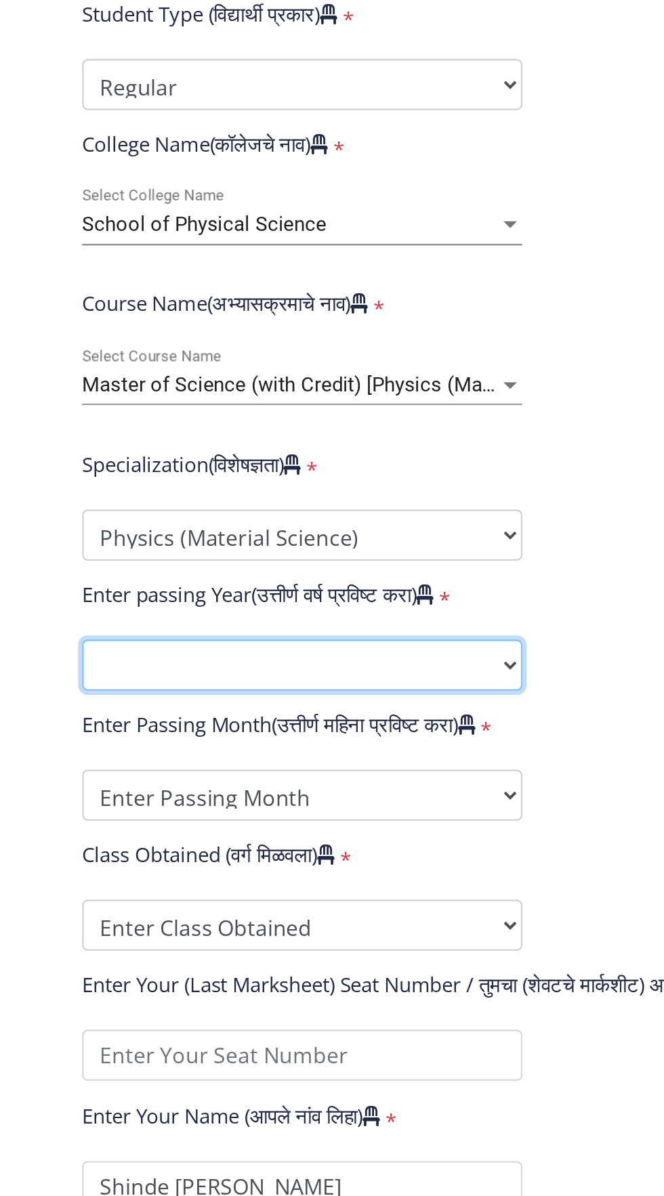
click at [280, 772] on select "2025 2024 2023 2022 2021 2020 2019 2018 2017 2016 2015 2014 2013 2012 2011 2010…" at bounding box center [230, 772] width 222 height 26
select select "2021"
click at [119, 759] on select "2025 2024 2023 2022 2021 2020 2019 2018 2017 2016 2015 2014 2013 2012 2011 2010…" at bounding box center [230, 772] width 222 height 26
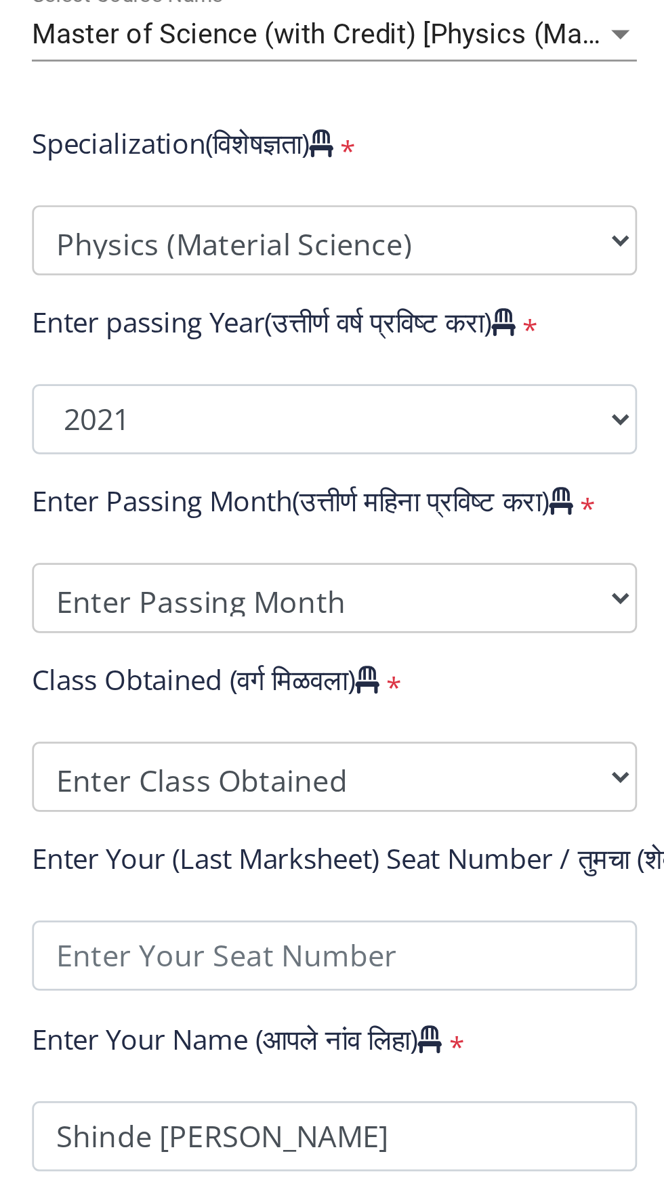
click at [342, 800] on div "Enter Passing Month(उत्तीर्ण महिना प्रविष्ट करा) *" at bounding box center [229, 804] width 243 height 19
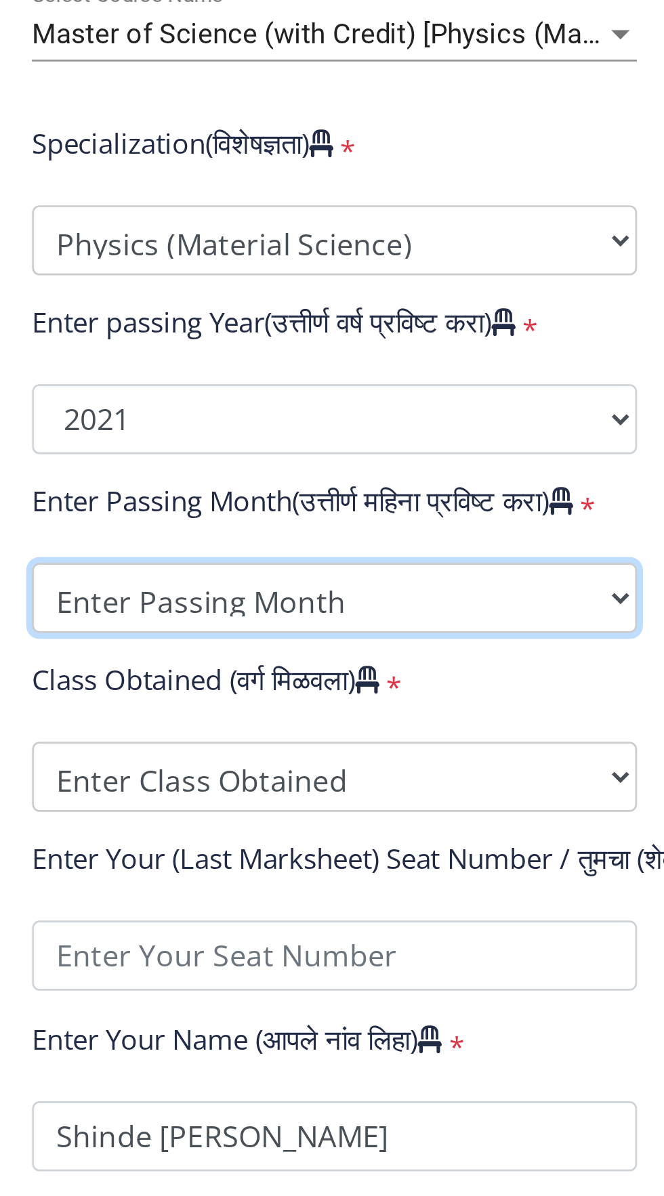
click at [315, 833] on select "Enter Passing Month March April May October November December" at bounding box center [230, 838] width 222 height 26
select select "March"
click at [119, 825] on select "Enter Passing Month March April May October November December" at bounding box center [230, 838] width 222 height 26
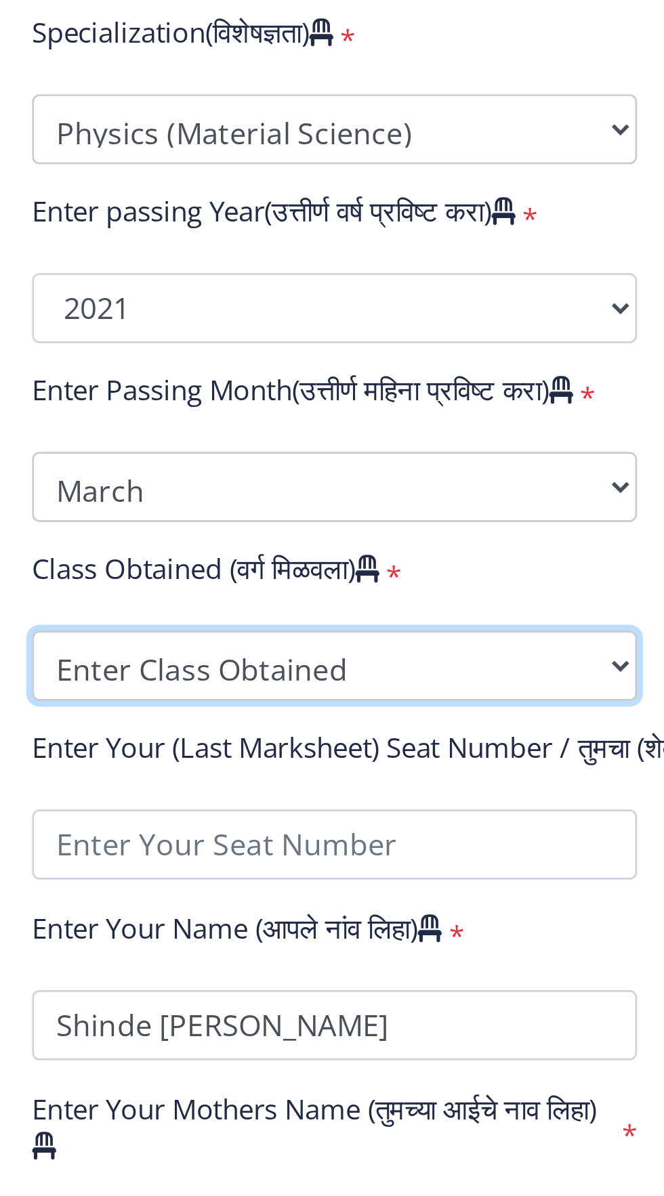
click at [252, 910] on select "Enter Class Obtained FIRST CLASS WITH DISTINCTION FIRST CLASS HIGHER SECOND CLA…" at bounding box center [230, 904] width 222 height 26
select select "Grade A"
click at [119, 891] on select "Enter Class Obtained FIRST CLASS WITH DISTINCTION FIRST CLASS HIGHER SECOND CLA…" at bounding box center [230, 904] width 222 height 26
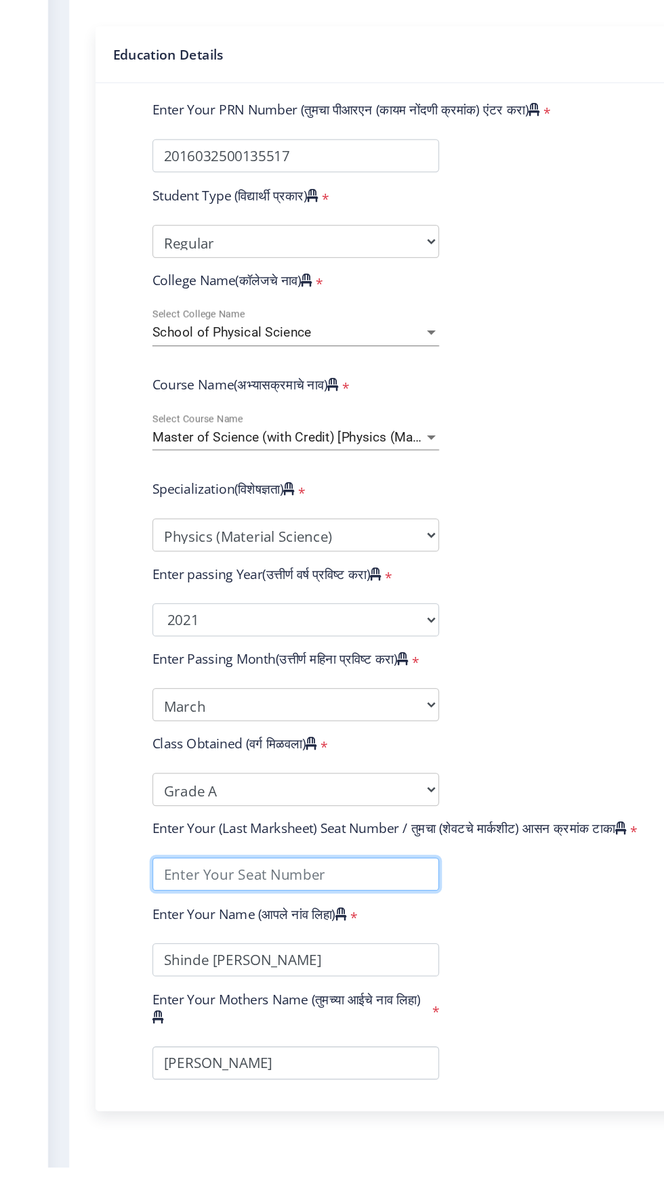
click at [250, 972] on input "textarea" at bounding box center [230, 970] width 222 height 26
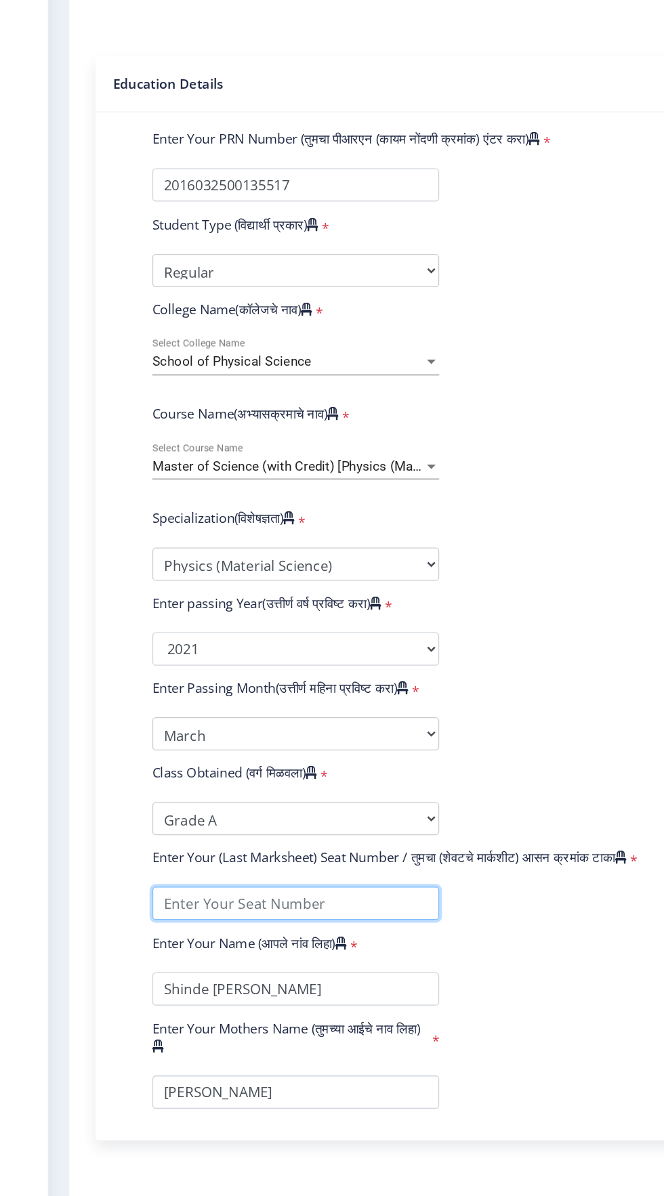
scroll to position [0, 0]
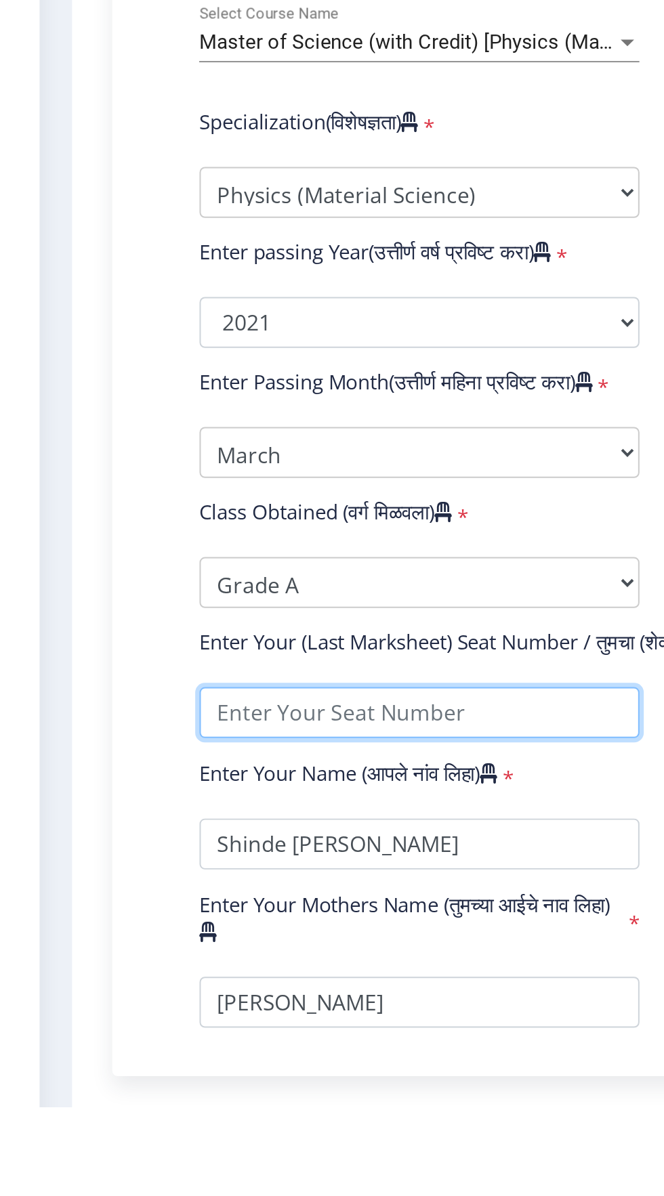
type input "1613551"
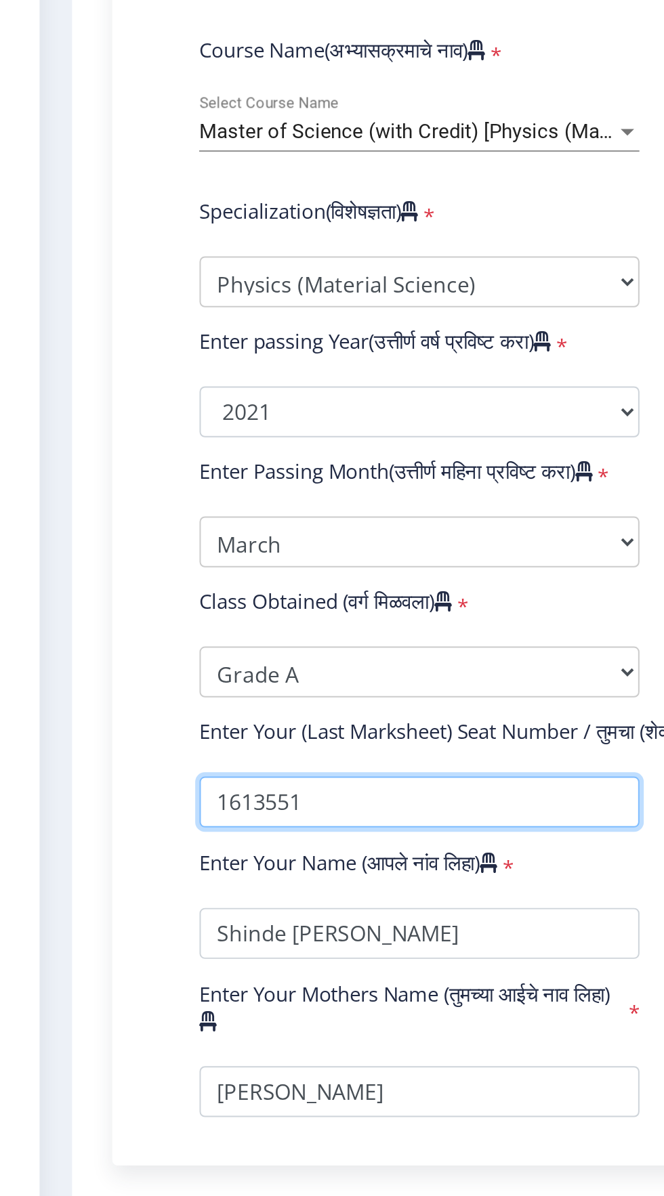
scroll to position [28, 0]
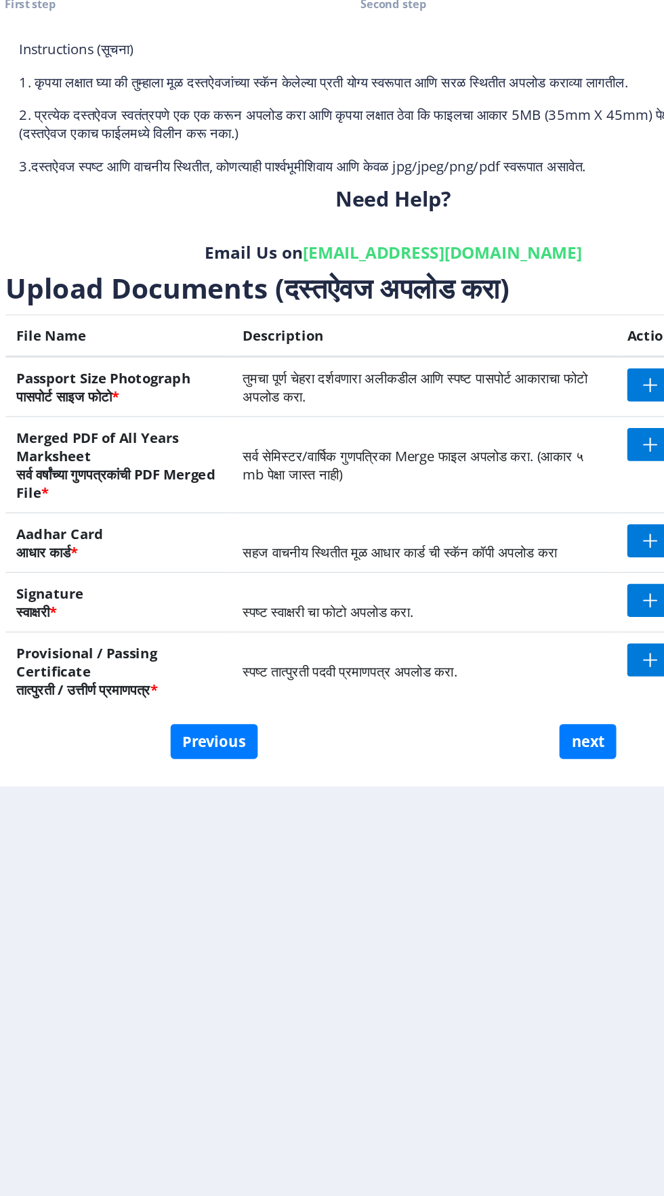
scroll to position [17, 0]
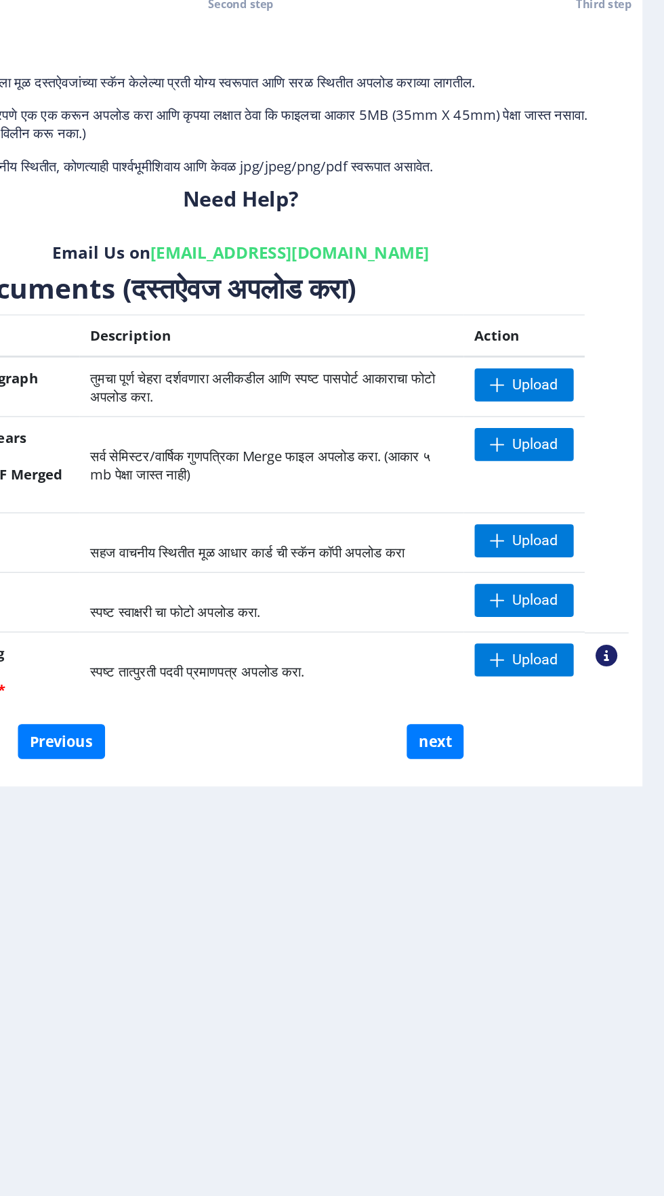
click at [625, 581] on nb-action at bounding box center [621, 589] width 16 height 16
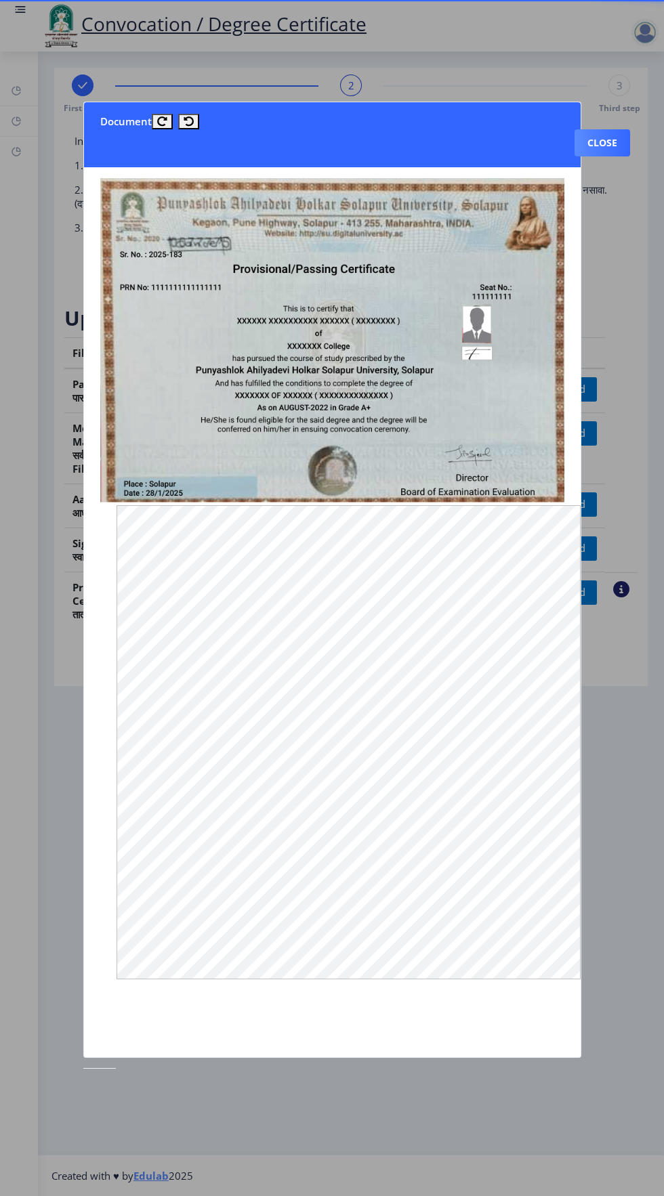
click at [627, 804] on div at bounding box center [332, 598] width 664 height 1196
